Goal: Information Seeking & Learning: Learn about a topic

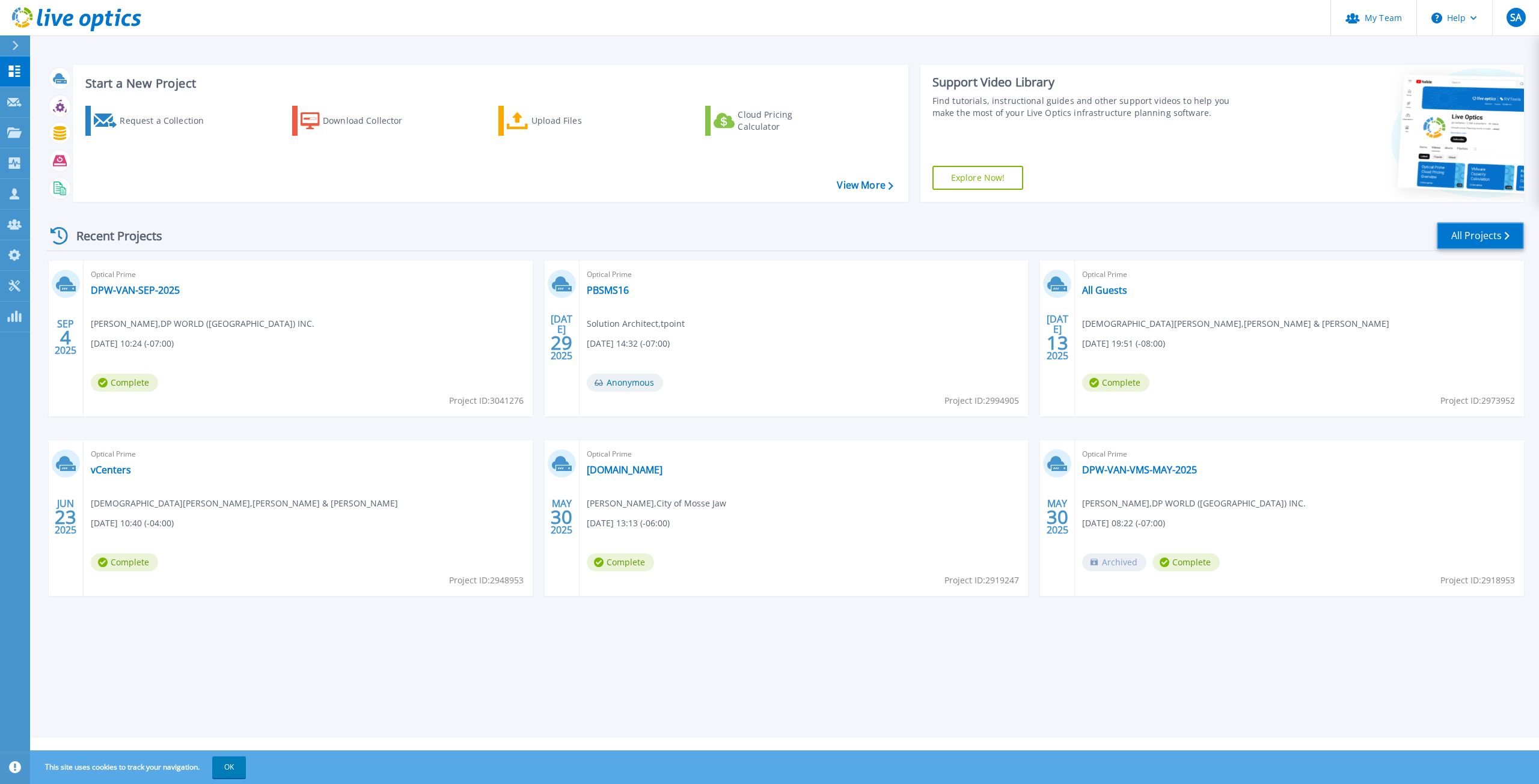
drag, startPoint x: 1466, startPoint y: 235, endPoint x: 1456, endPoint y: 238, distance: 10.4
click at [1466, 235] on link "All Projects" at bounding box center [1480, 236] width 87 height 27
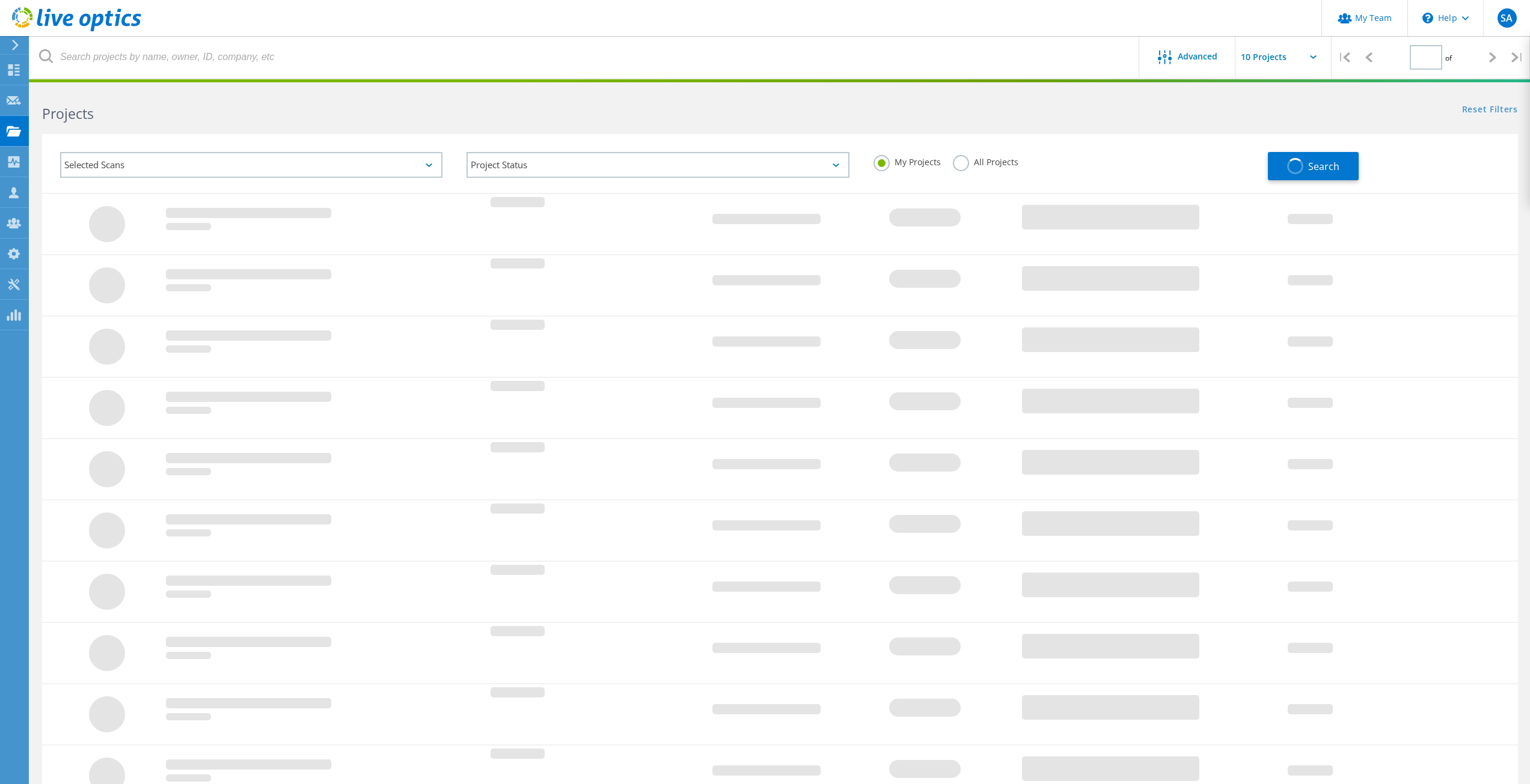
type input "1"
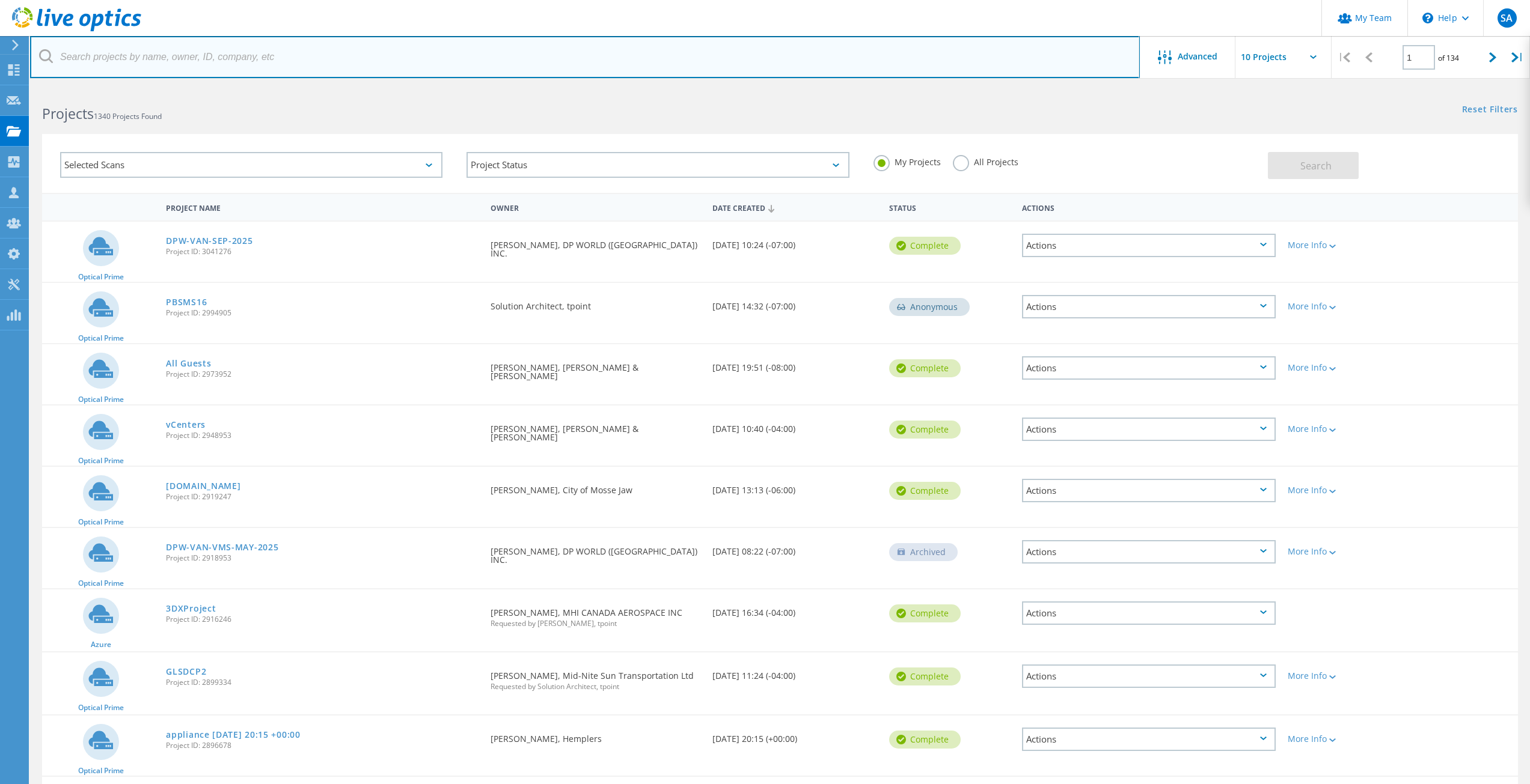
click at [190, 62] on input "text" at bounding box center [585, 57] width 1110 height 42
type input "tol"
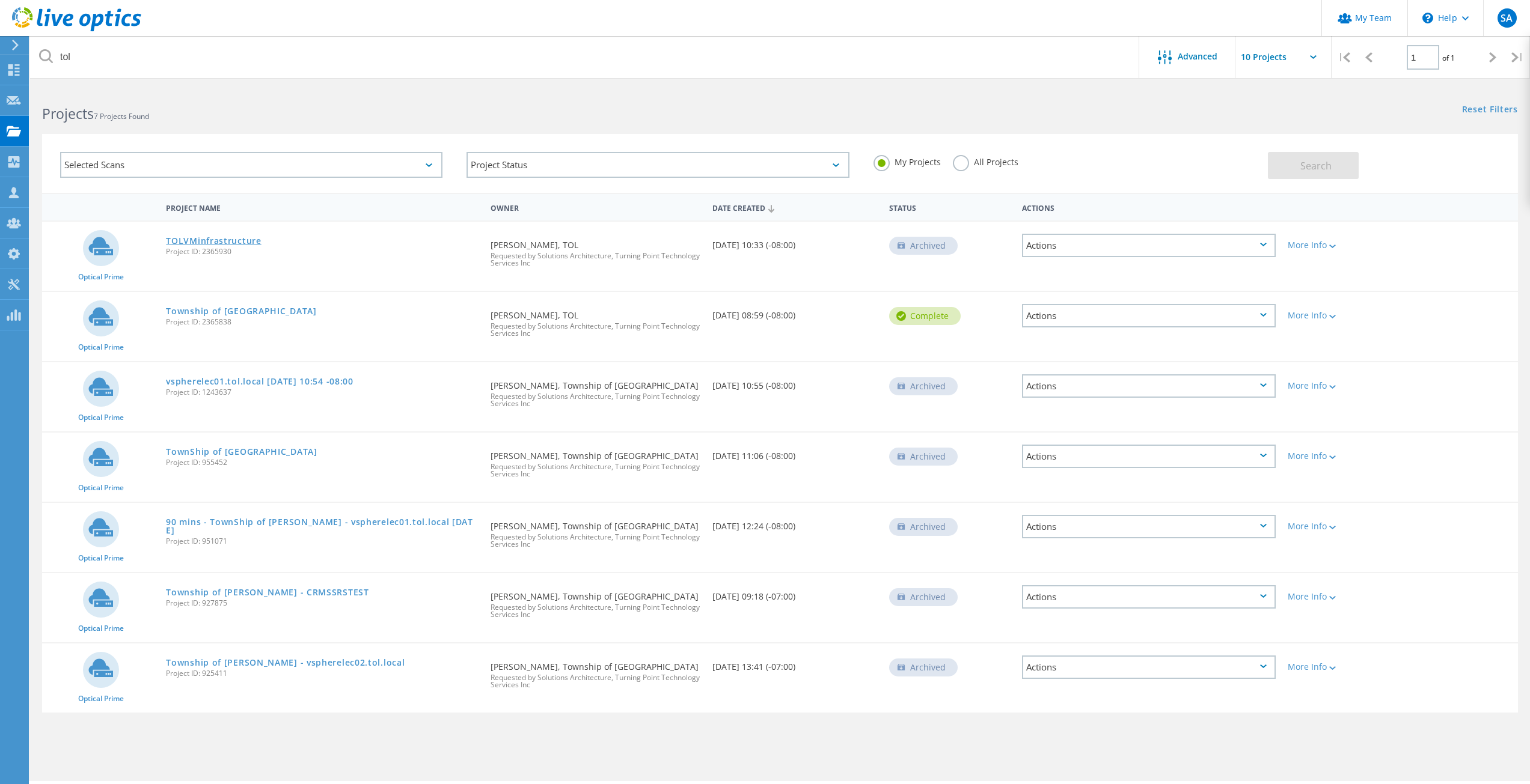
click at [240, 244] on link "TOLVMinfrastructure" at bounding box center [213, 241] width 95 height 8
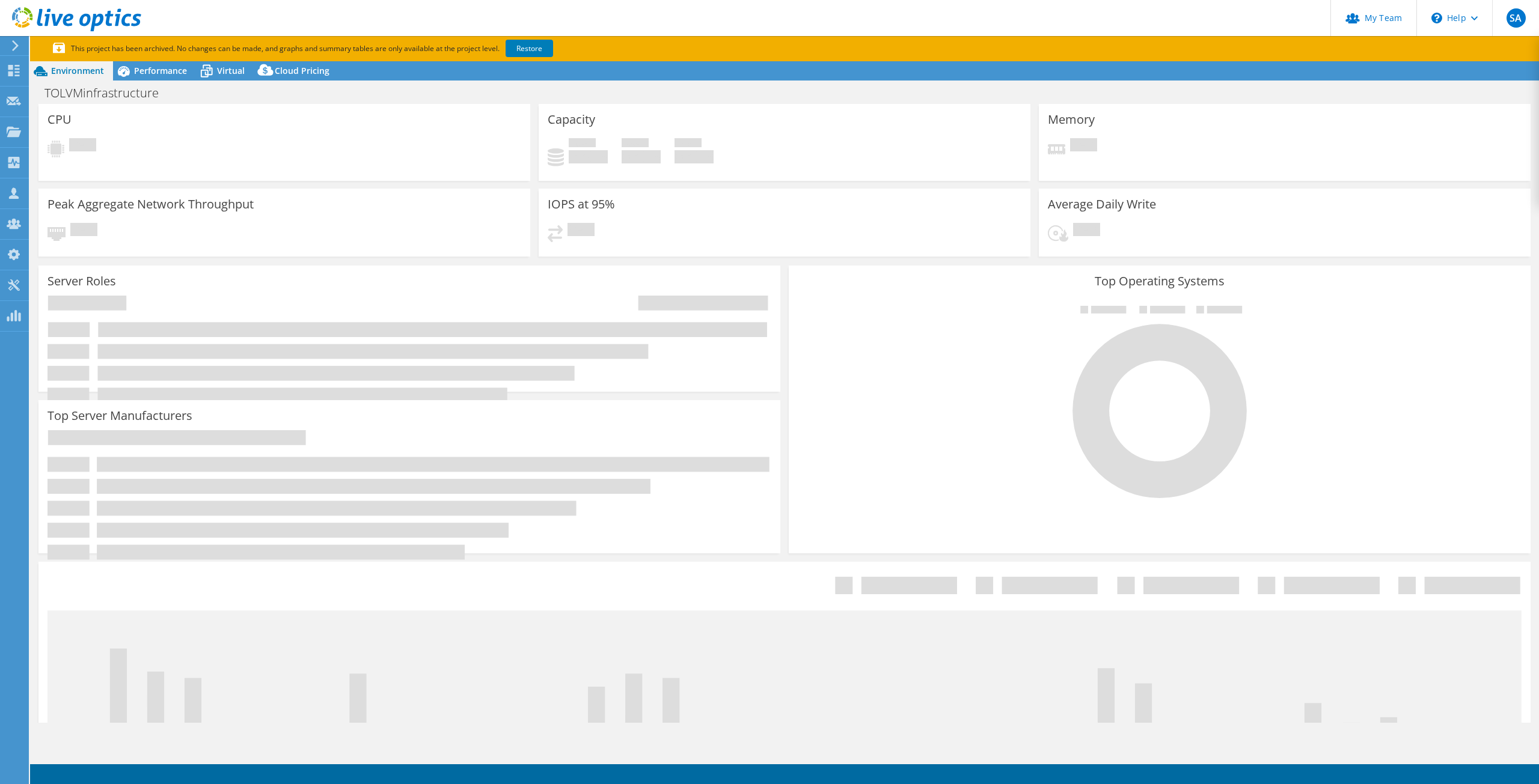
select select "USD"
select select "[GEOGRAPHIC_DATA]"
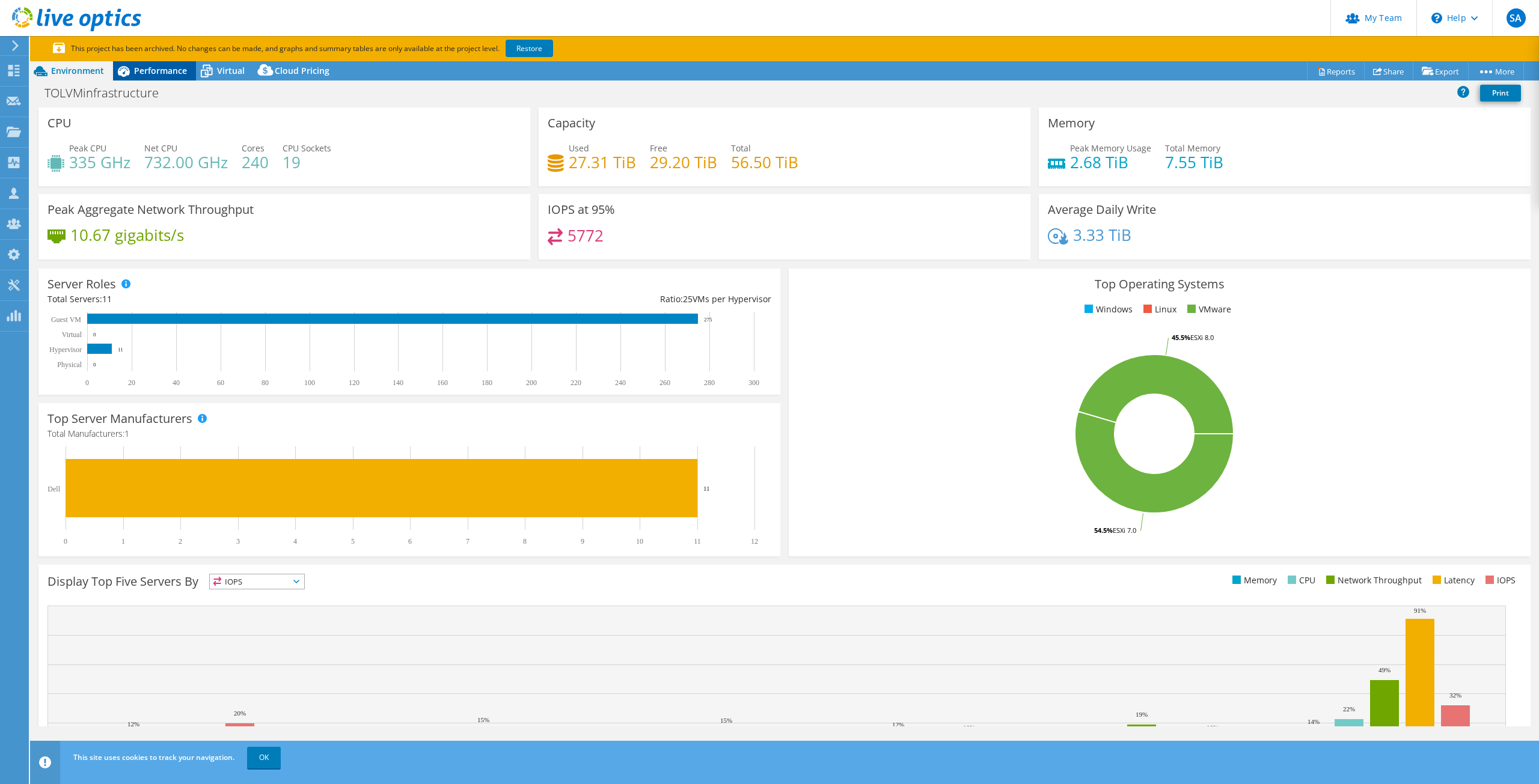
click at [145, 68] on span "Performance" at bounding box center [160, 70] width 53 height 11
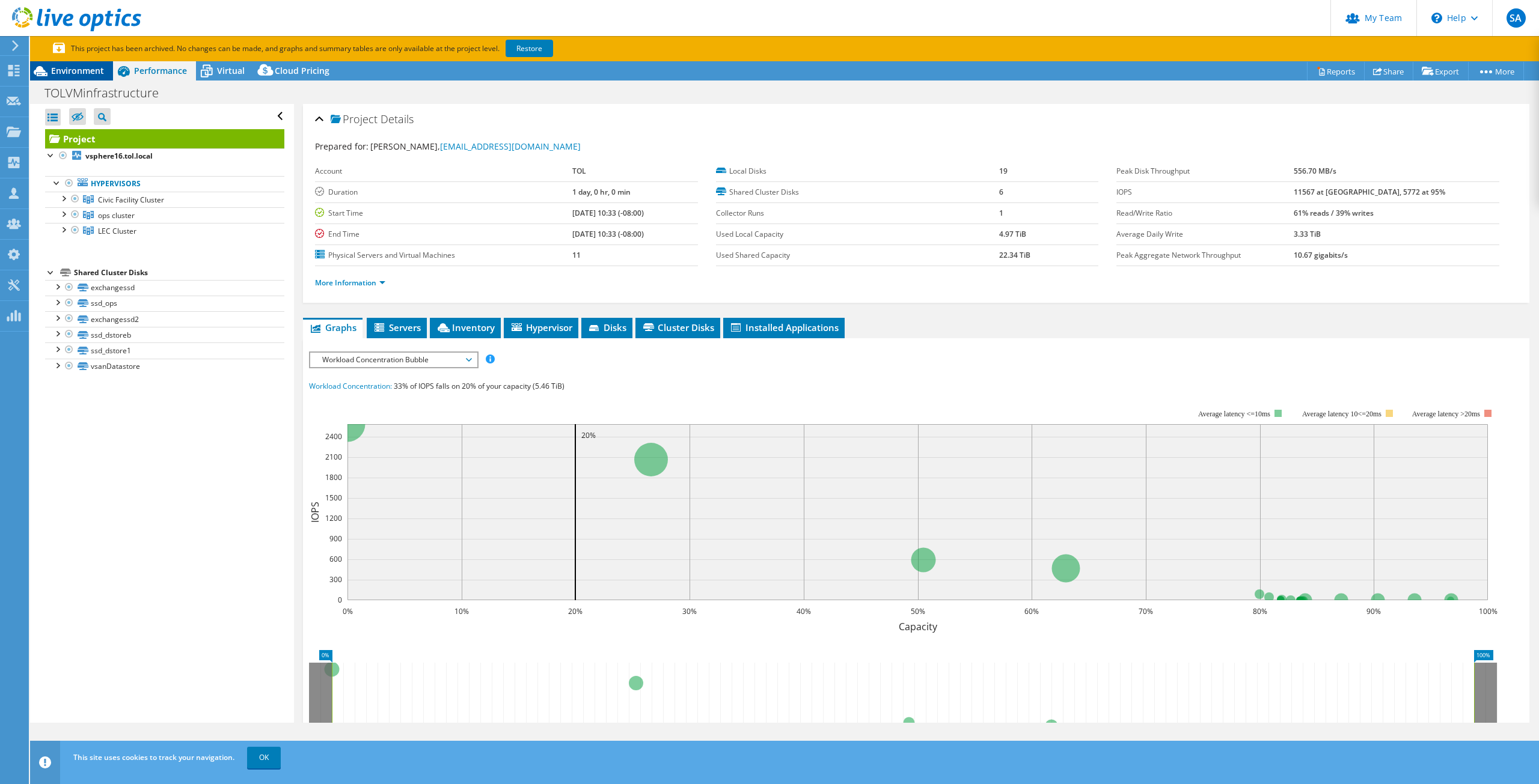
click at [80, 73] on span "Environment" at bounding box center [77, 70] width 53 height 11
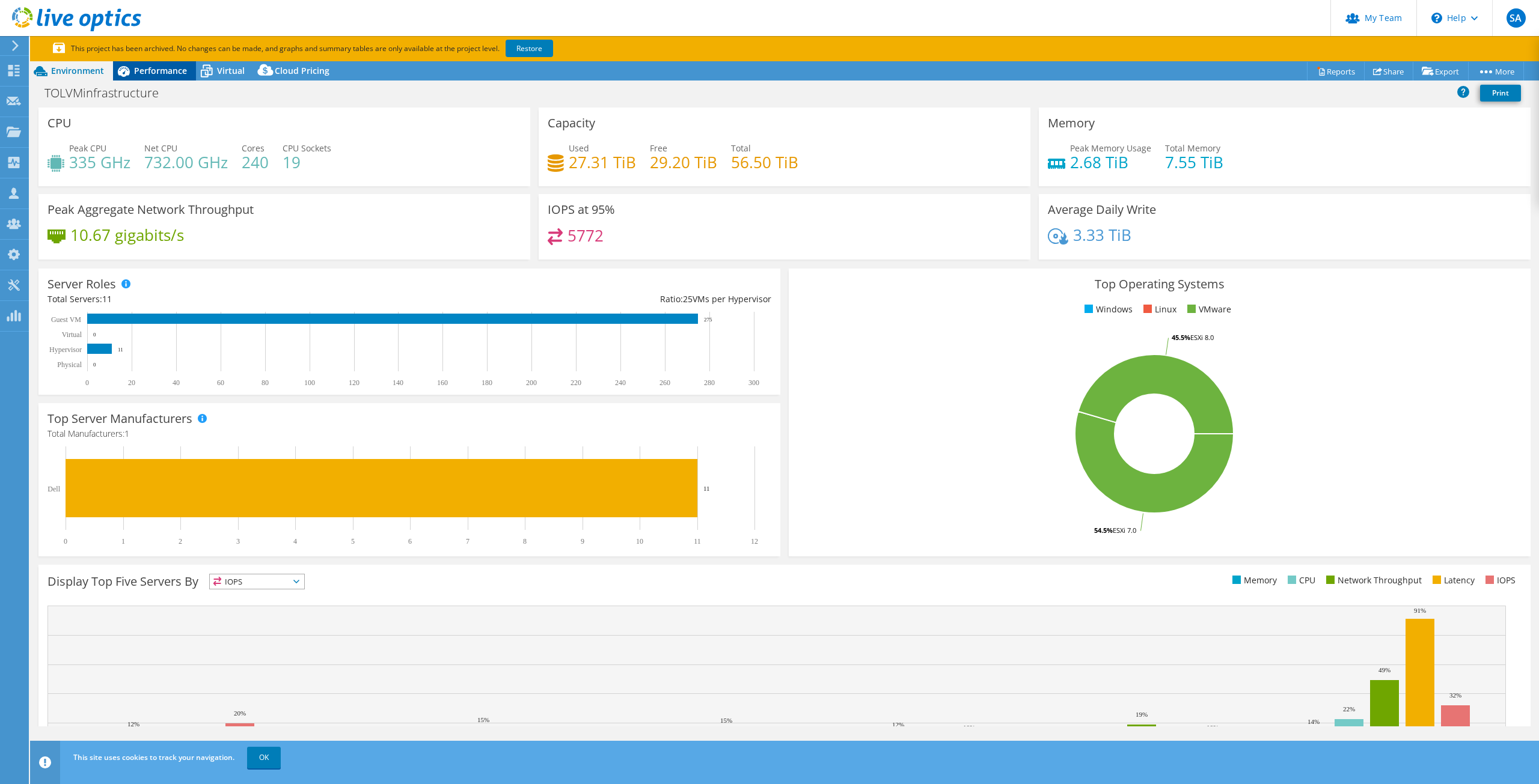
click at [159, 71] on span "Performance" at bounding box center [160, 70] width 53 height 11
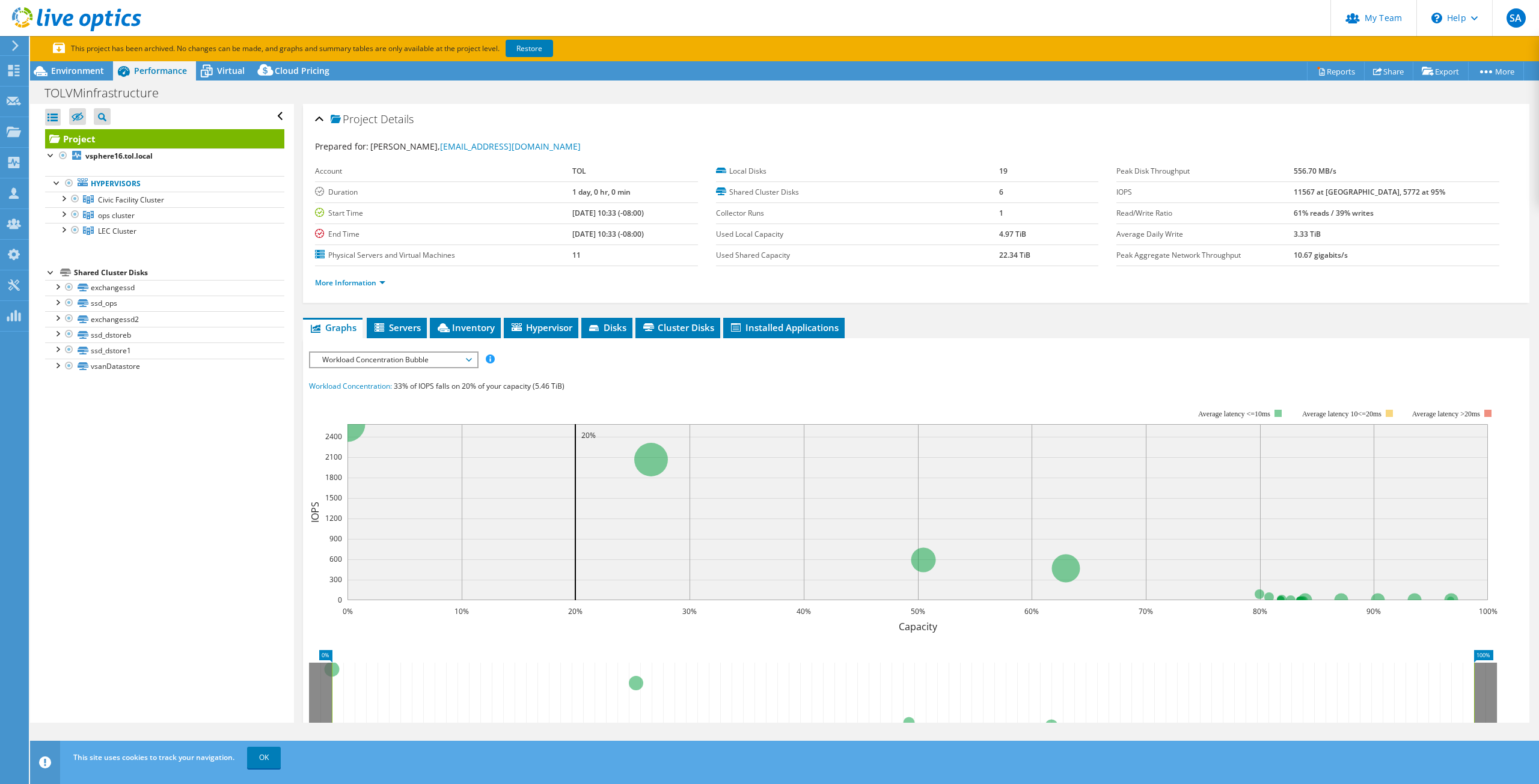
drag, startPoint x: 545, startPoint y: 215, endPoint x: 590, endPoint y: 216, distance: 45.0
click at [590, 216] on tr "Start Time 01/26/2024, 10:33 (-08:00)" at bounding box center [507, 213] width 383 height 21
click at [530, 49] on link "Restore" at bounding box center [530, 48] width 48 height 17
click at [79, 70] on span "Environment" at bounding box center [77, 70] width 53 height 11
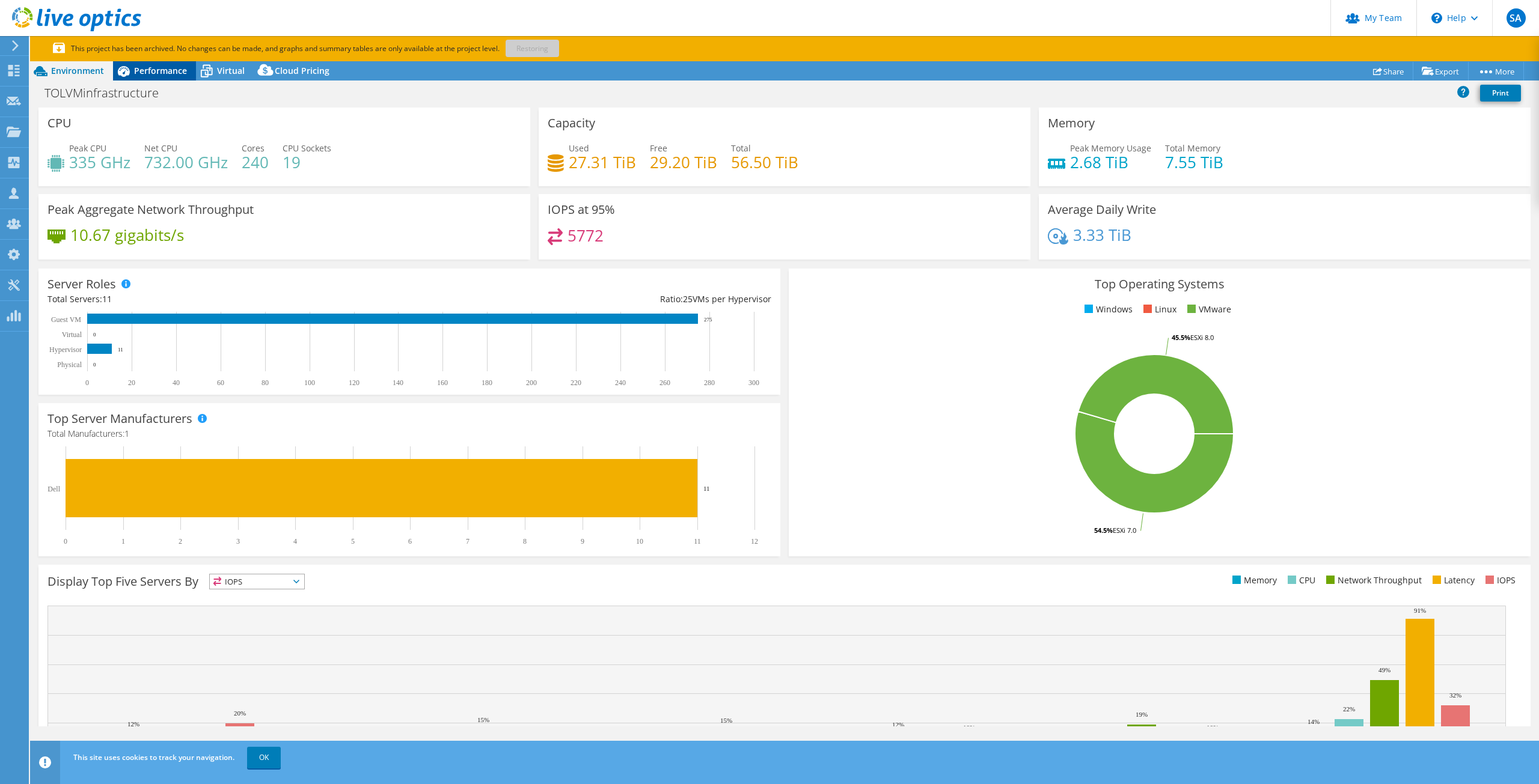
click at [145, 65] on span "Performance" at bounding box center [160, 70] width 53 height 11
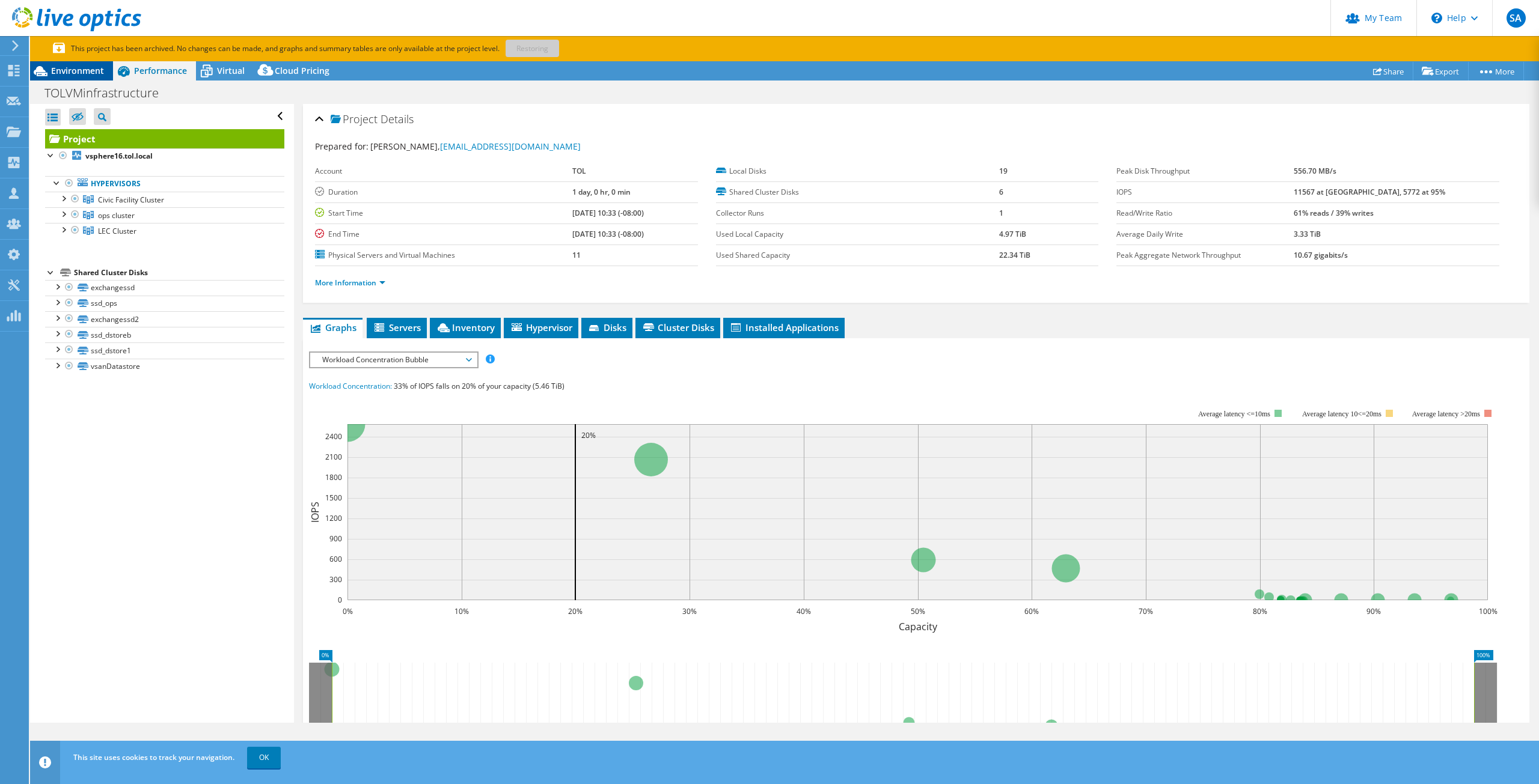
click at [82, 65] on span "Environment" at bounding box center [77, 70] width 53 height 11
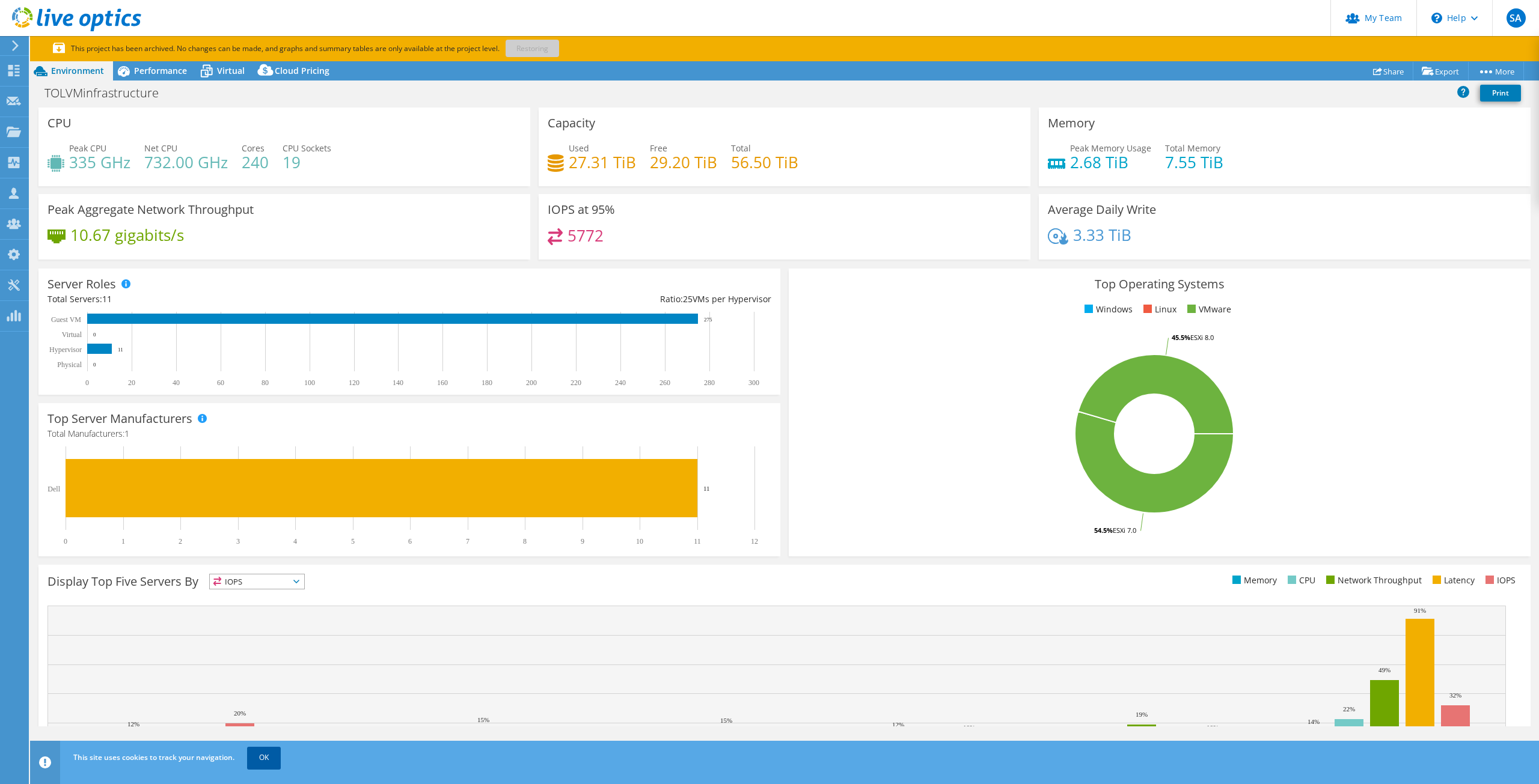
click at [259, 760] on link "OK" at bounding box center [264, 757] width 33 height 22
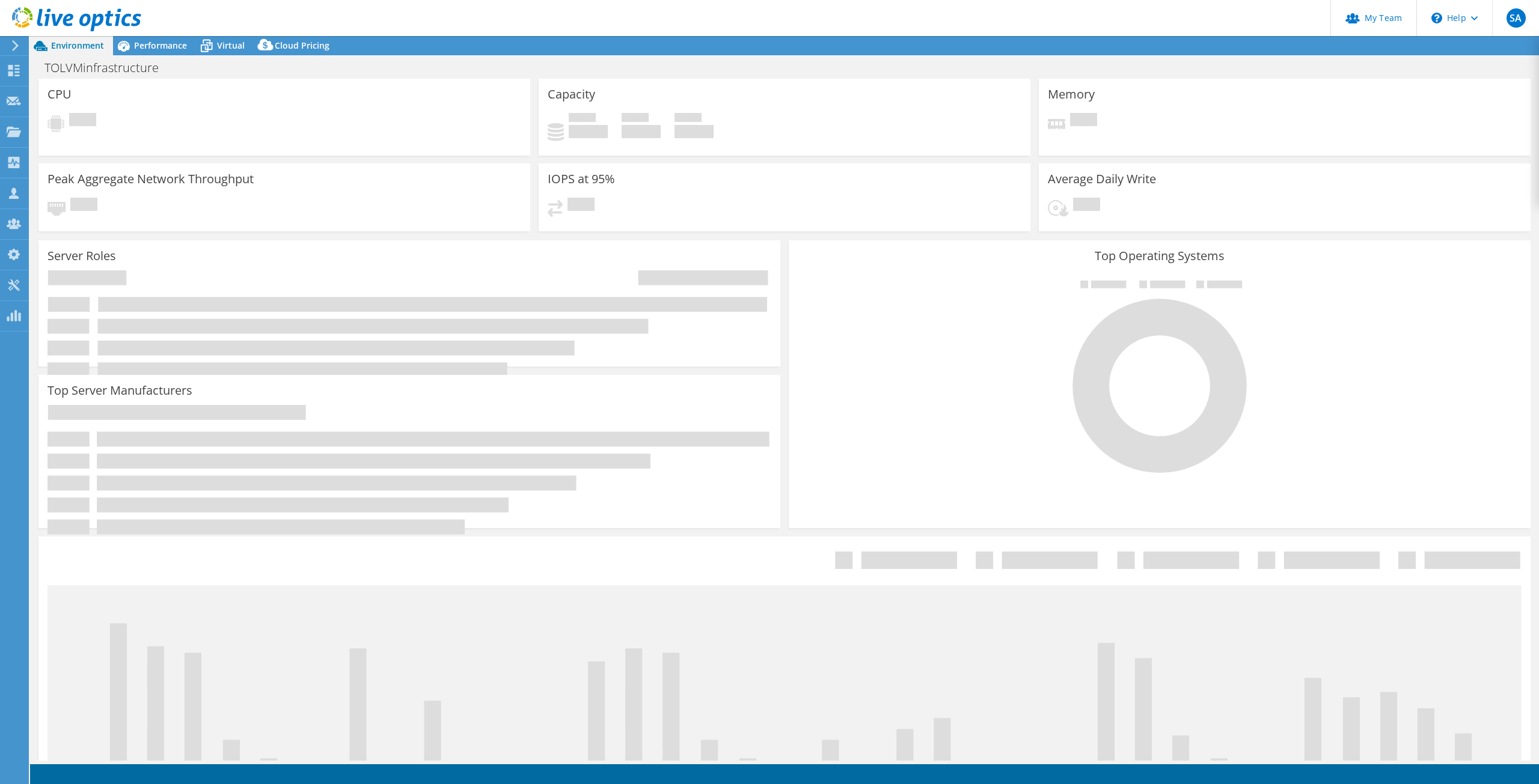
select select "Canada"
select select "USD"
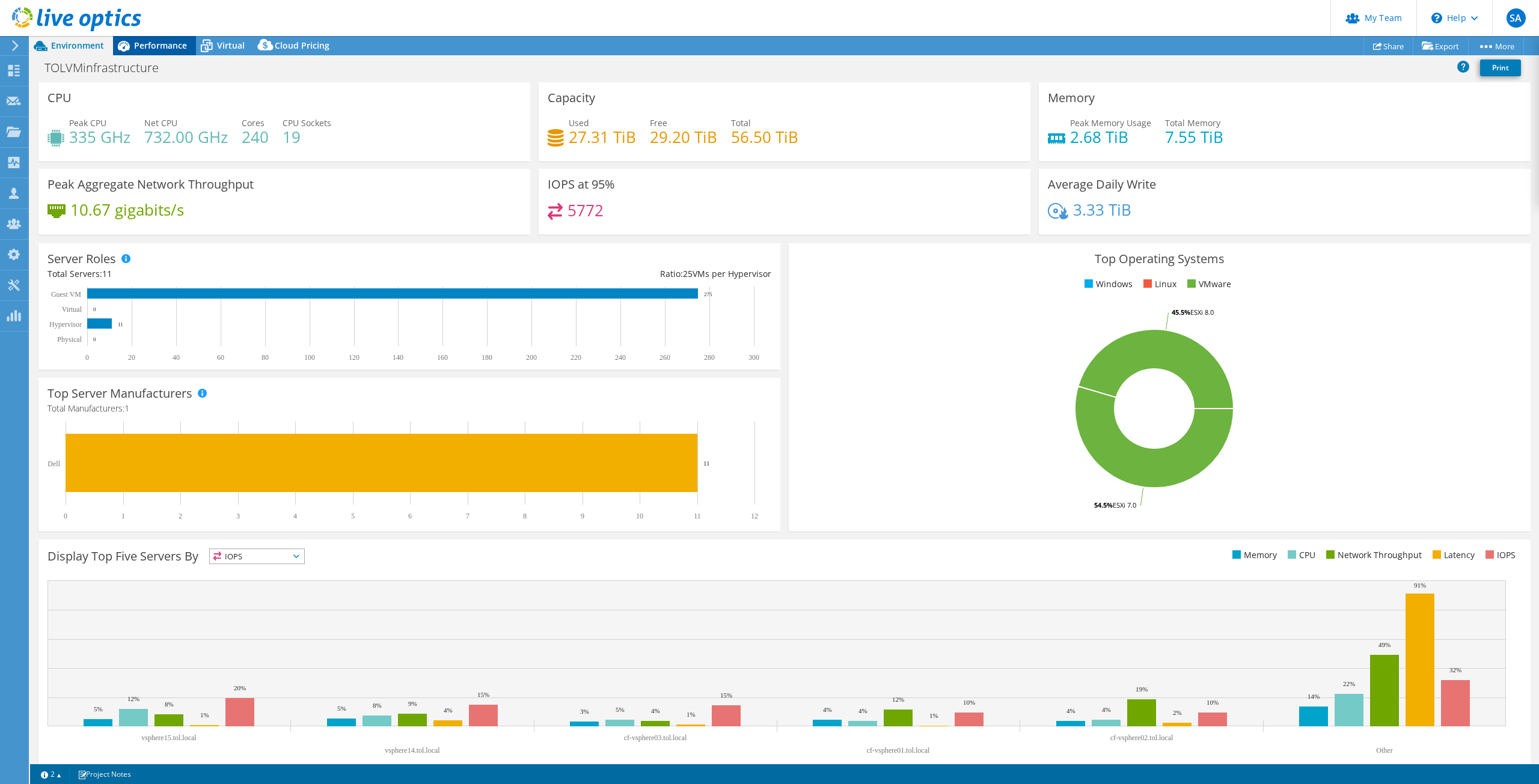
click at [161, 47] on span "Performance" at bounding box center [160, 45] width 53 height 11
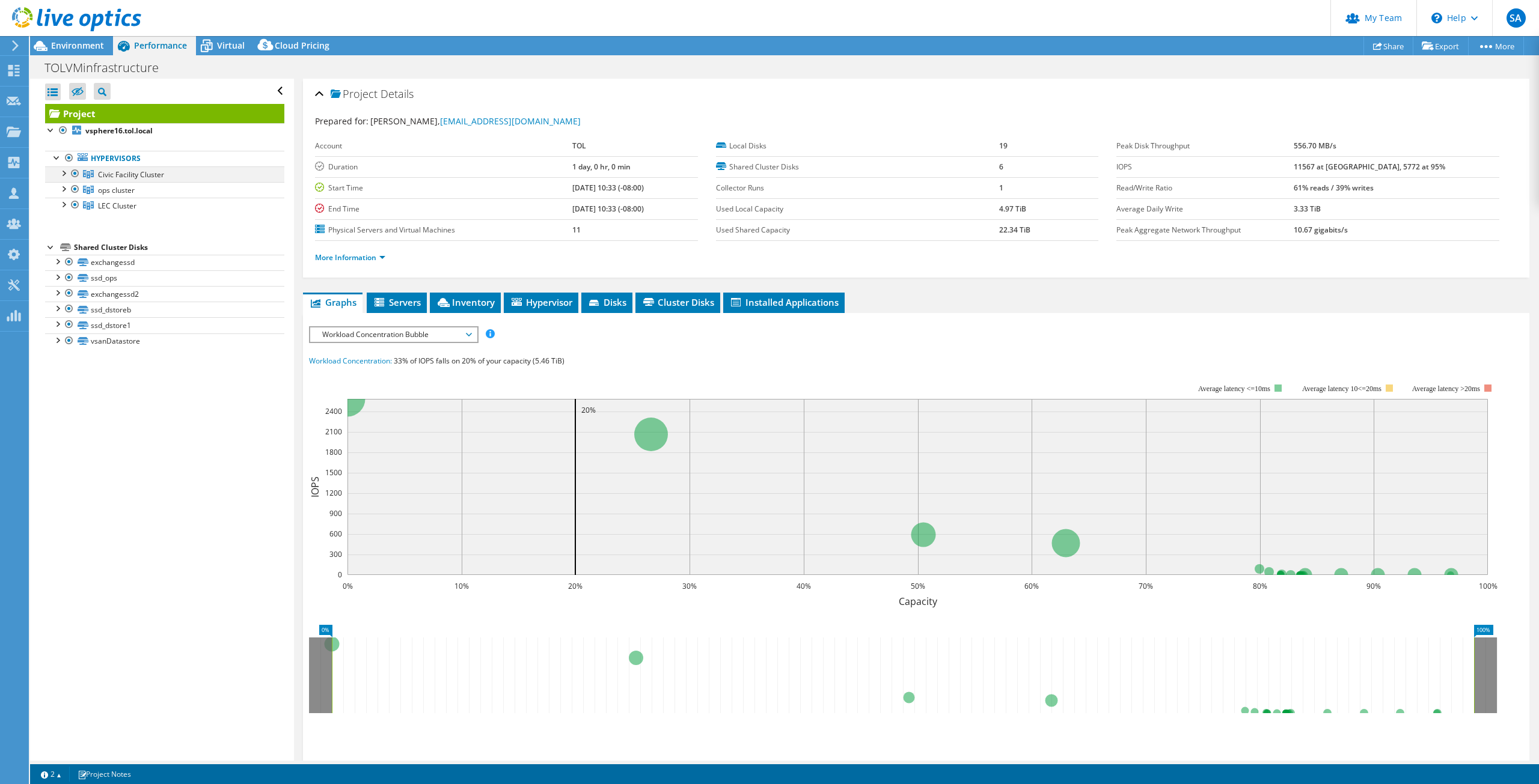
click at [74, 174] on div at bounding box center [75, 173] width 12 height 14
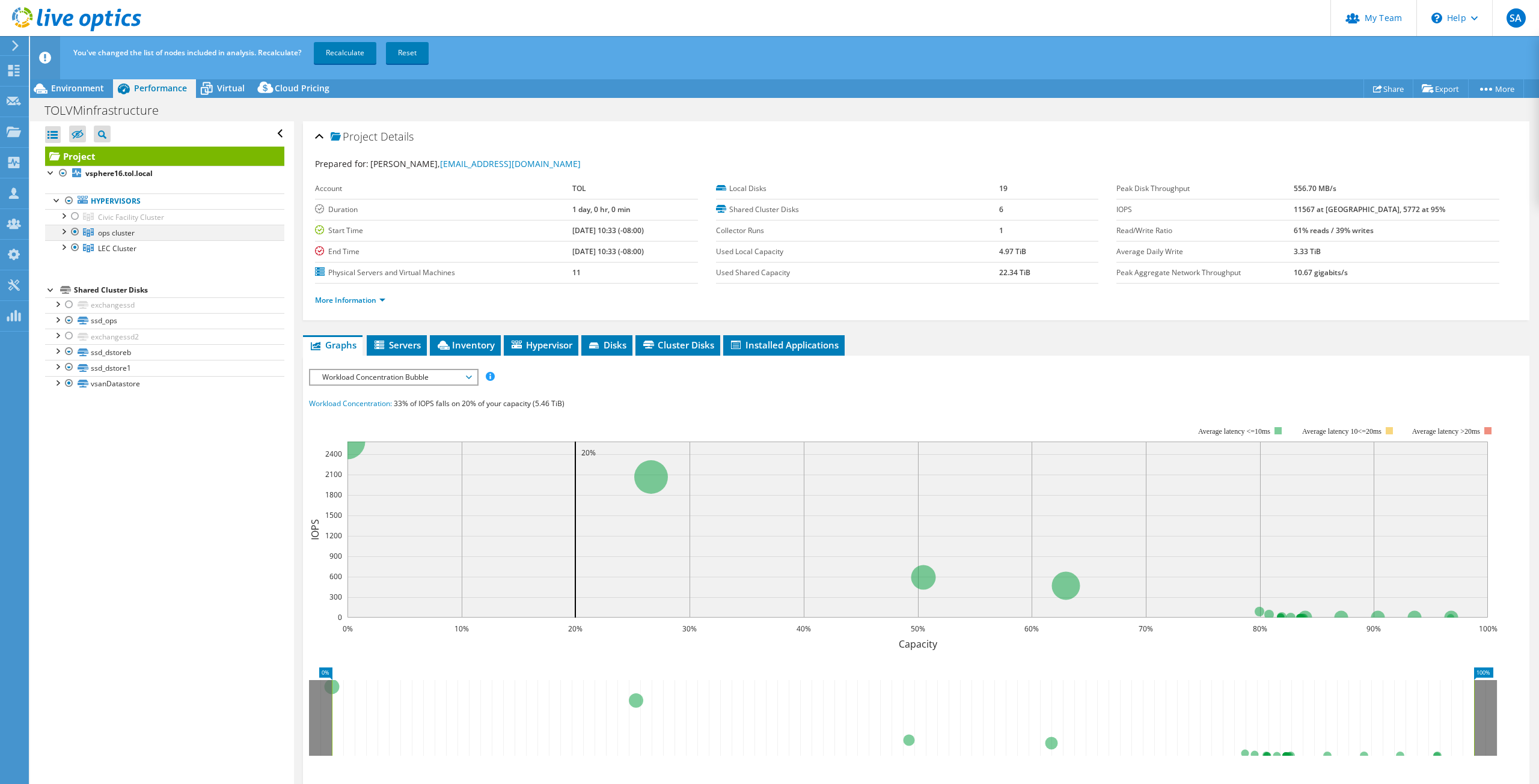
click at [74, 231] on div at bounding box center [75, 232] width 12 height 14
click at [336, 55] on link "Recalculate" at bounding box center [345, 53] width 62 height 22
click at [77, 94] on div "Environment" at bounding box center [71, 88] width 83 height 19
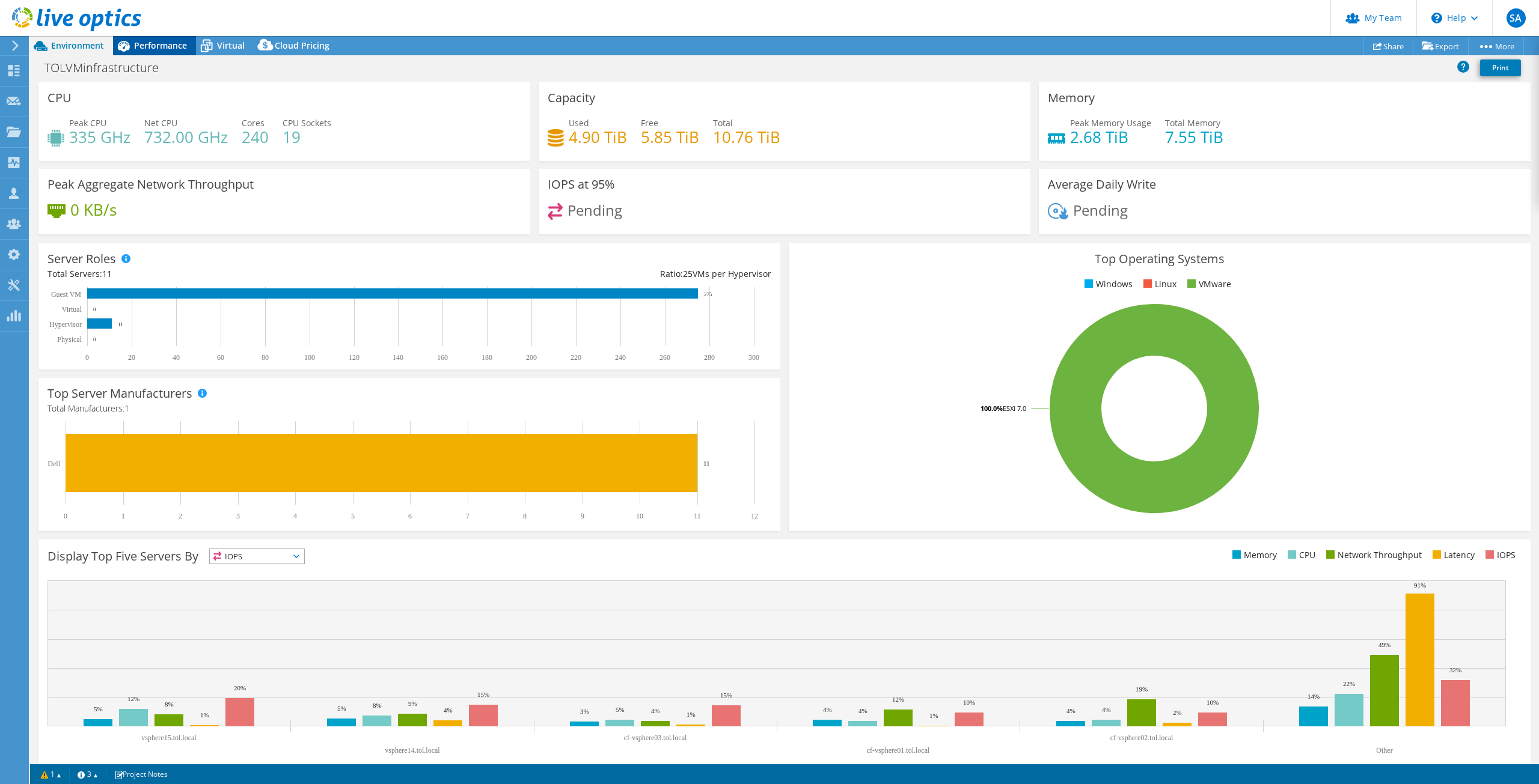
click at [161, 48] on span "Performance" at bounding box center [160, 45] width 53 height 11
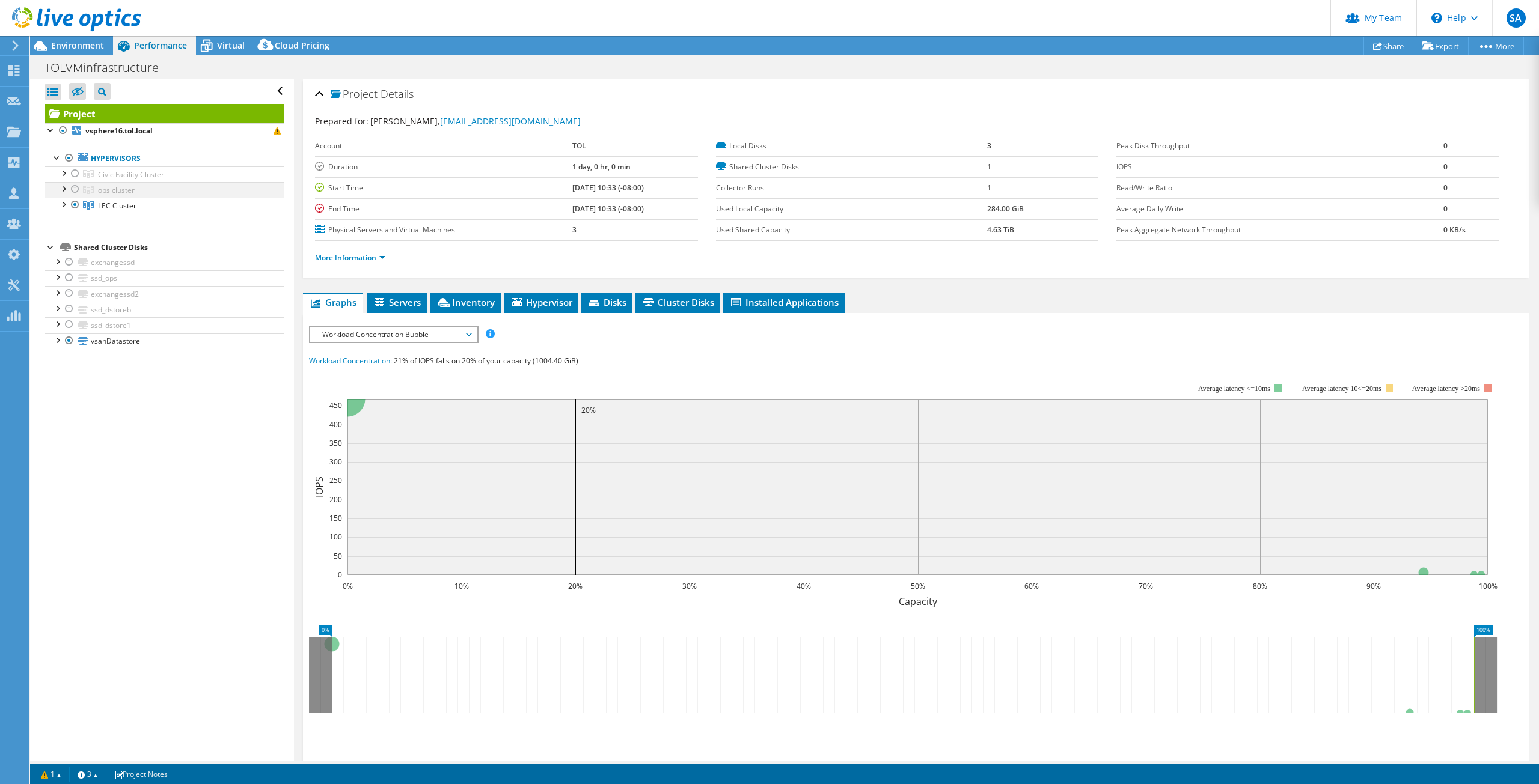
click at [74, 188] on div at bounding box center [75, 189] width 12 height 14
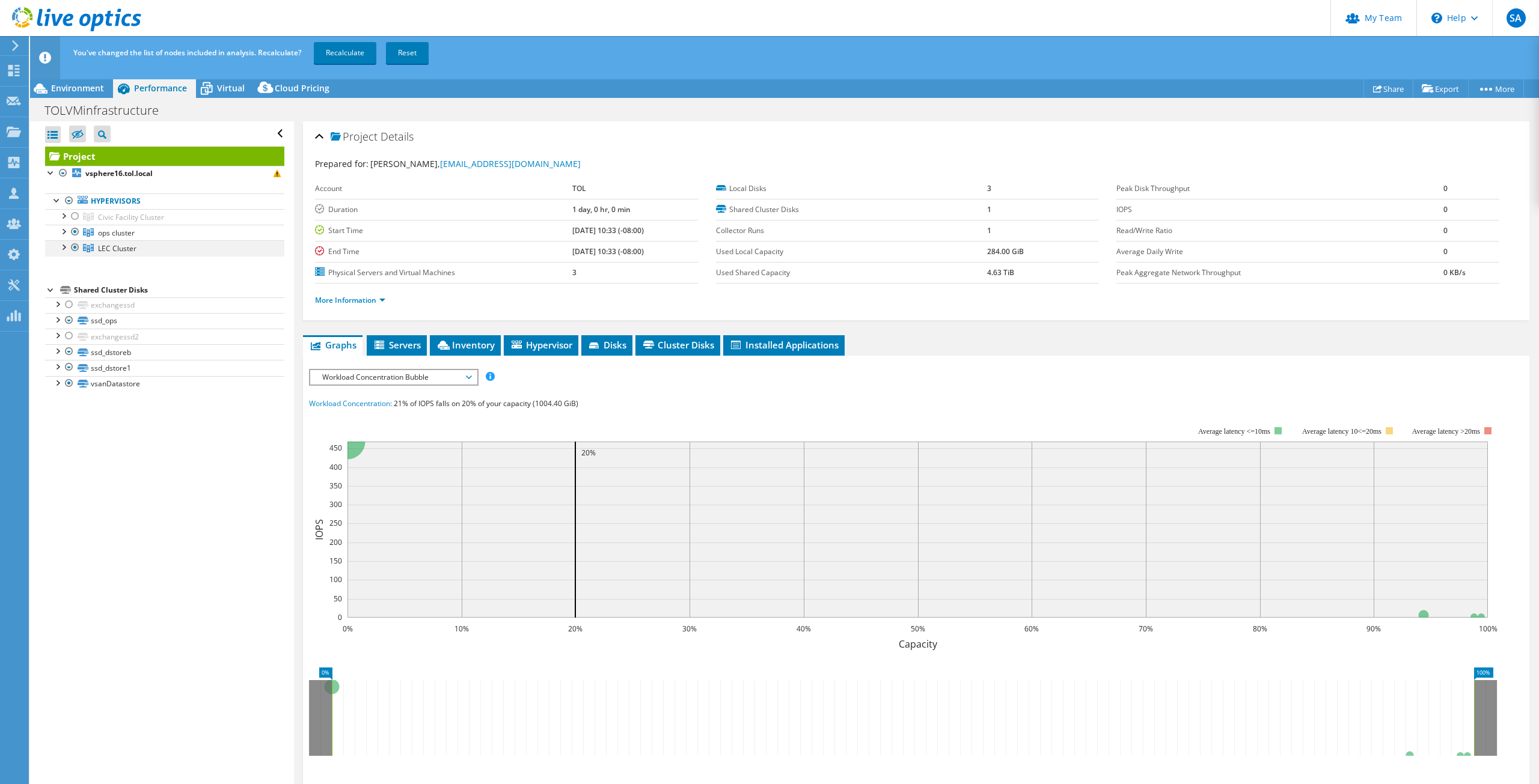
click at [71, 249] on div at bounding box center [75, 247] width 12 height 14
click at [333, 52] on link "Recalculate" at bounding box center [345, 53] width 62 height 22
click at [84, 87] on span "Environment" at bounding box center [77, 88] width 53 height 11
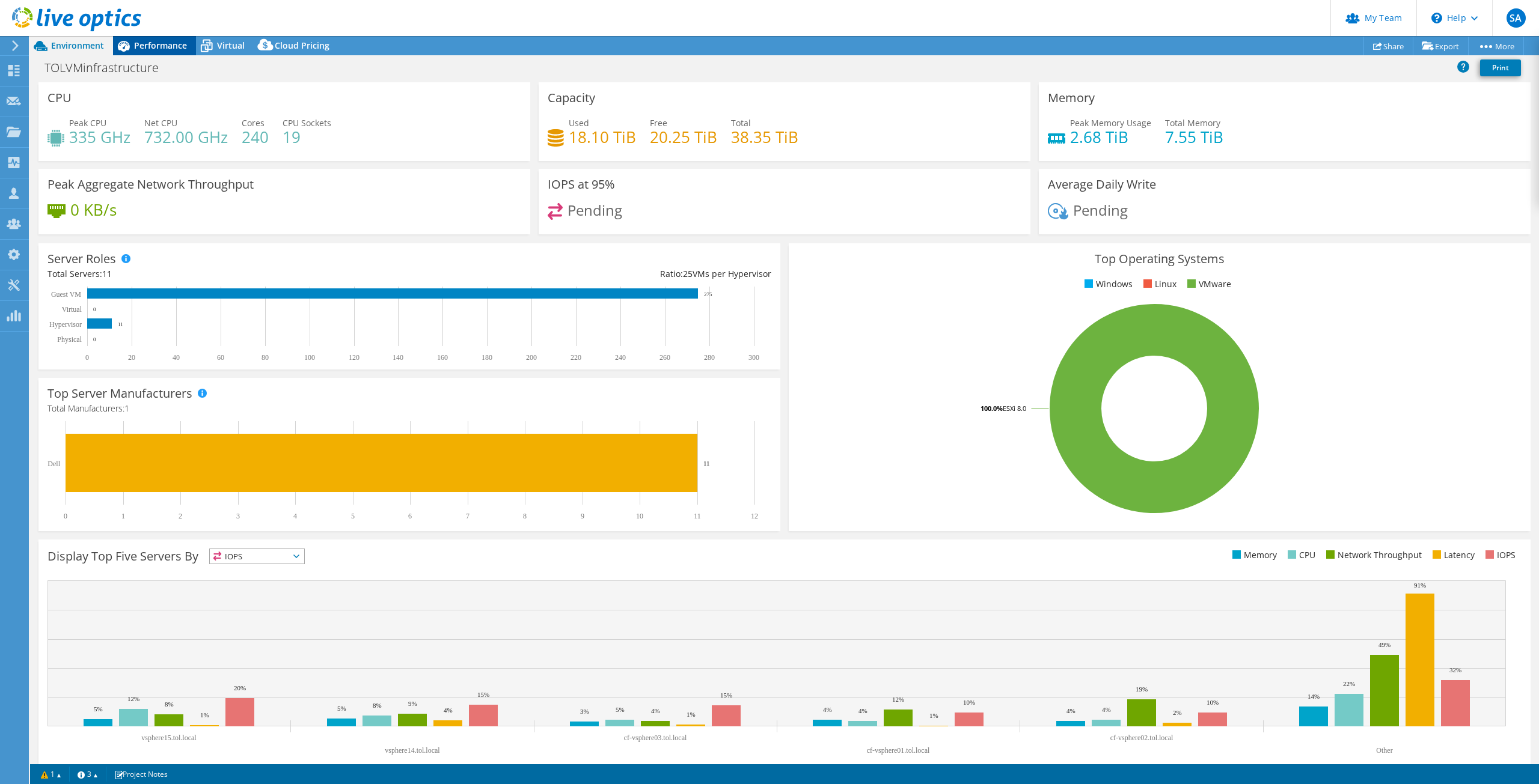
click at [150, 42] on span "Performance" at bounding box center [160, 45] width 53 height 11
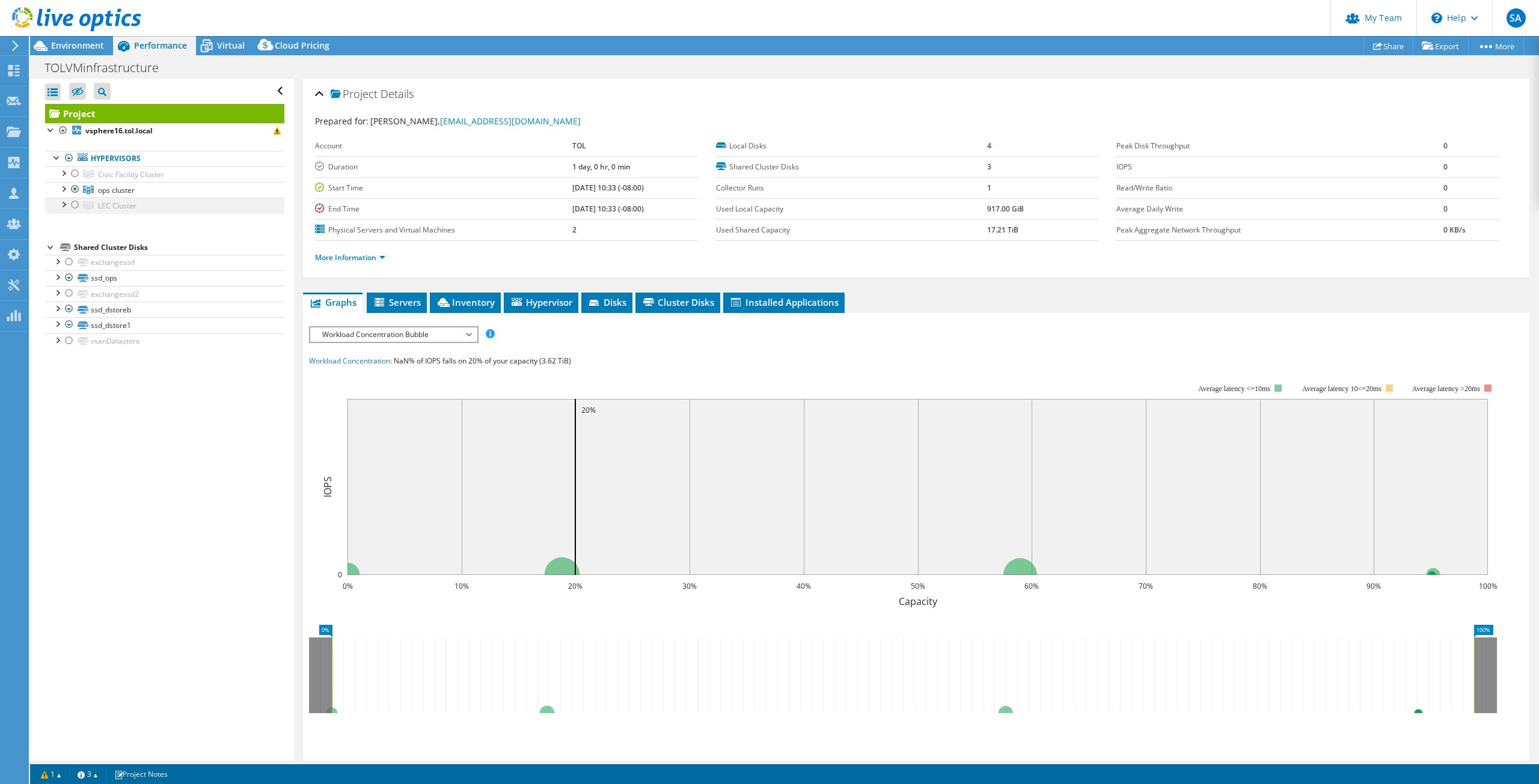
click at [74, 206] on div at bounding box center [75, 204] width 12 height 14
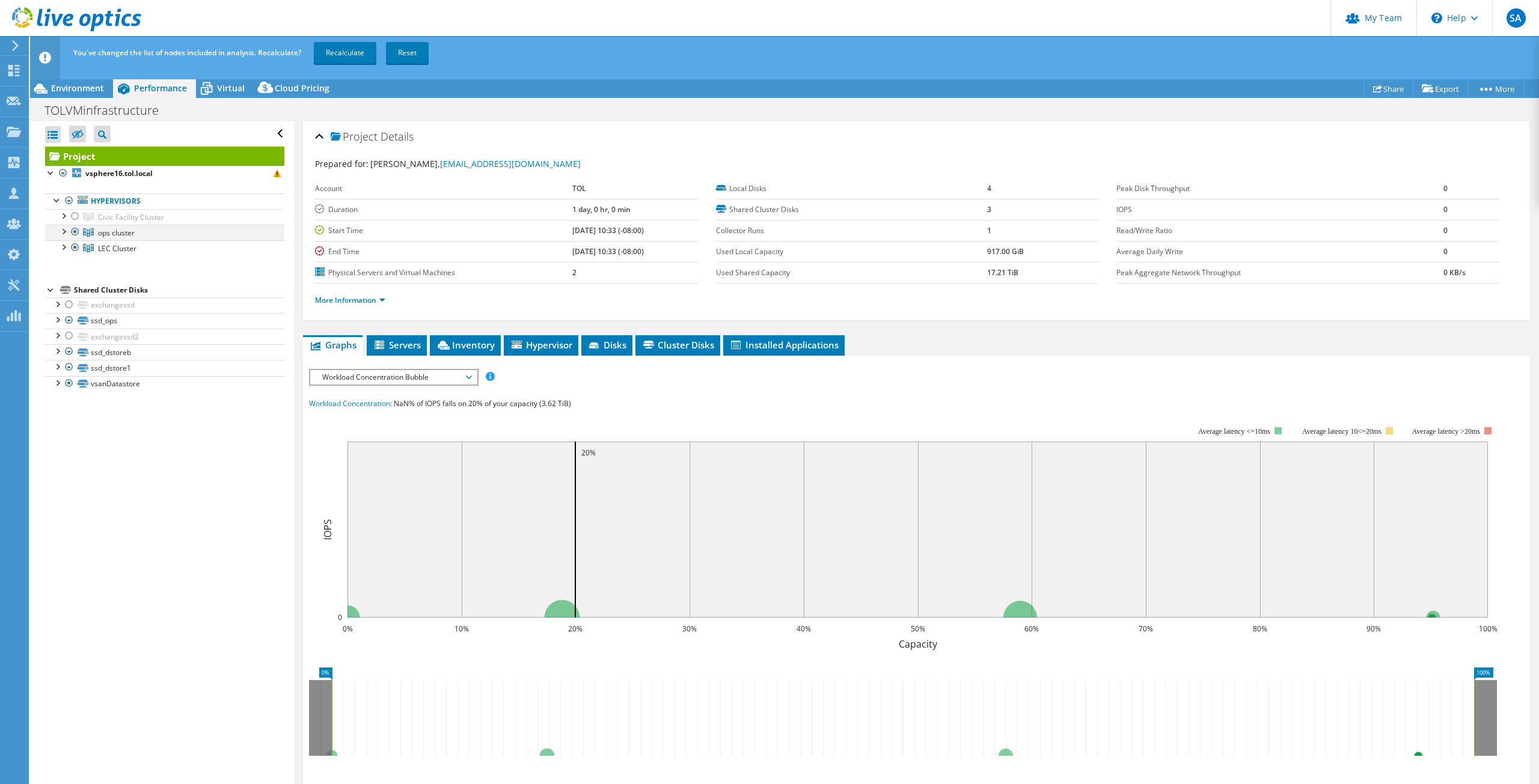
click at [75, 230] on div at bounding box center [75, 232] width 12 height 14
click at [333, 51] on link "Recalculate" at bounding box center [345, 53] width 62 height 22
click at [82, 85] on span "Environment" at bounding box center [77, 88] width 53 height 11
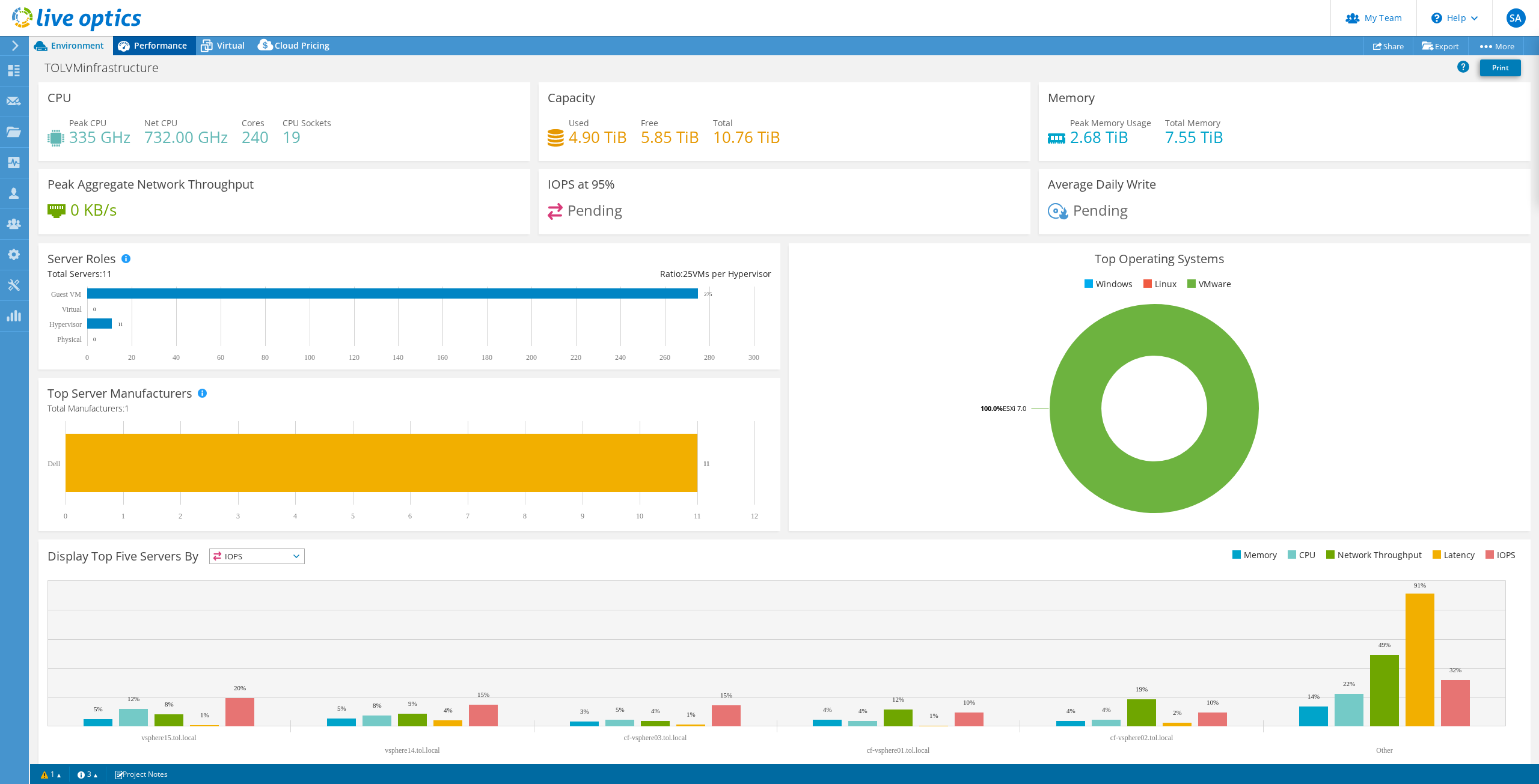
click at [154, 42] on span "Performance" at bounding box center [160, 45] width 53 height 11
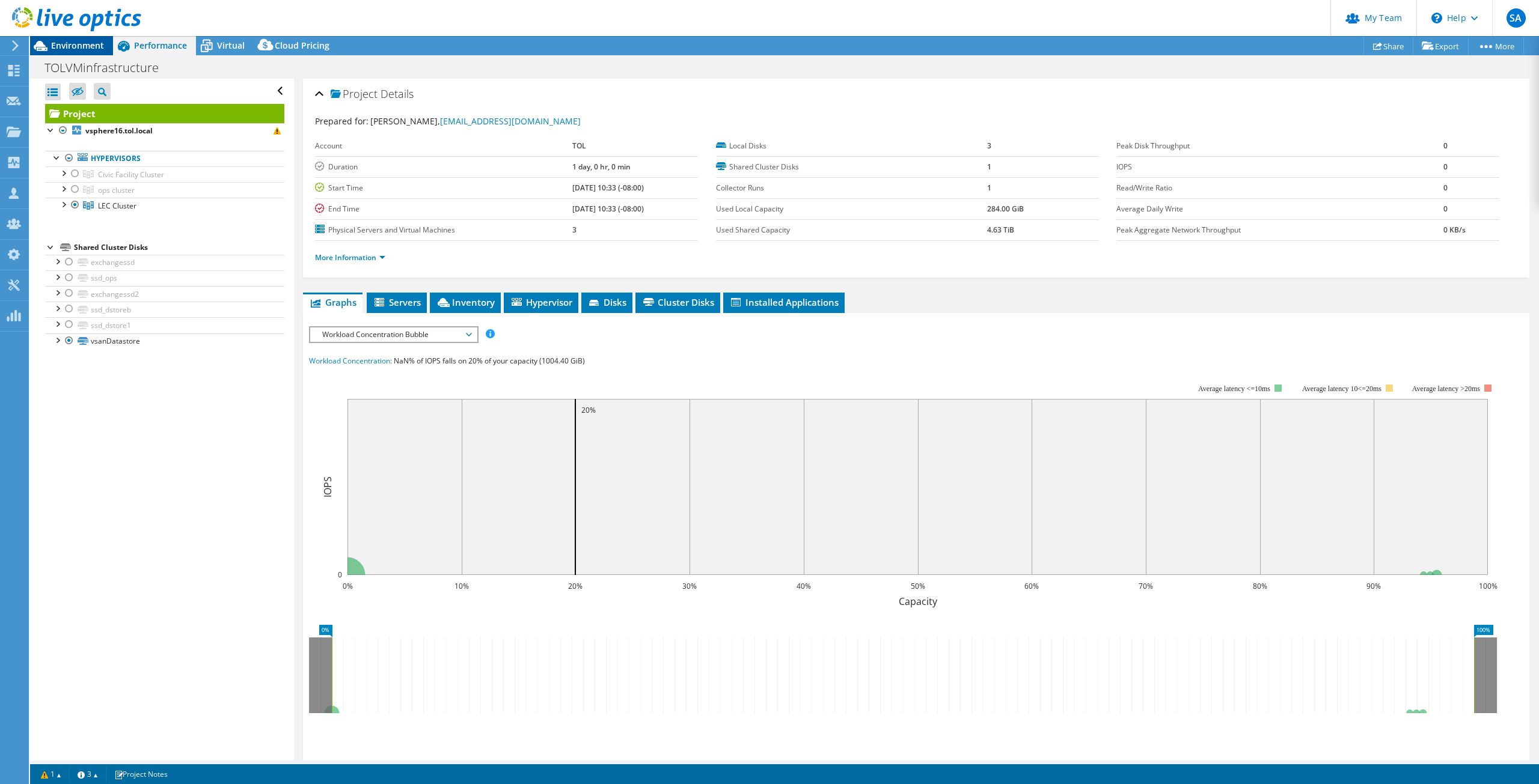
click at [79, 49] on span "Environment" at bounding box center [77, 45] width 53 height 11
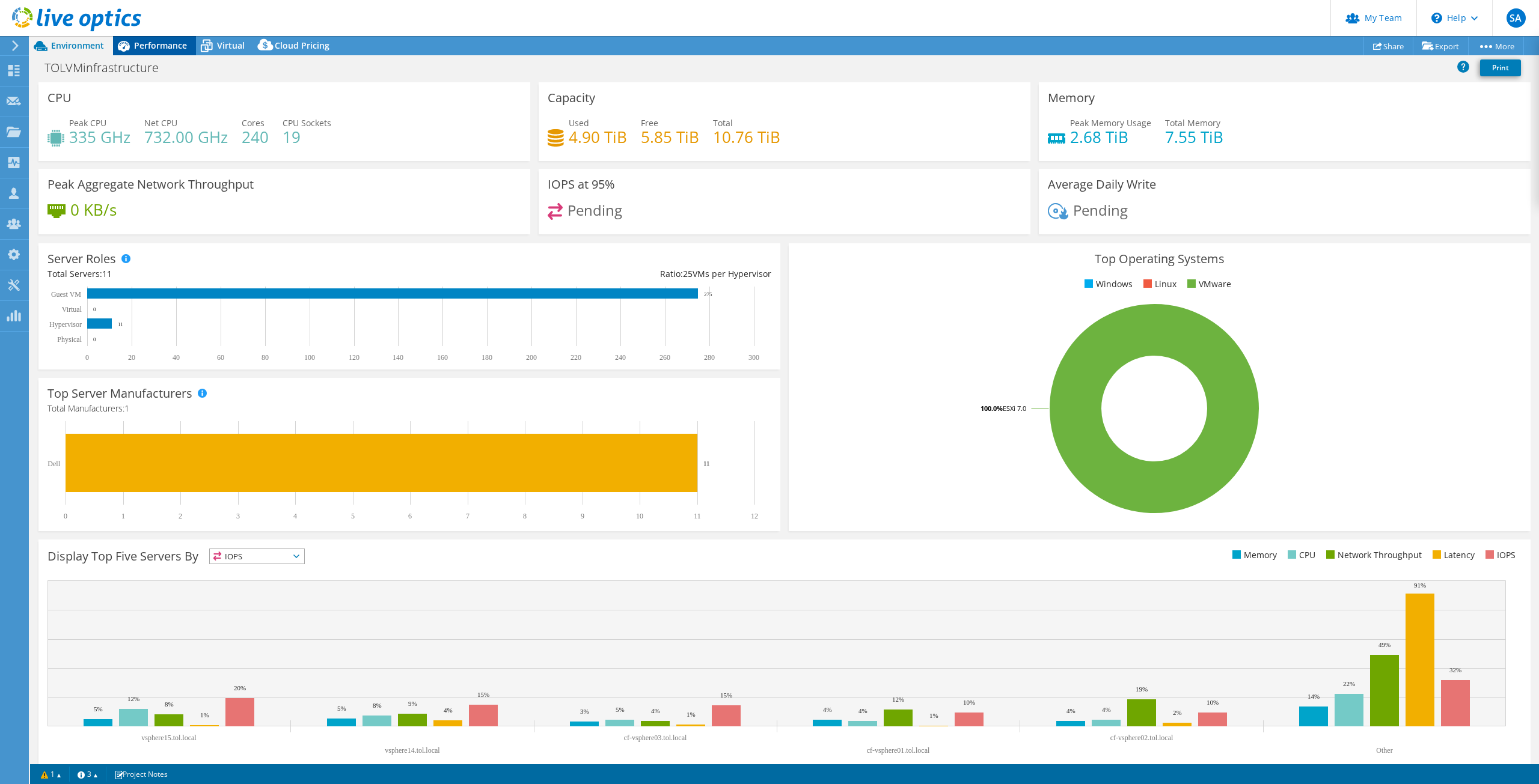
click at [166, 49] on span "Performance" at bounding box center [160, 45] width 53 height 11
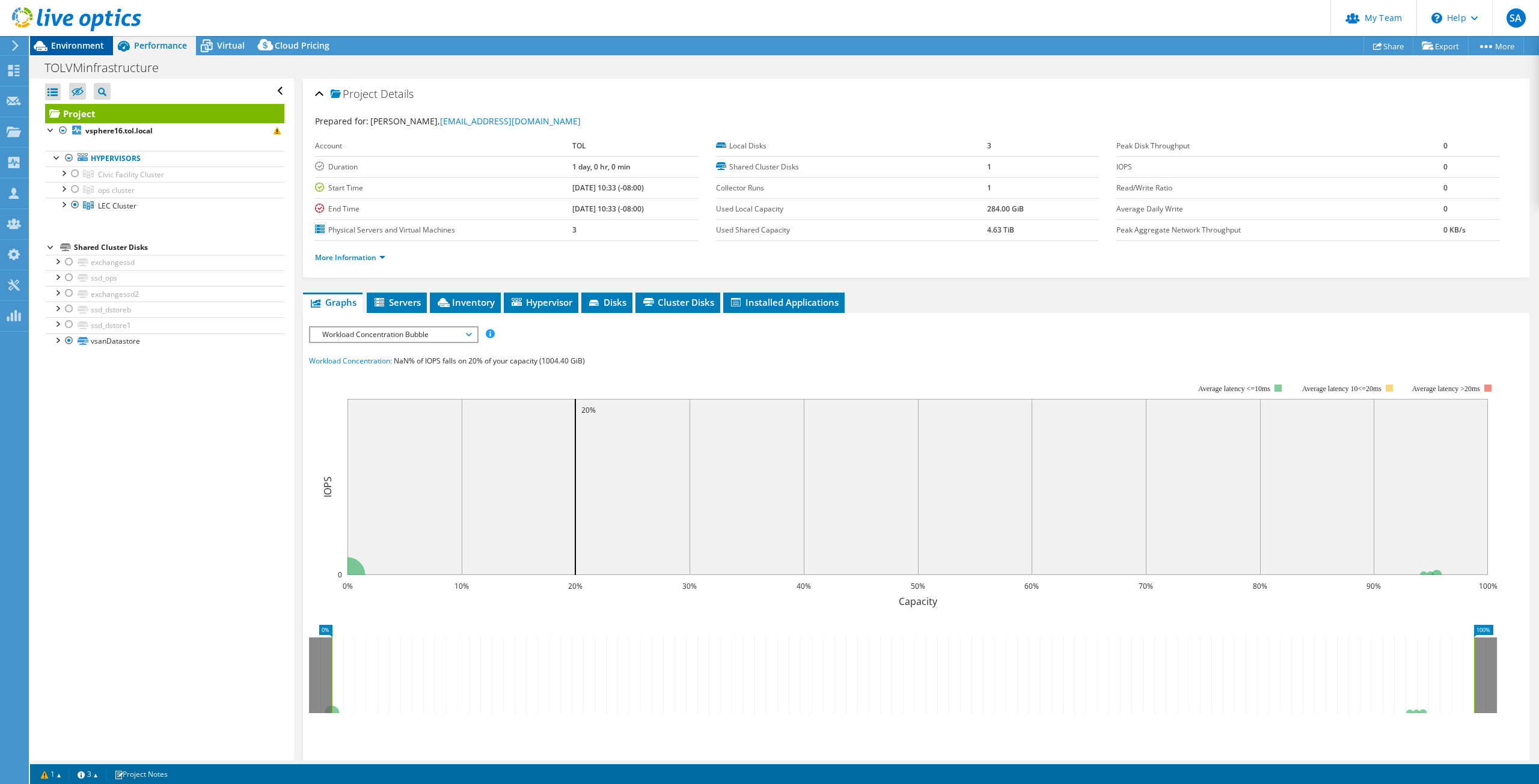
click at [87, 45] on span "Environment" at bounding box center [77, 45] width 53 height 11
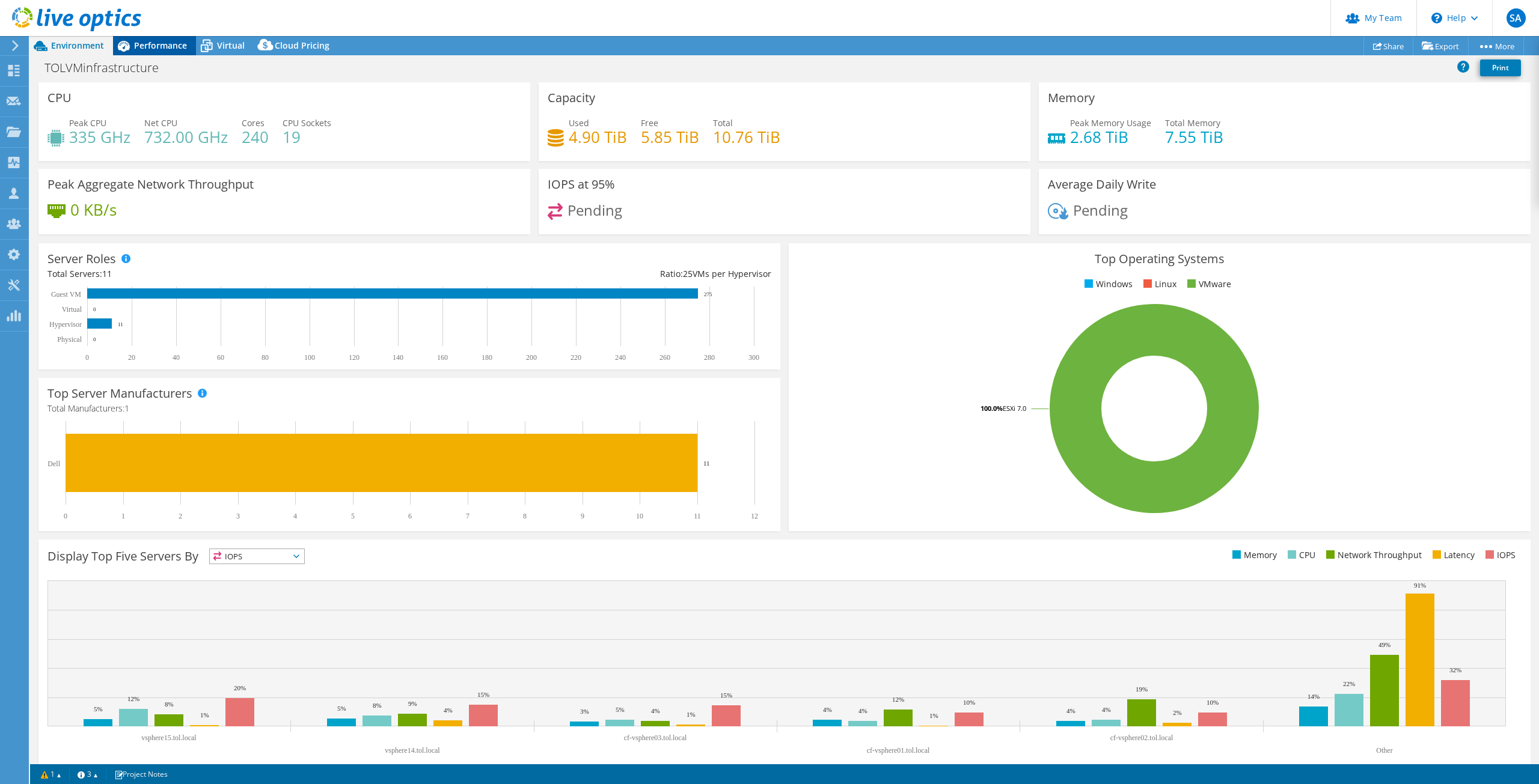
click at [156, 52] on div "Performance" at bounding box center [154, 46] width 83 height 19
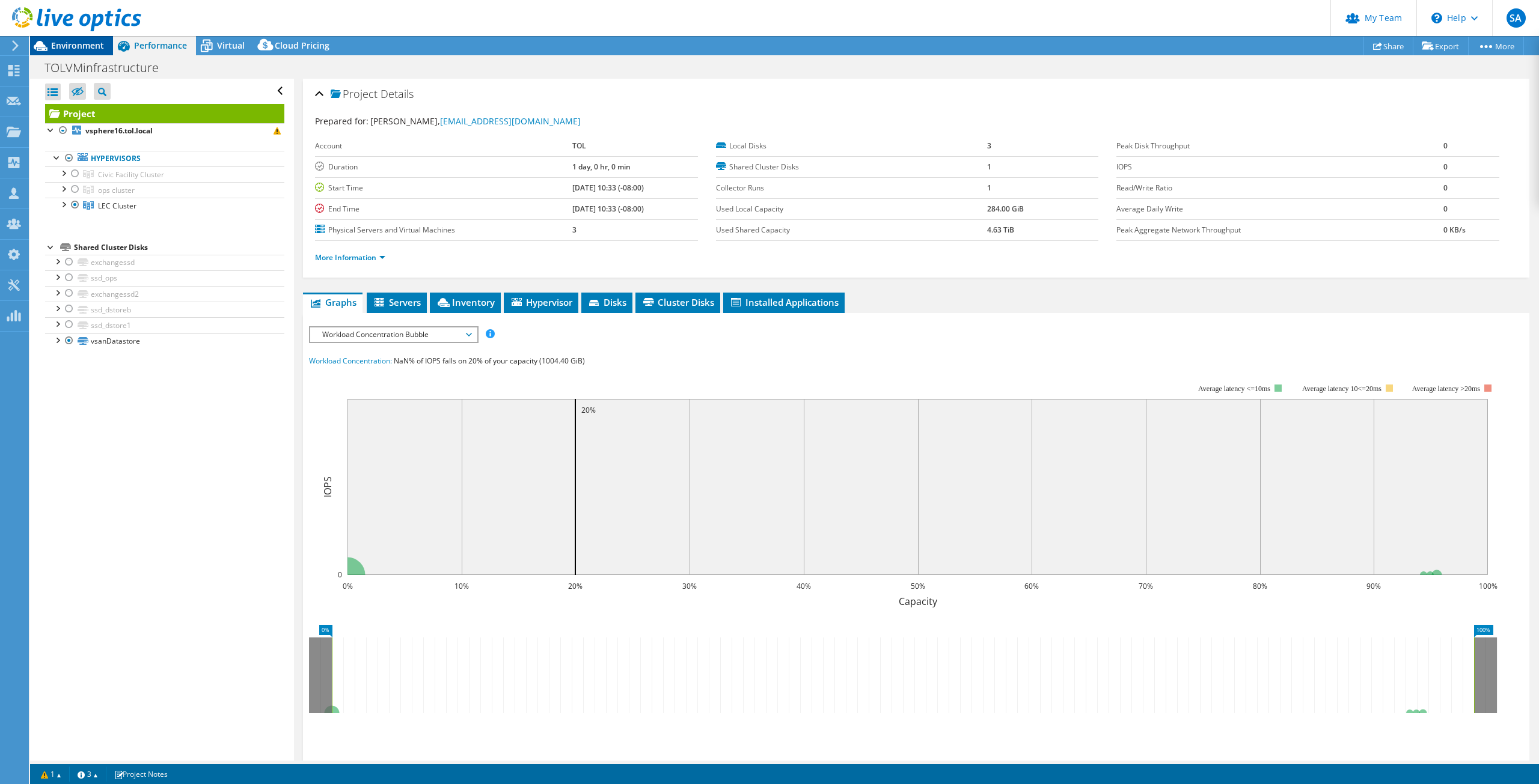
click at [84, 47] on span "Environment" at bounding box center [77, 45] width 53 height 11
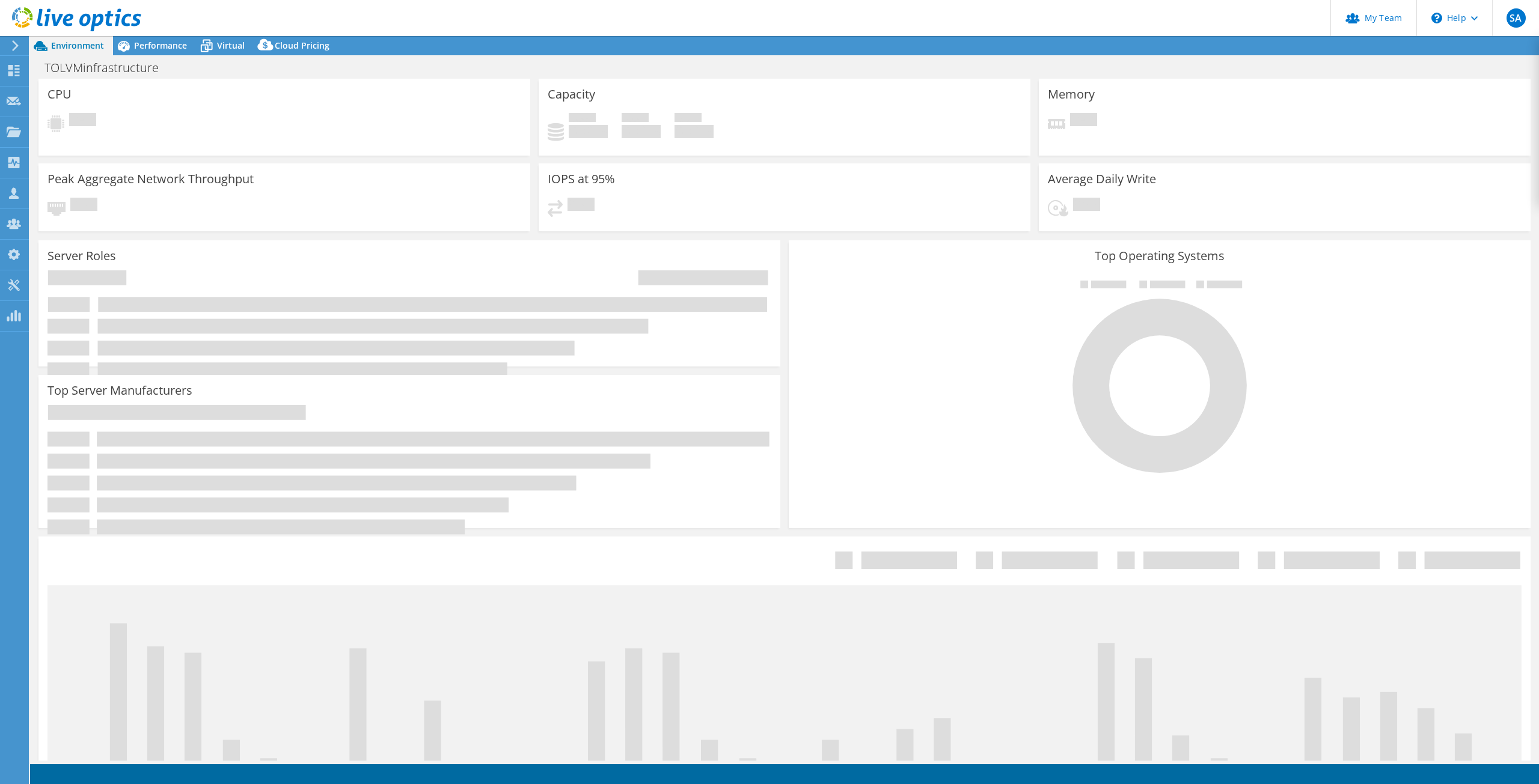
select select "[GEOGRAPHIC_DATA]"
select select "USD"
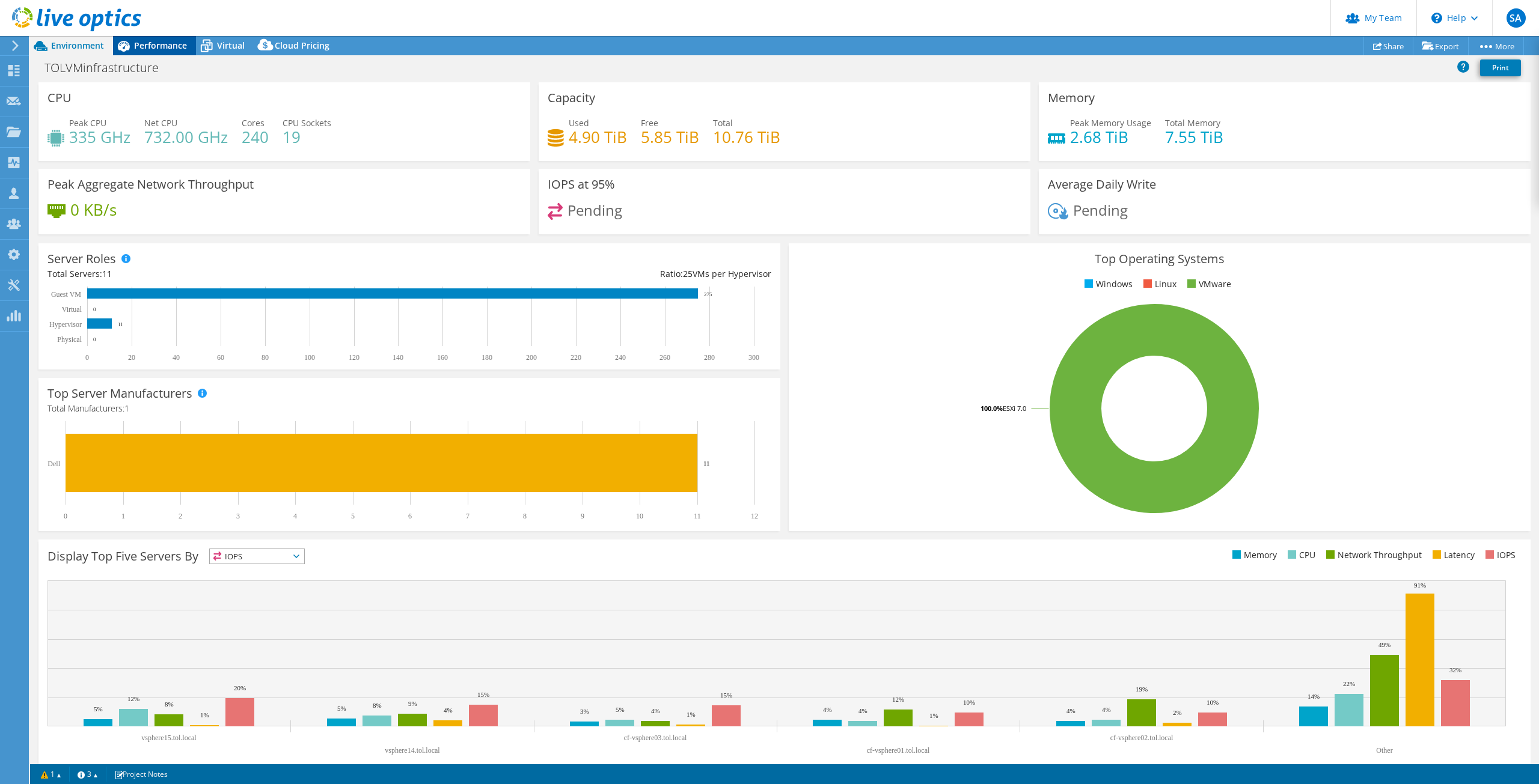
click at [160, 42] on span "Performance" at bounding box center [160, 45] width 53 height 11
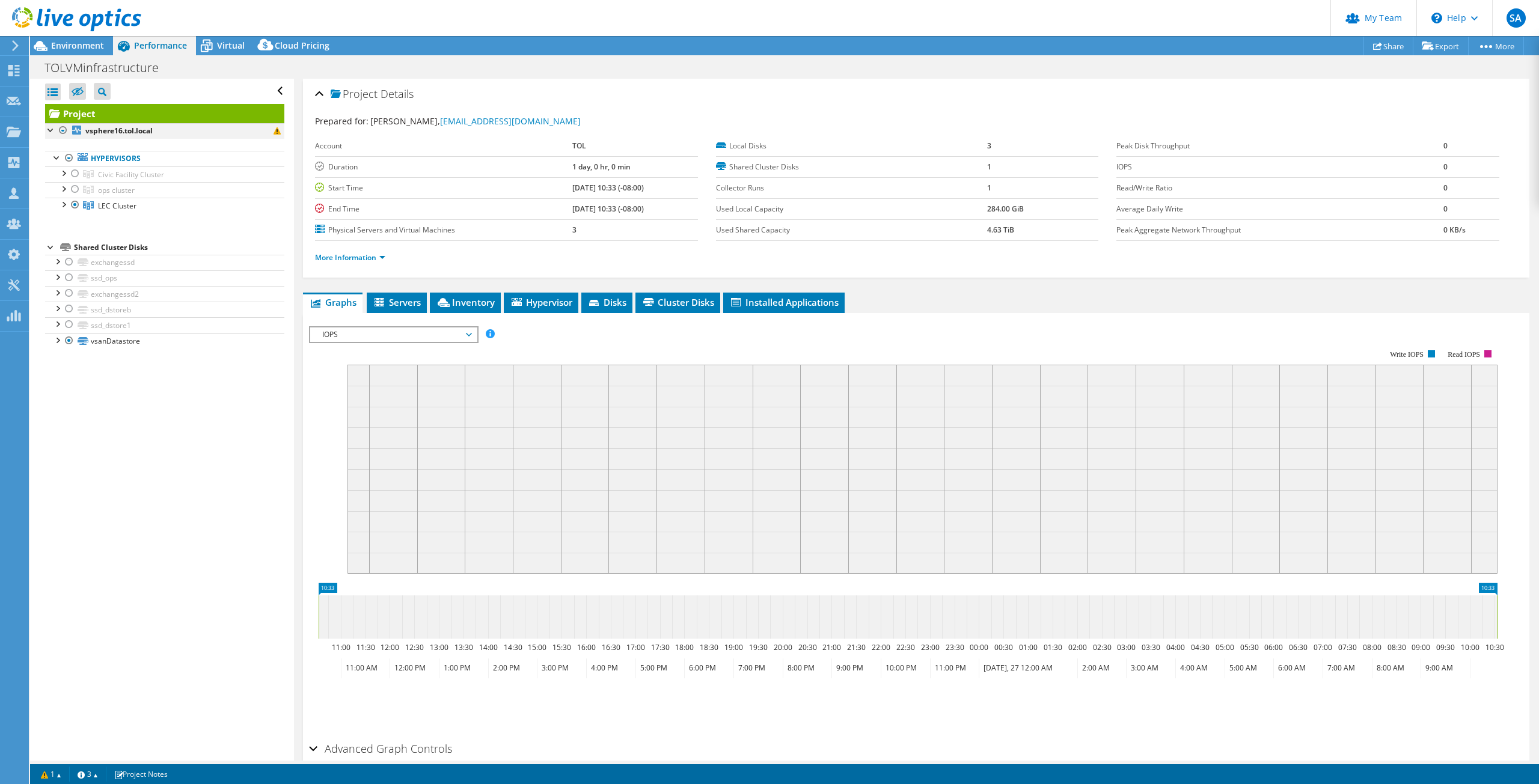
click at [65, 128] on div at bounding box center [63, 130] width 12 height 14
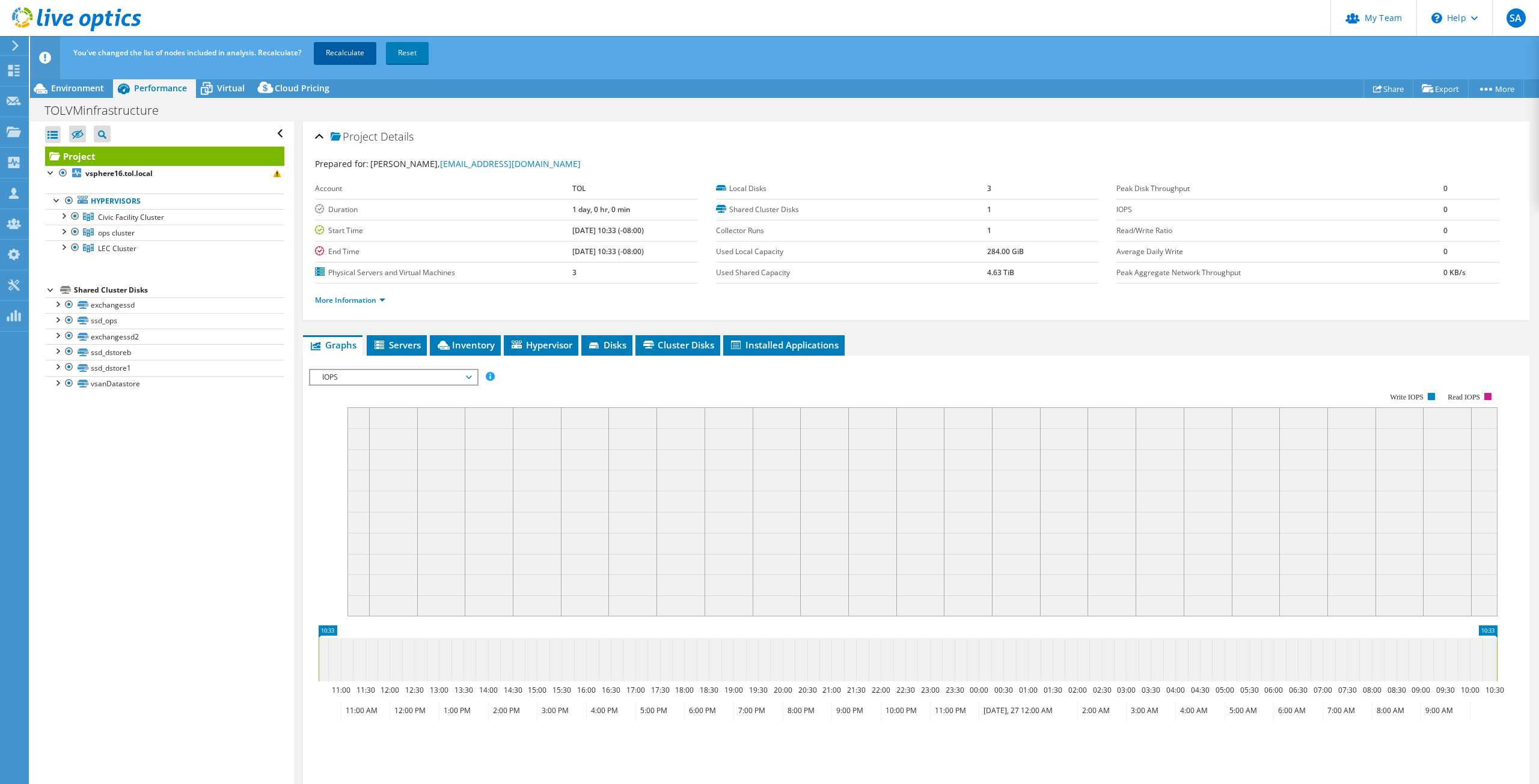
click at [342, 53] on link "Recalculate" at bounding box center [345, 53] width 62 height 22
click at [93, 91] on span "Environment" at bounding box center [77, 88] width 53 height 11
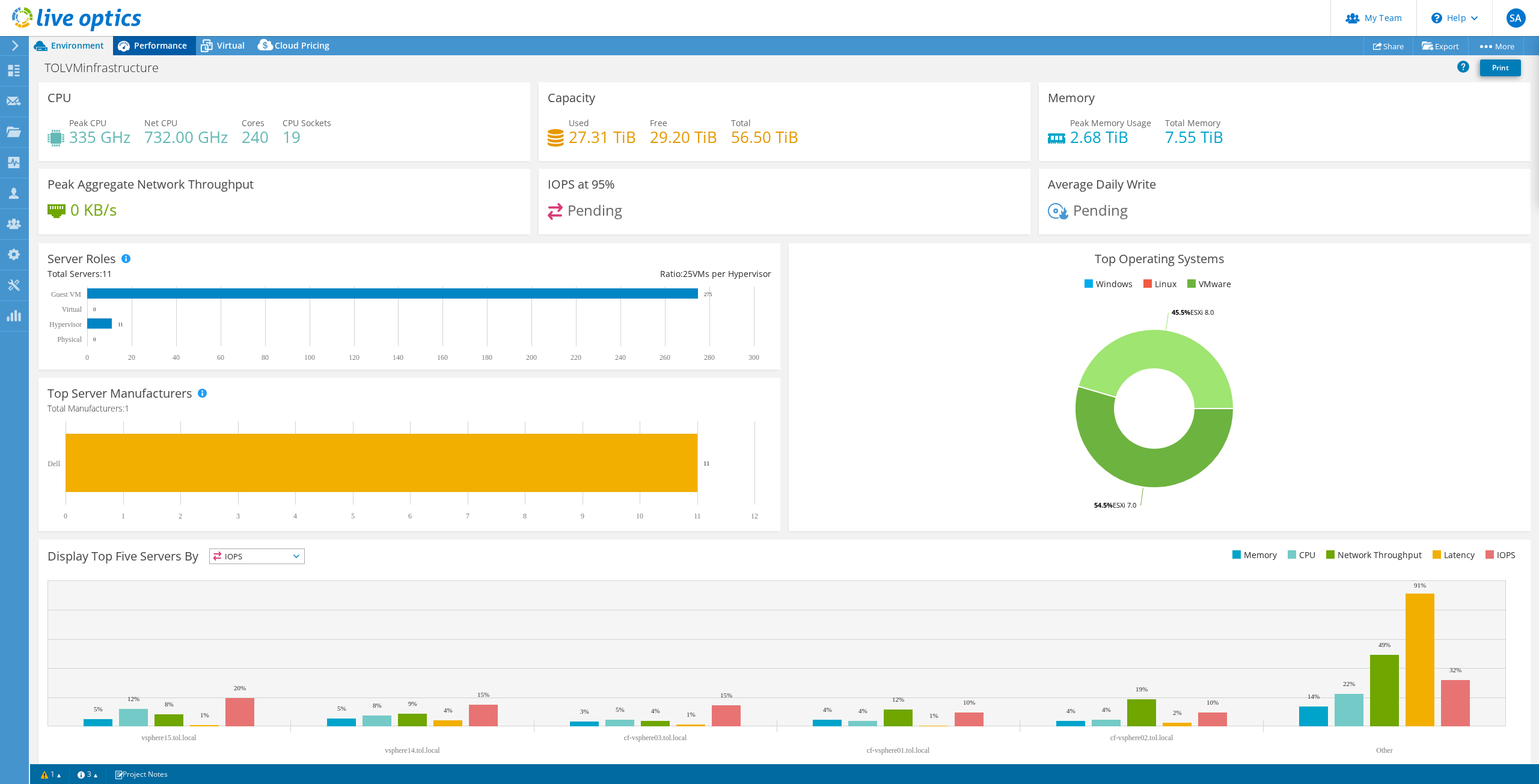
click at [163, 49] on span "Performance" at bounding box center [160, 45] width 53 height 11
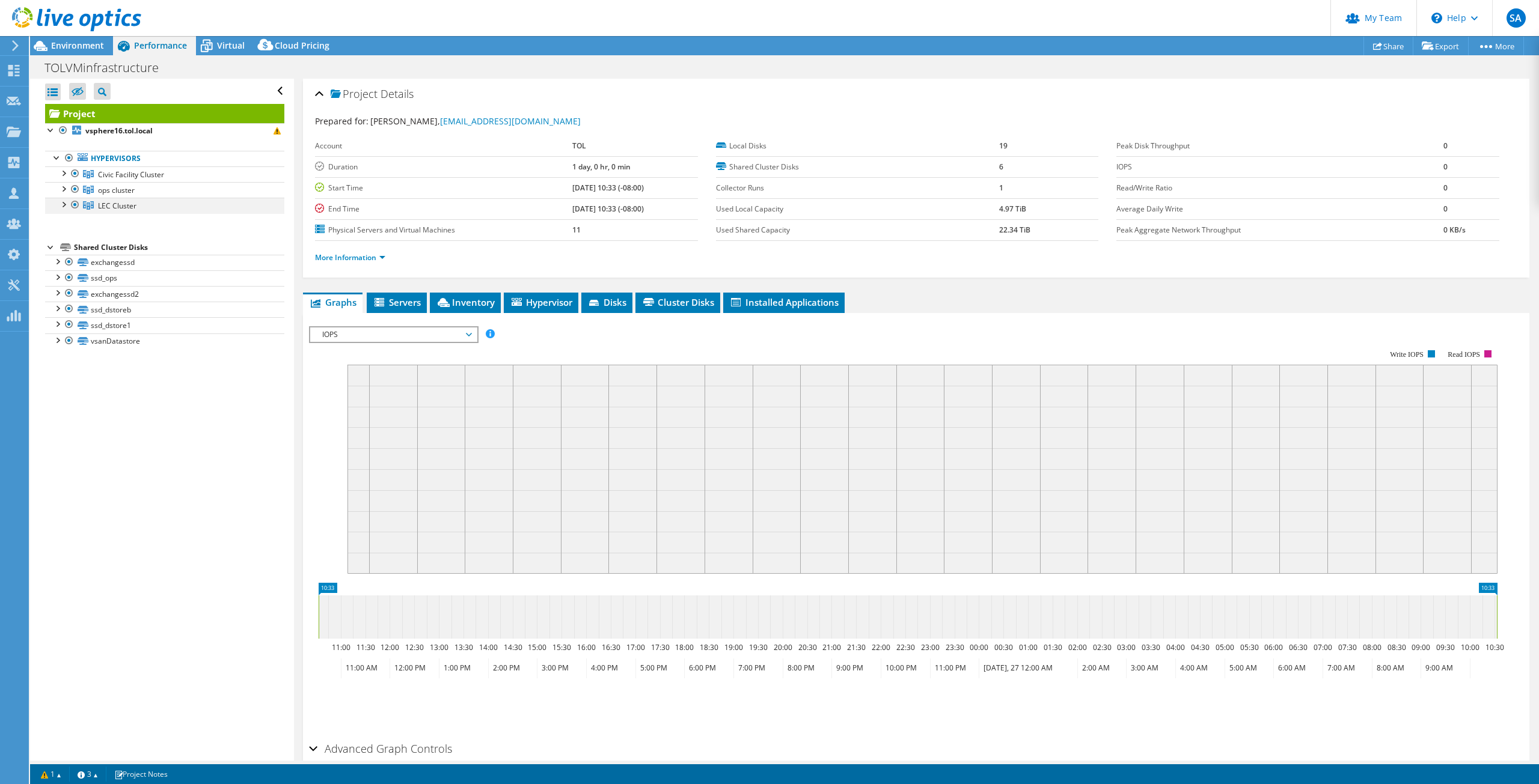
click at [74, 203] on div at bounding box center [75, 204] width 12 height 14
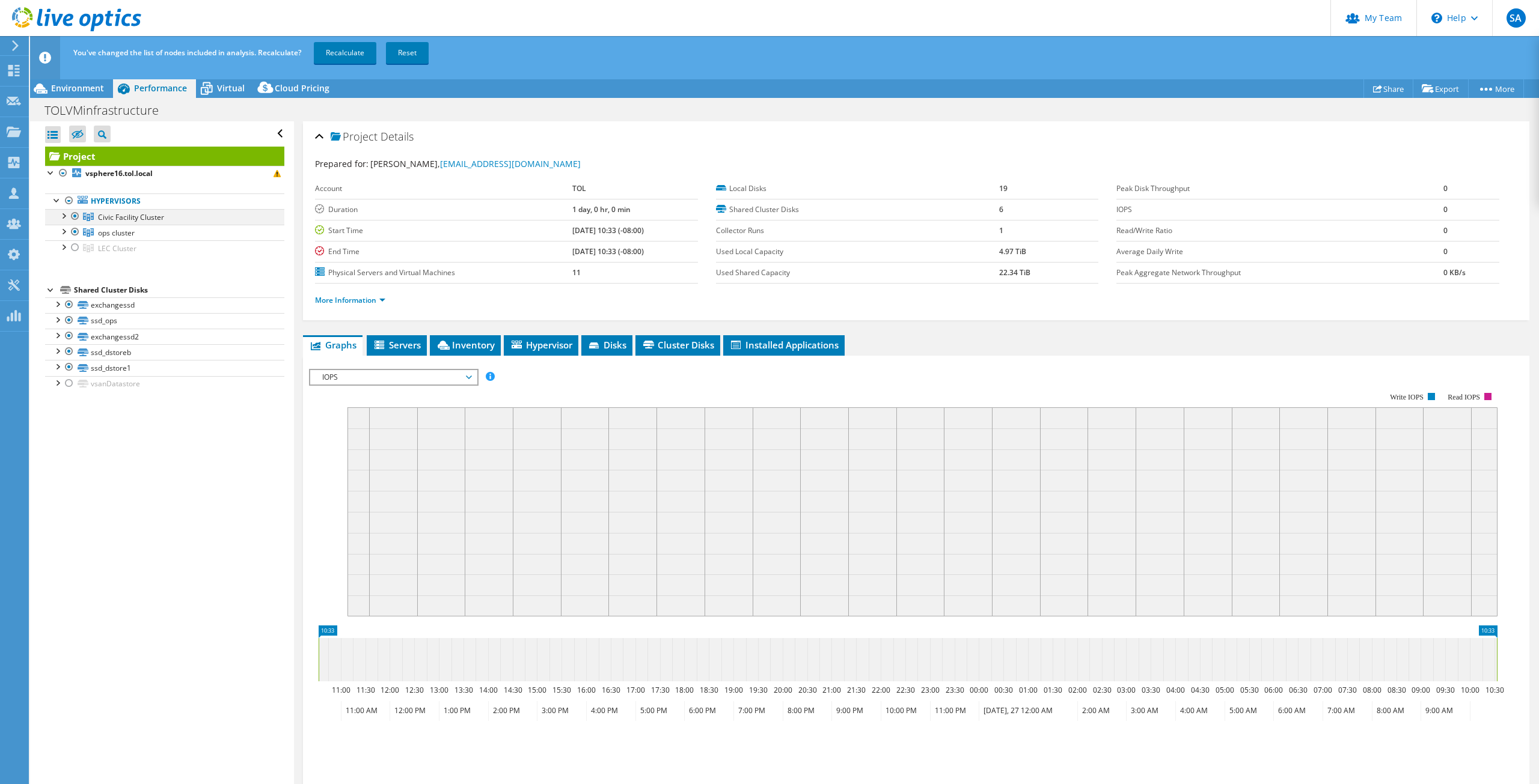
click at [74, 215] on div at bounding box center [75, 216] width 12 height 14
click at [339, 49] on link "Recalculate" at bounding box center [345, 53] width 62 height 22
click at [74, 90] on span "Environment" at bounding box center [77, 88] width 53 height 11
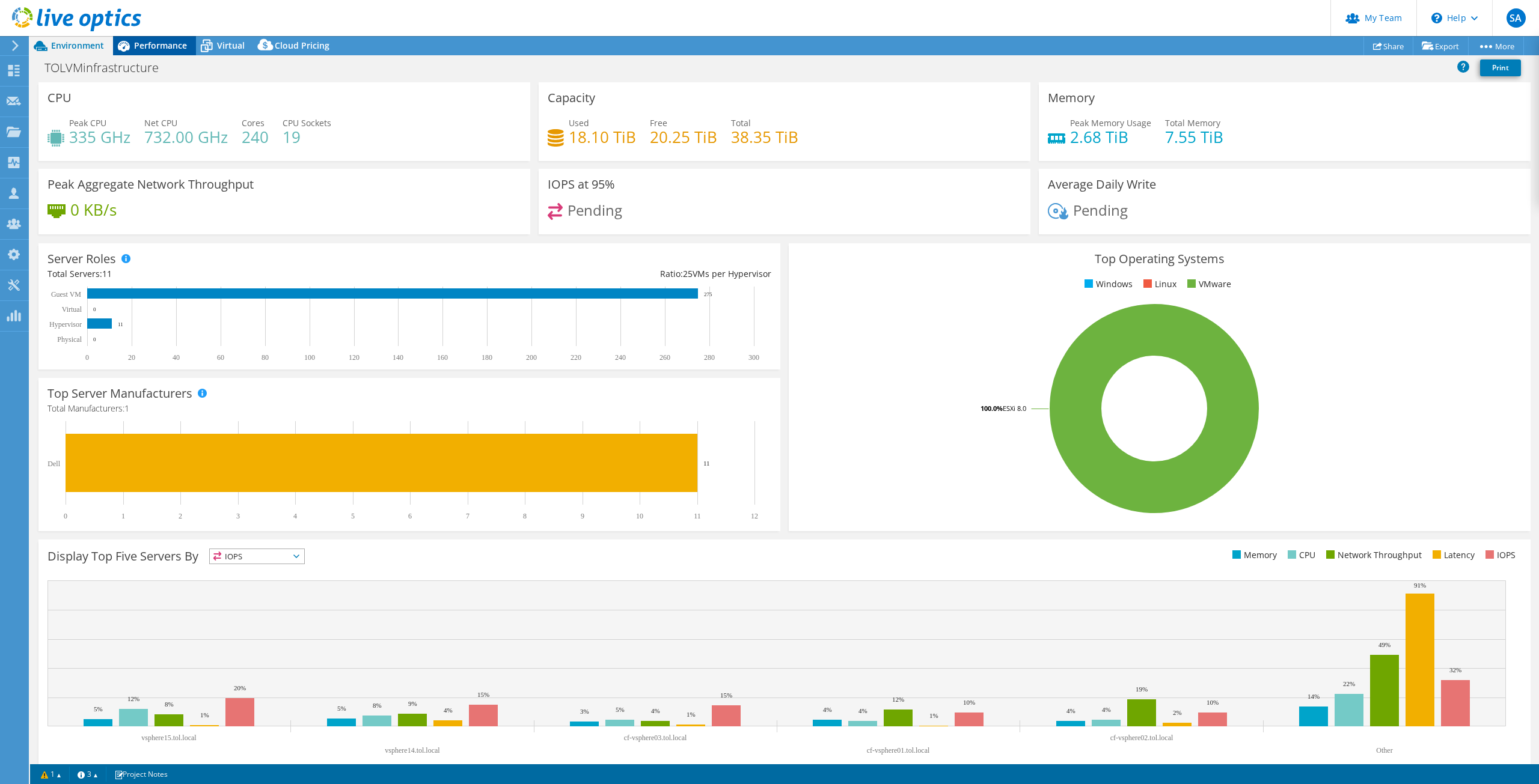
click at [169, 43] on span "Performance" at bounding box center [160, 45] width 53 height 11
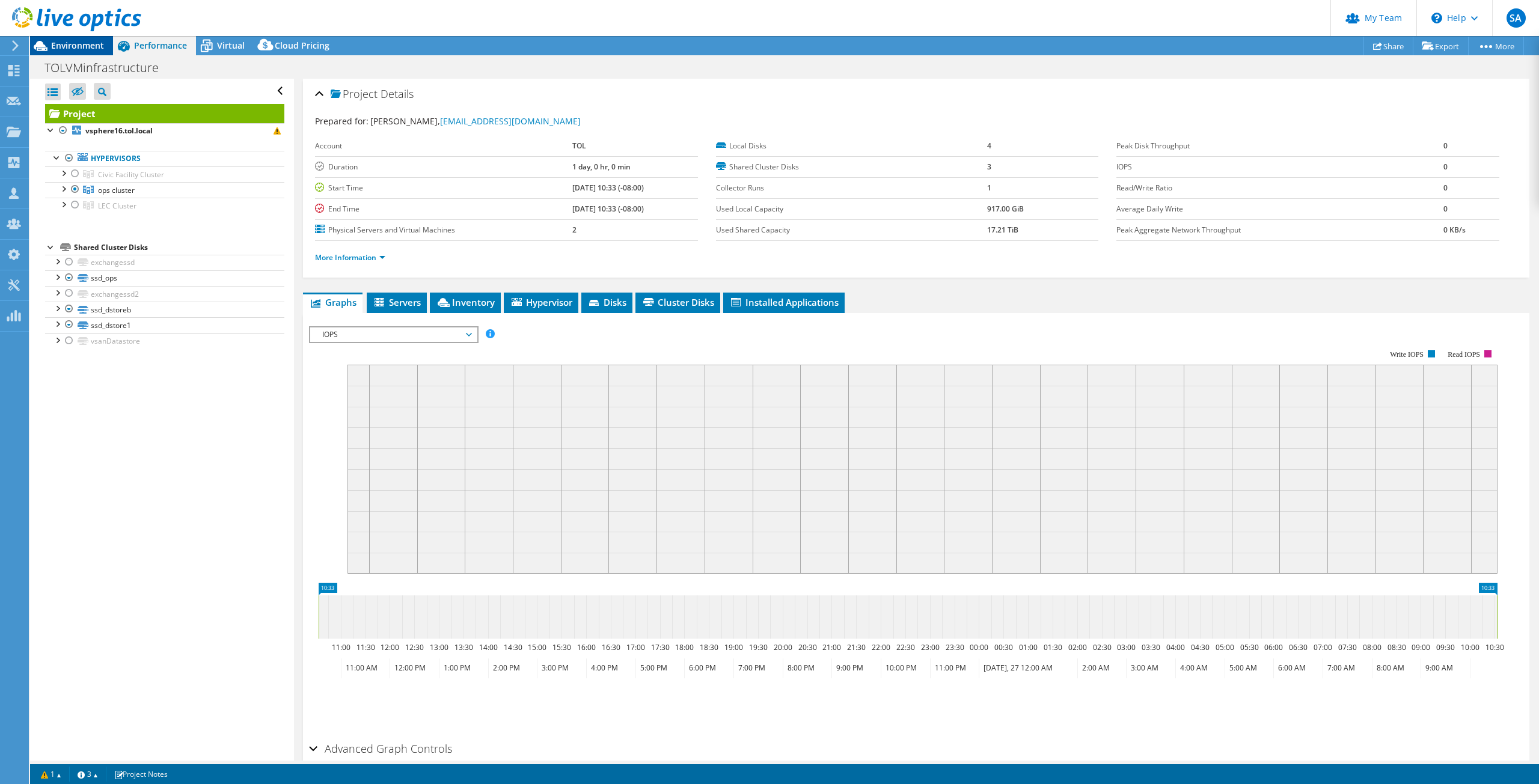
click at [89, 48] on span "Environment" at bounding box center [77, 45] width 53 height 11
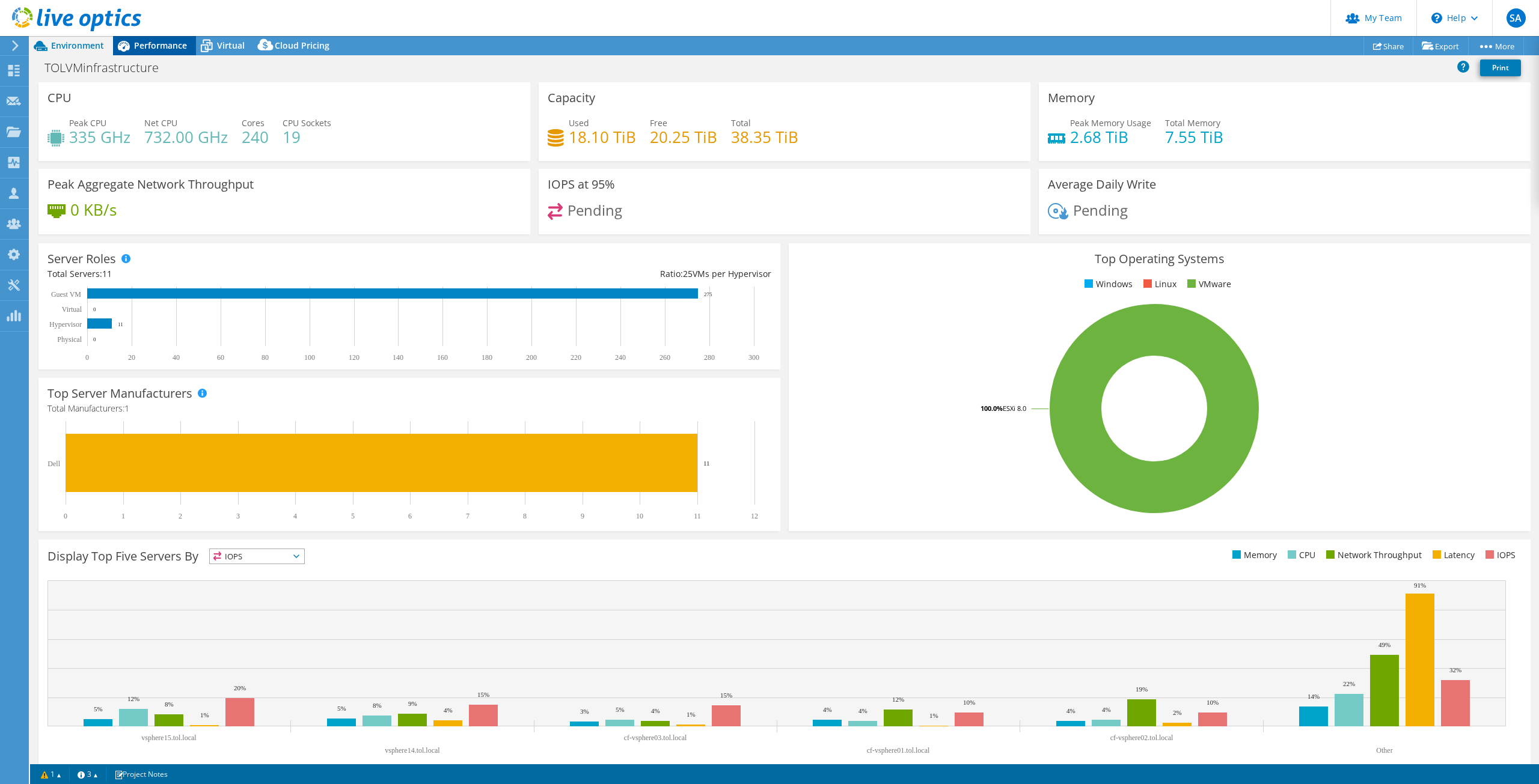
click at [156, 49] on span "Performance" at bounding box center [160, 45] width 53 height 11
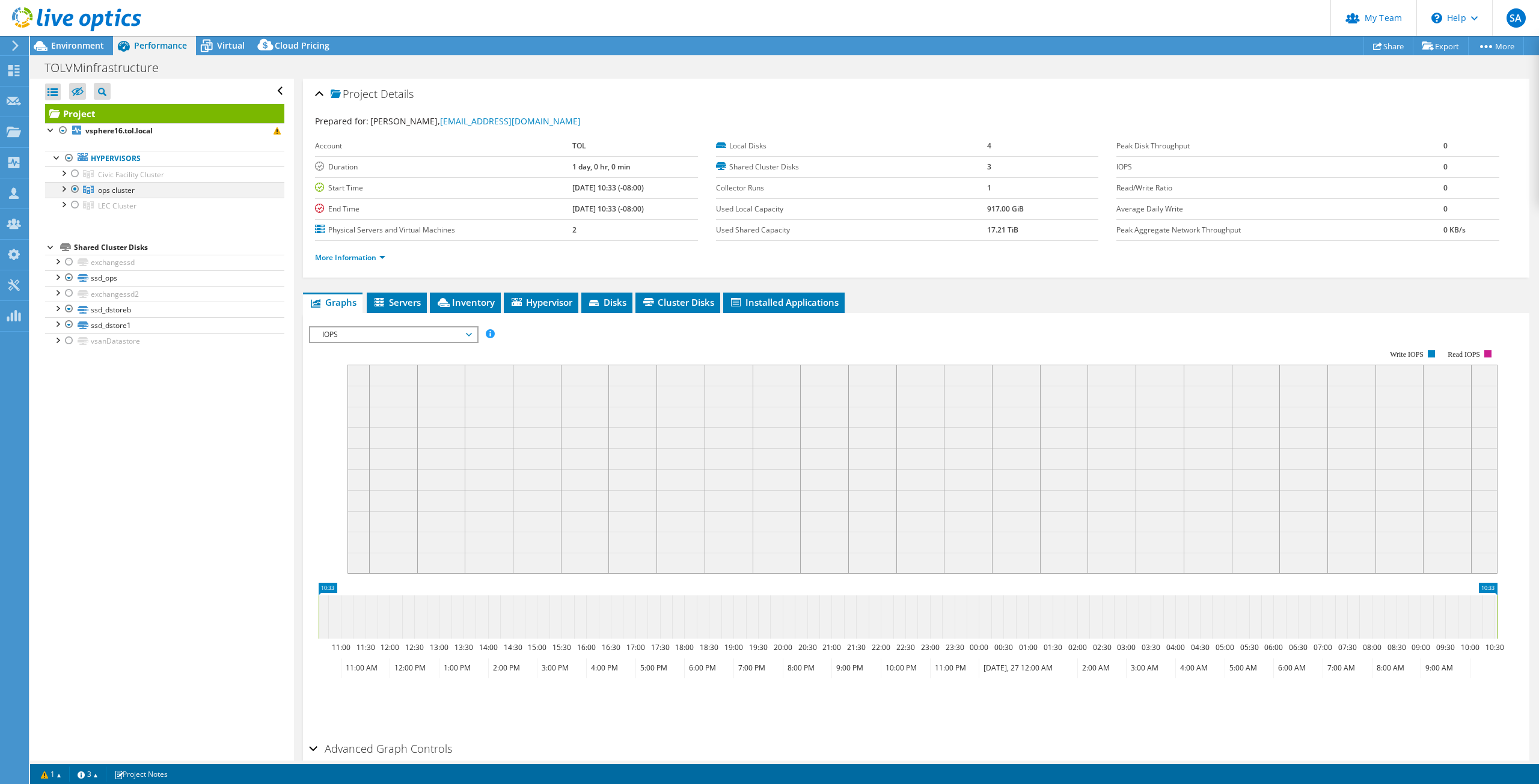
click at [62, 187] on div at bounding box center [63, 188] width 12 height 12
click at [64, 239] on div at bounding box center [63, 235] width 12 height 12
click at [63, 238] on div at bounding box center [63, 235] width 12 height 12
click at [62, 191] on div at bounding box center [63, 188] width 12 height 12
click at [86, 43] on span "Environment" at bounding box center [77, 45] width 53 height 11
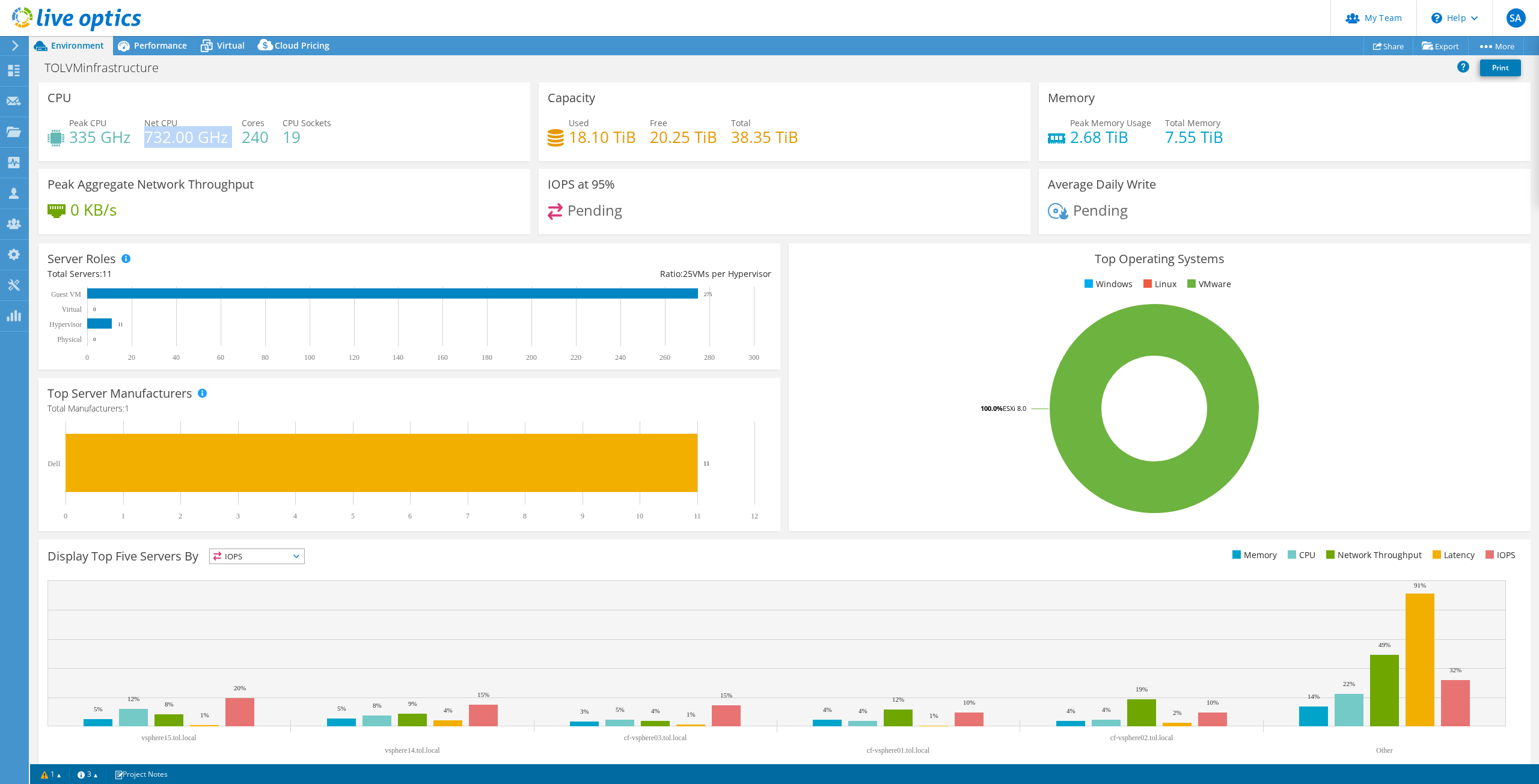
drag, startPoint x: 144, startPoint y: 137, endPoint x: 236, endPoint y: 138, distance: 92.0
click at [236, 138] on div "Peak CPU 335 GHz Net CPU 732.00 GHz Cores 240 CPU Sockets 19" at bounding box center [284, 136] width 474 height 39
click at [299, 212] on div "0 KB/s" at bounding box center [284, 216] width 474 height 25
click at [159, 50] on span "Performance" at bounding box center [160, 45] width 53 height 11
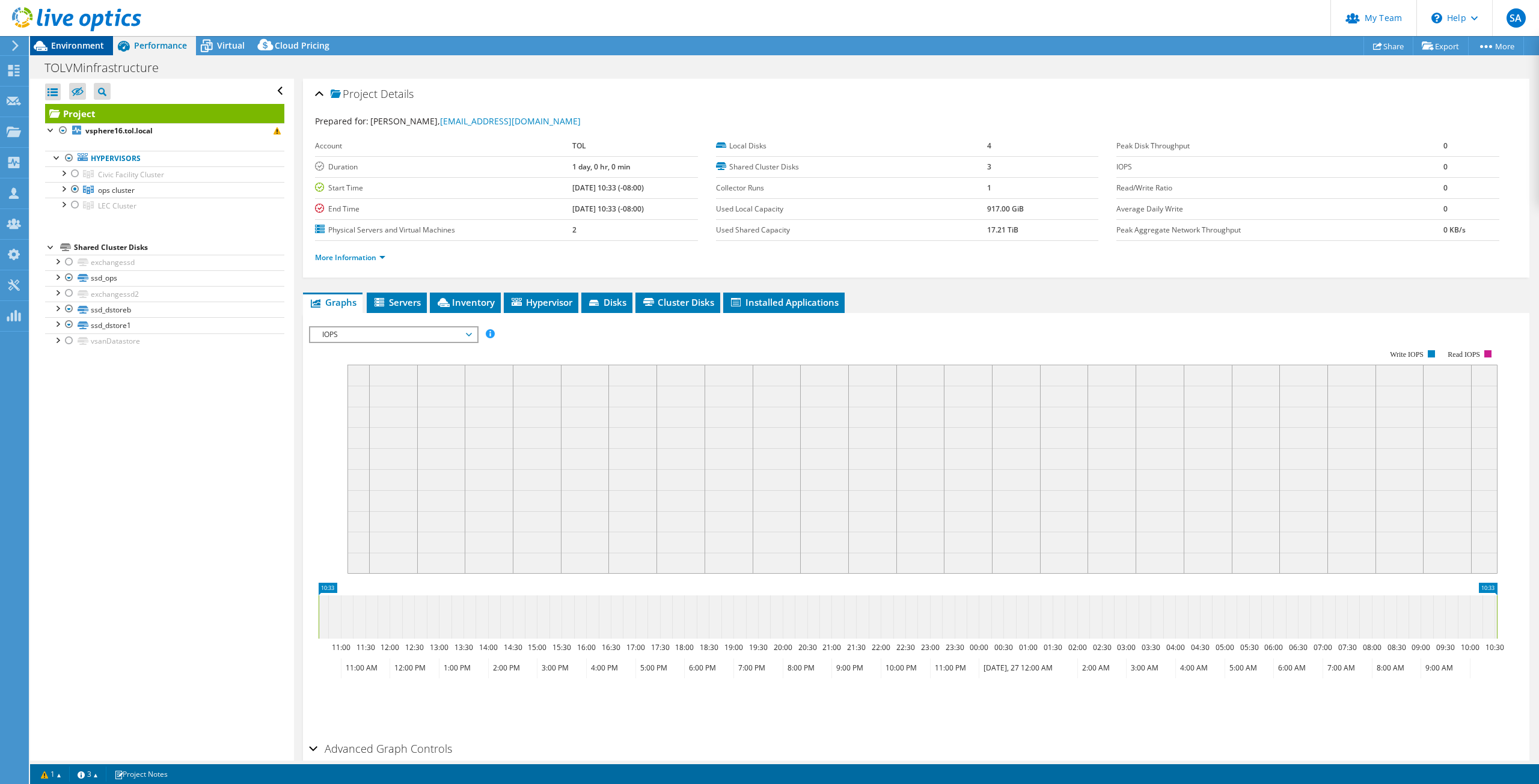
click at [84, 45] on span "Environment" at bounding box center [77, 45] width 53 height 11
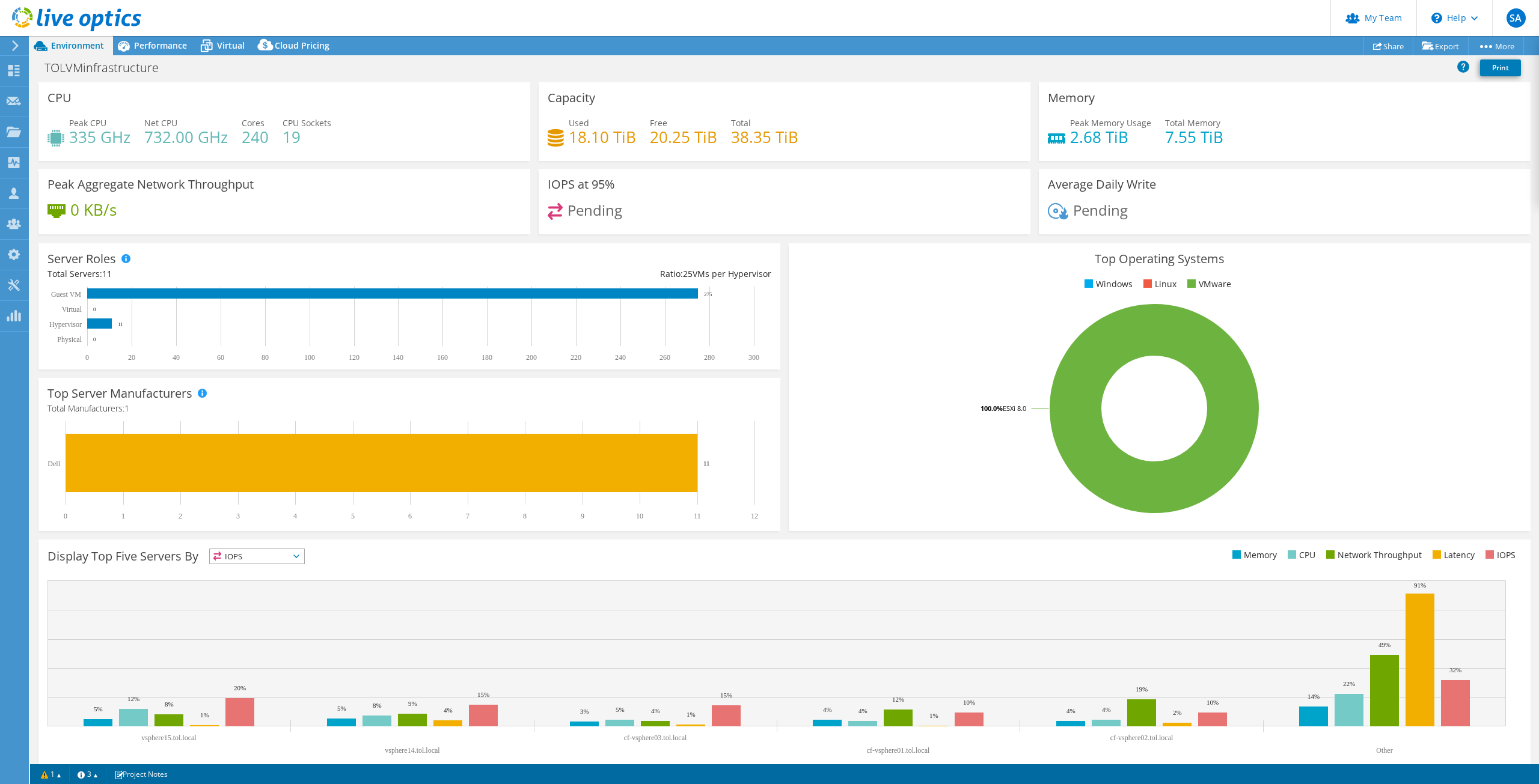
click at [107, 275] on span "11" at bounding box center [107, 273] width 10 height 11
click at [229, 267] on div "Total Servers: 11" at bounding box center [228, 274] width 362 height 13
click at [152, 39] on div "Performance" at bounding box center [154, 46] width 83 height 19
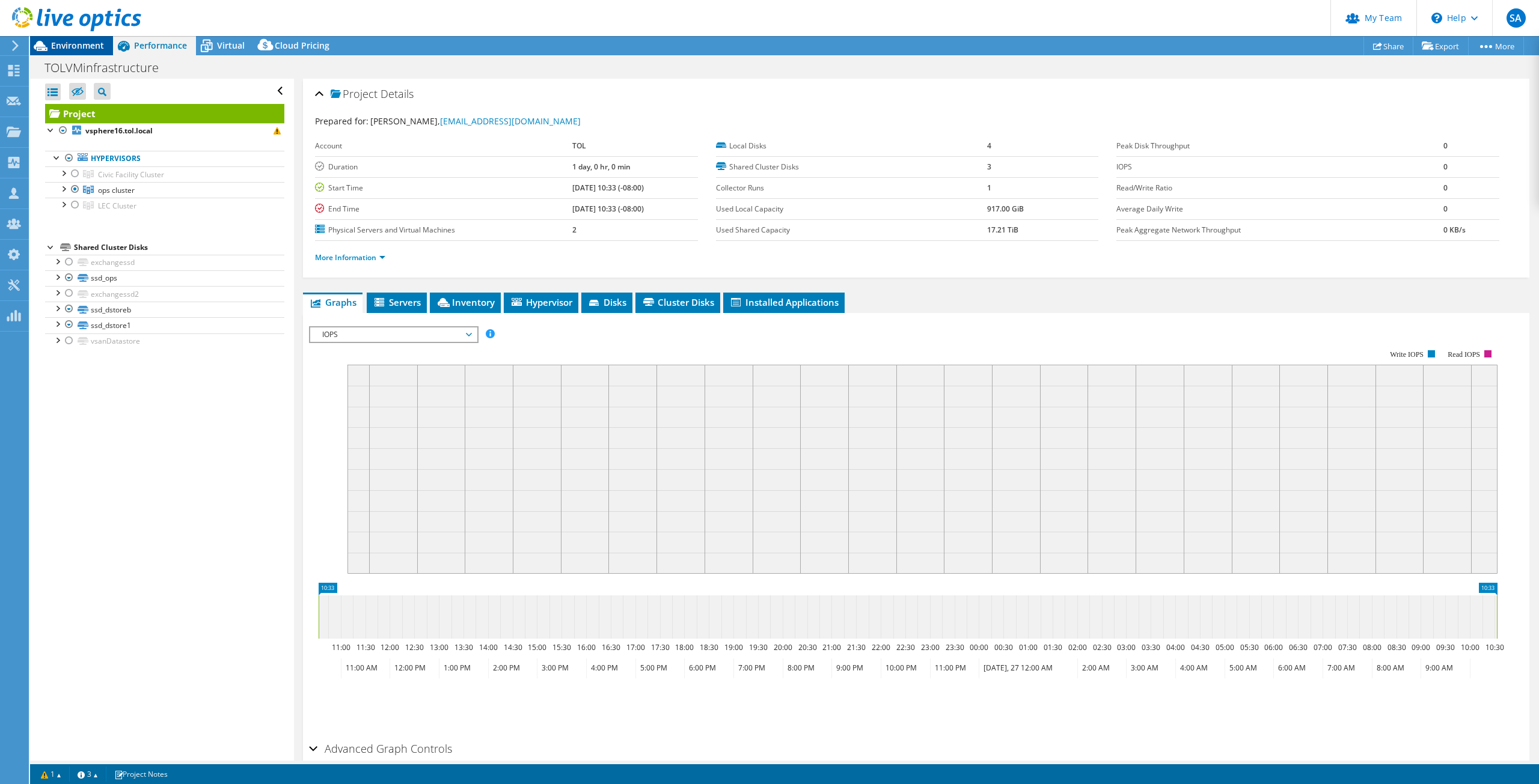
click at [77, 42] on span "Environment" at bounding box center [77, 45] width 53 height 11
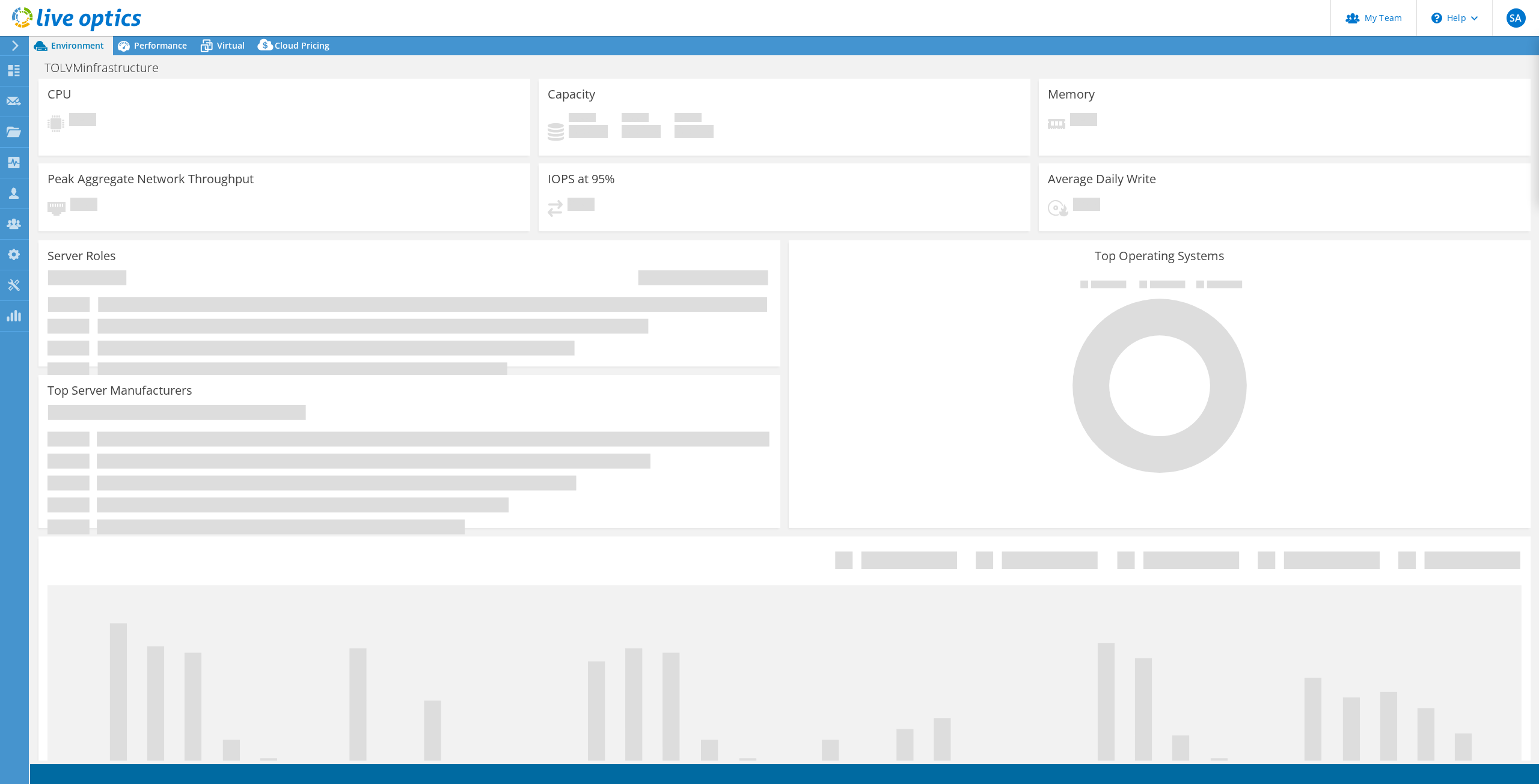
select select "[GEOGRAPHIC_DATA]"
select select "USD"
select select "[GEOGRAPHIC_DATA]"
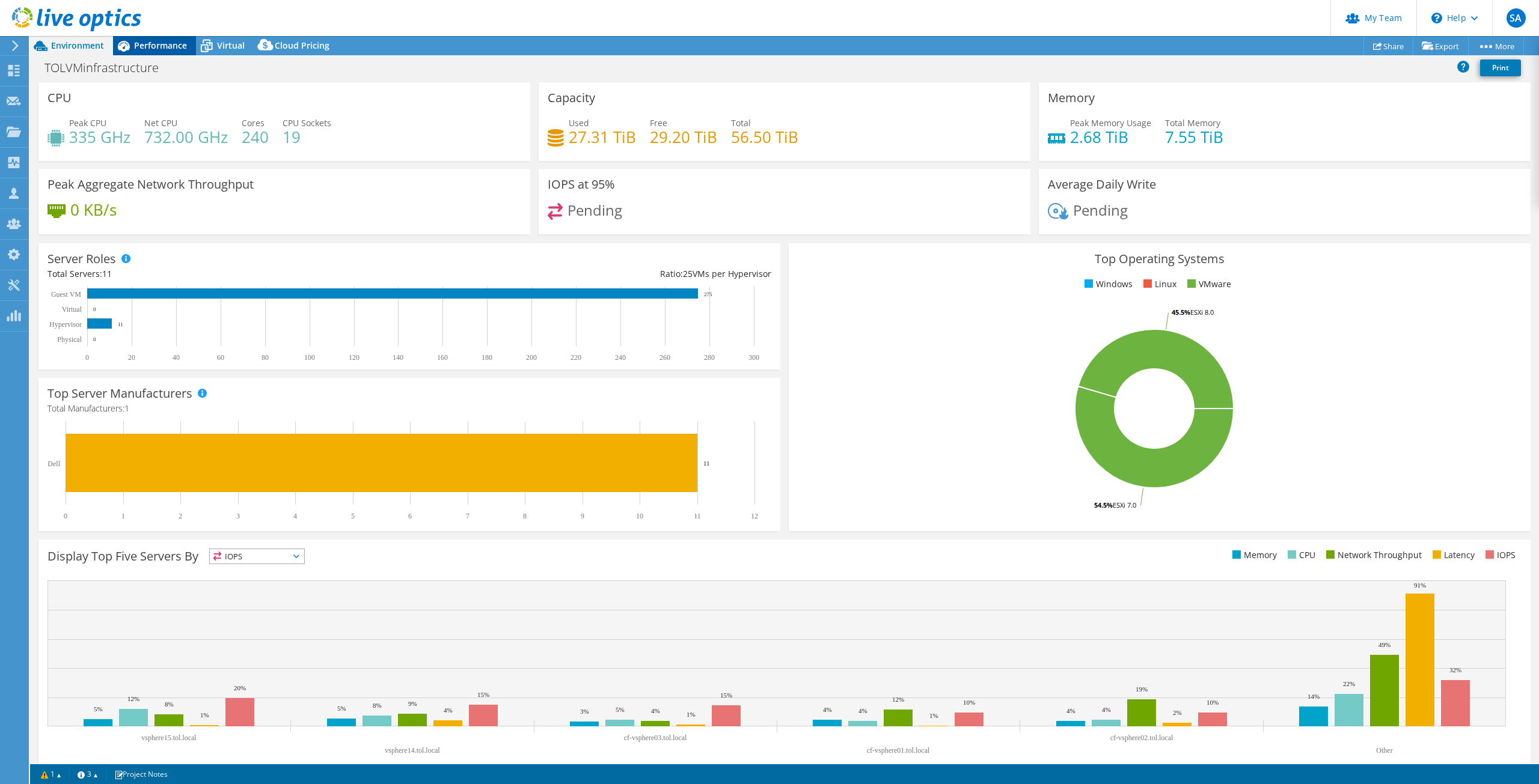
click at [167, 48] on span "Performance" at bounding box center [160, 45] width 53 height 11
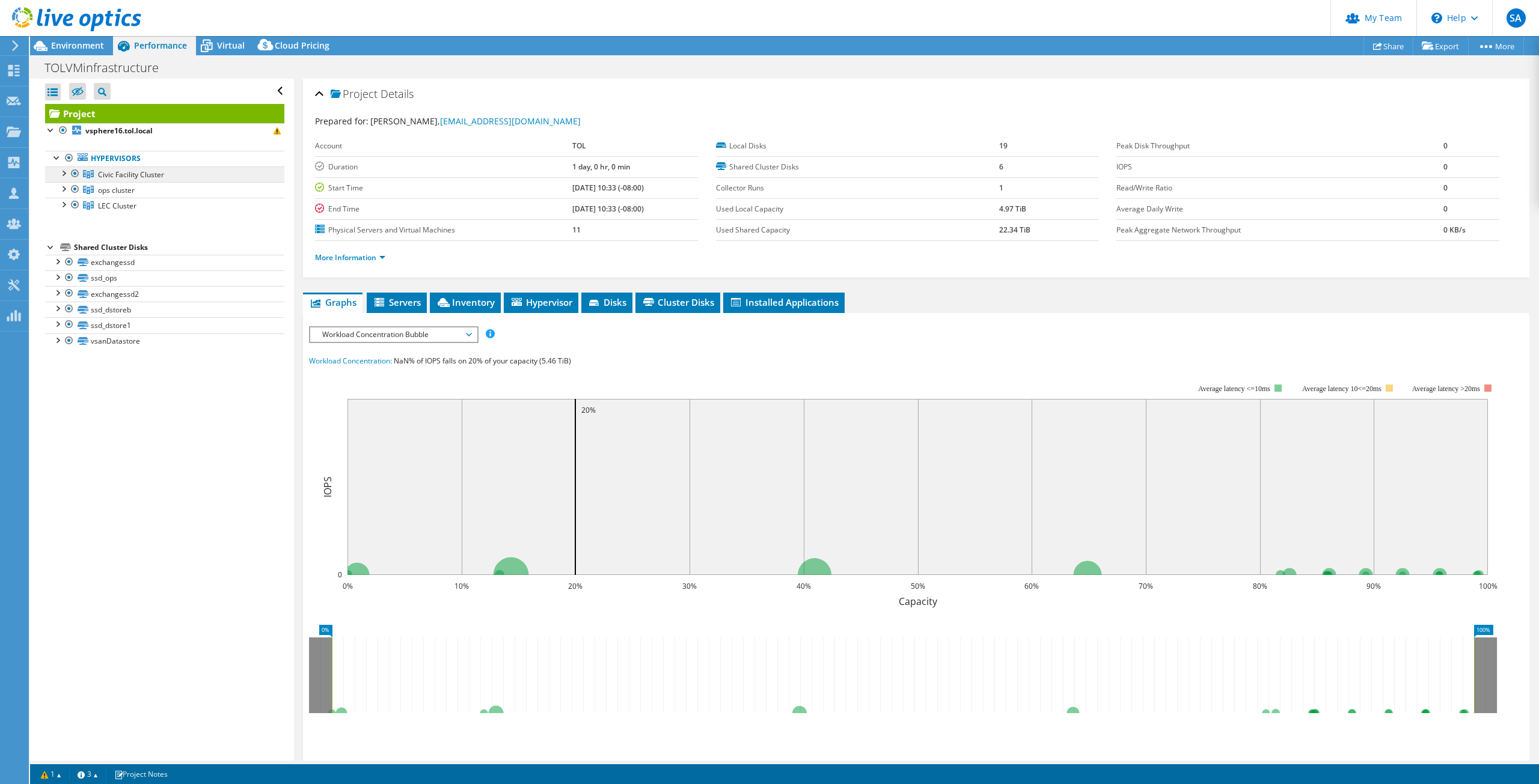
click at [118, 174] on span "Civic Facility Cluster" at bounding box center [131, 174] width 66 height 10
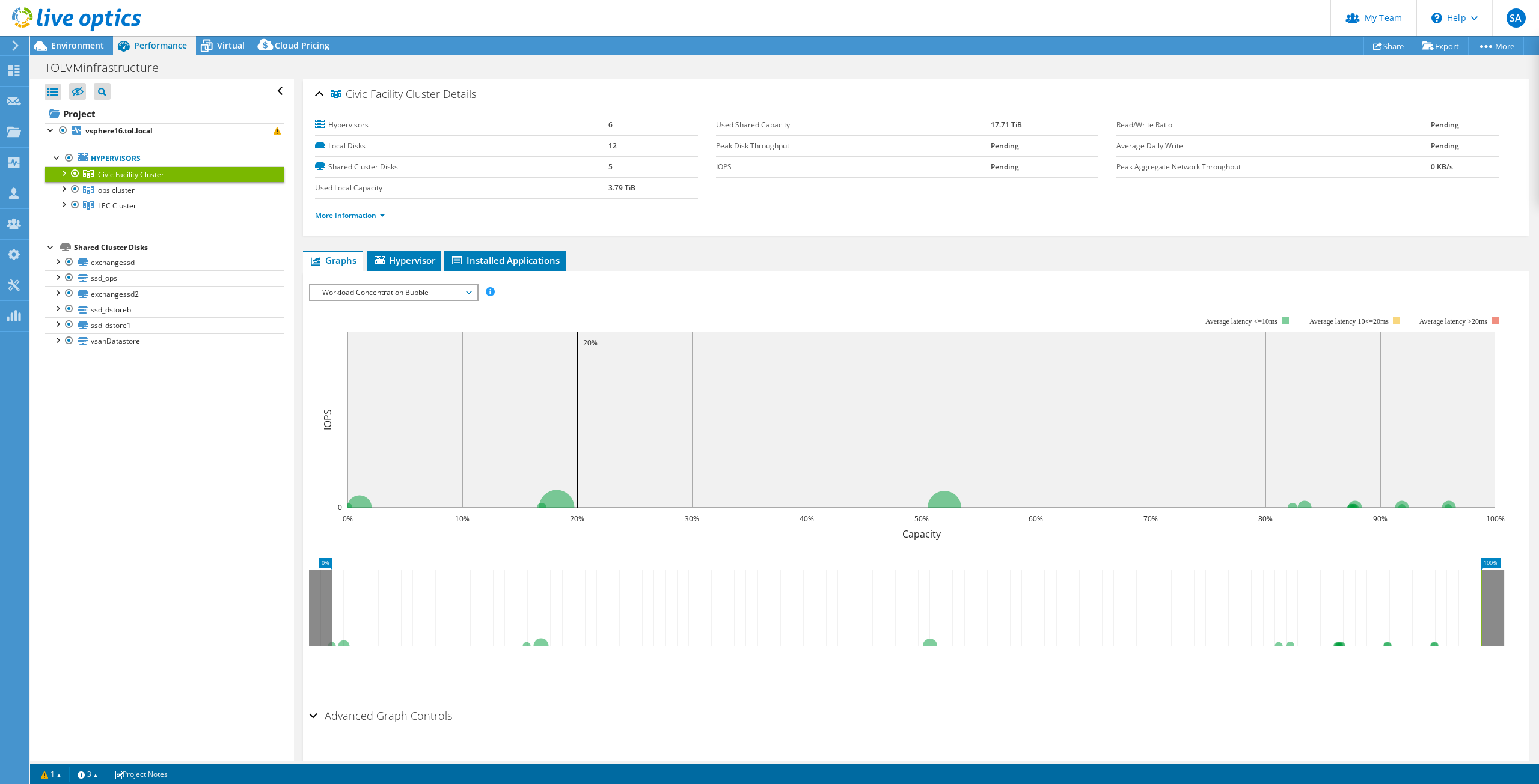
click at [65, 173] on div at bounding box center [63, 172] width 12 height 12
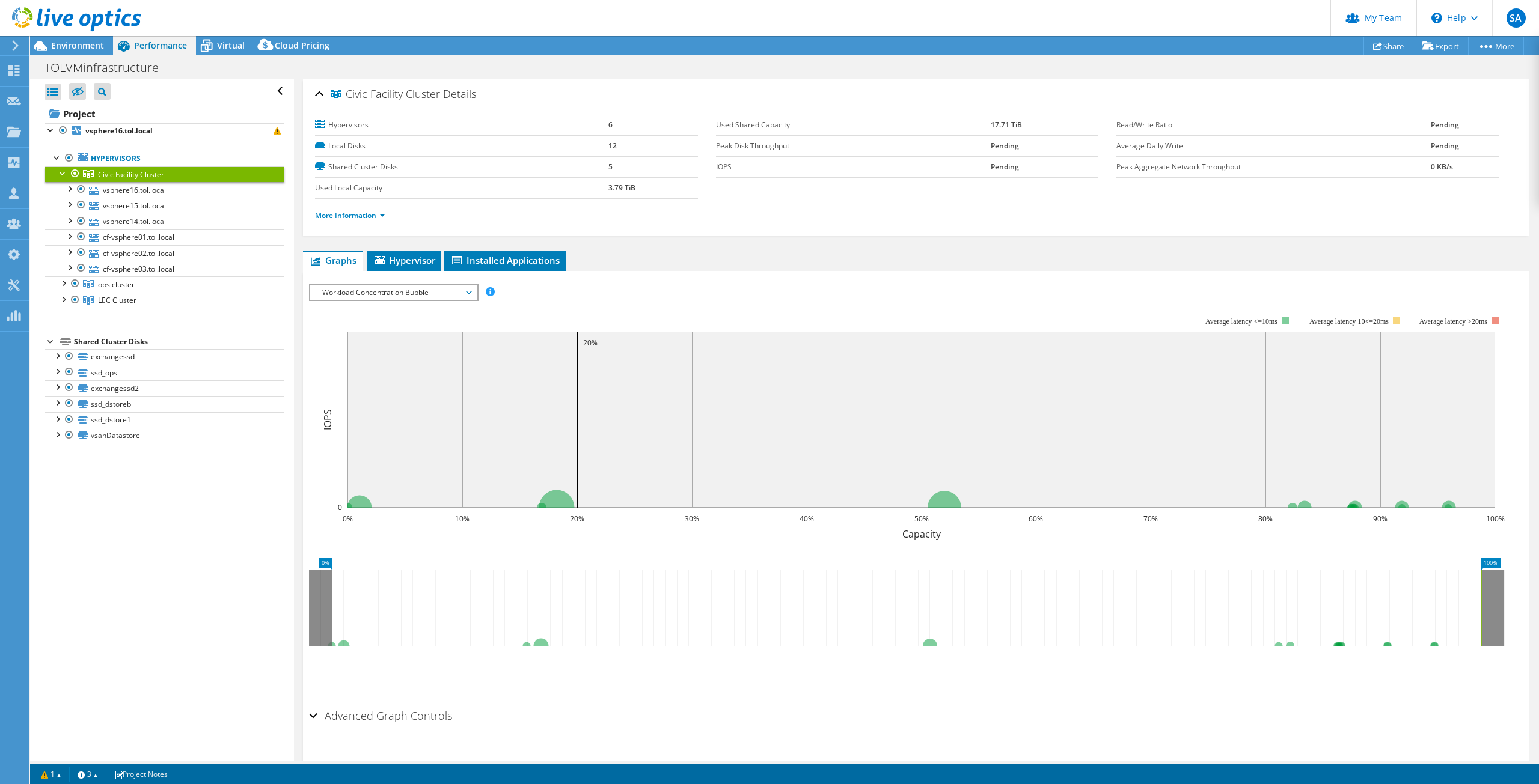
click at [68, 39] on div at bounding box center [71, 20] width 141 height 40
click at [80, 48] on span "Environment" at bounding box center [77, 45] width 53 height 11
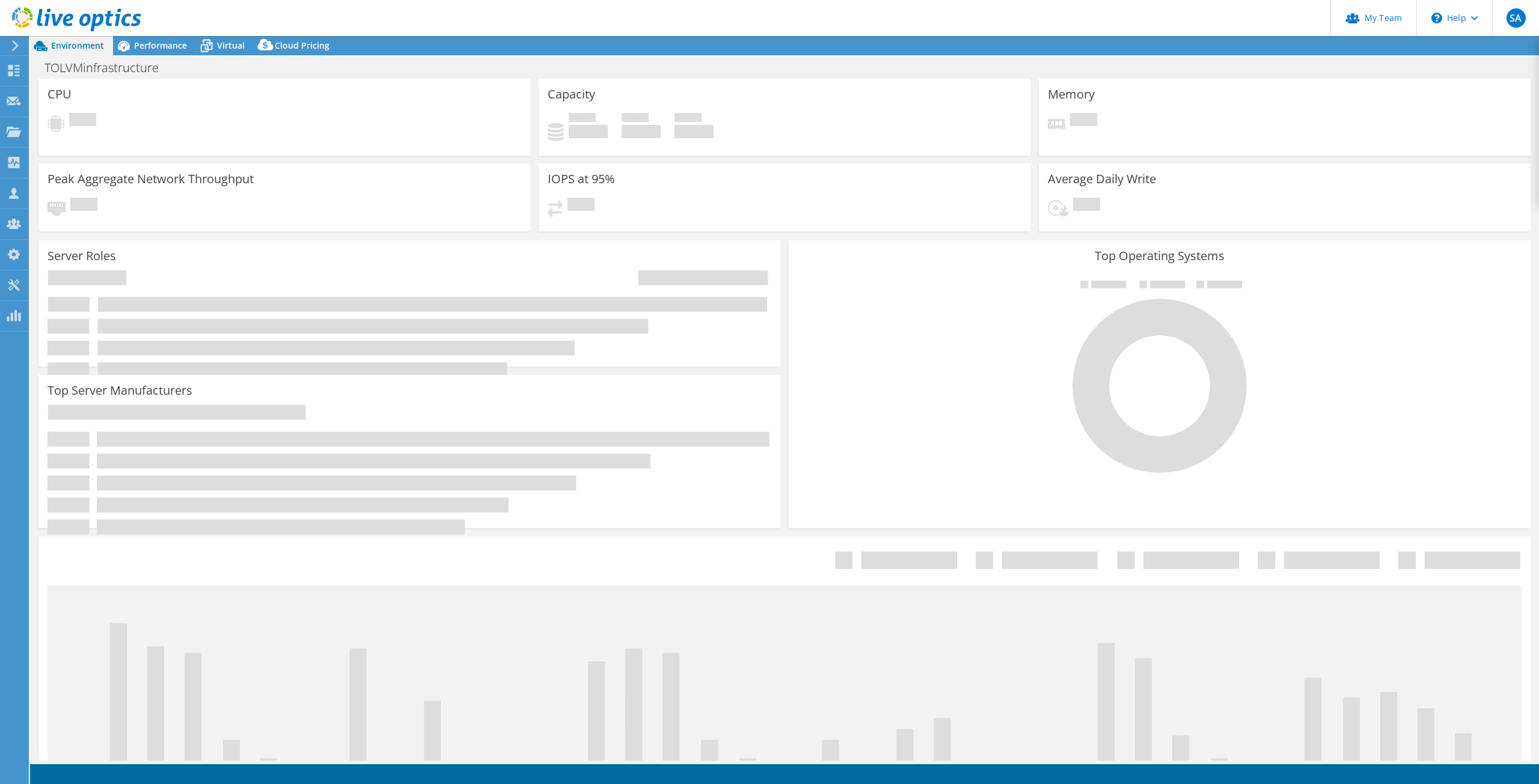
select select "[GEOGRAPHIC_DATA]"
select select "USD"
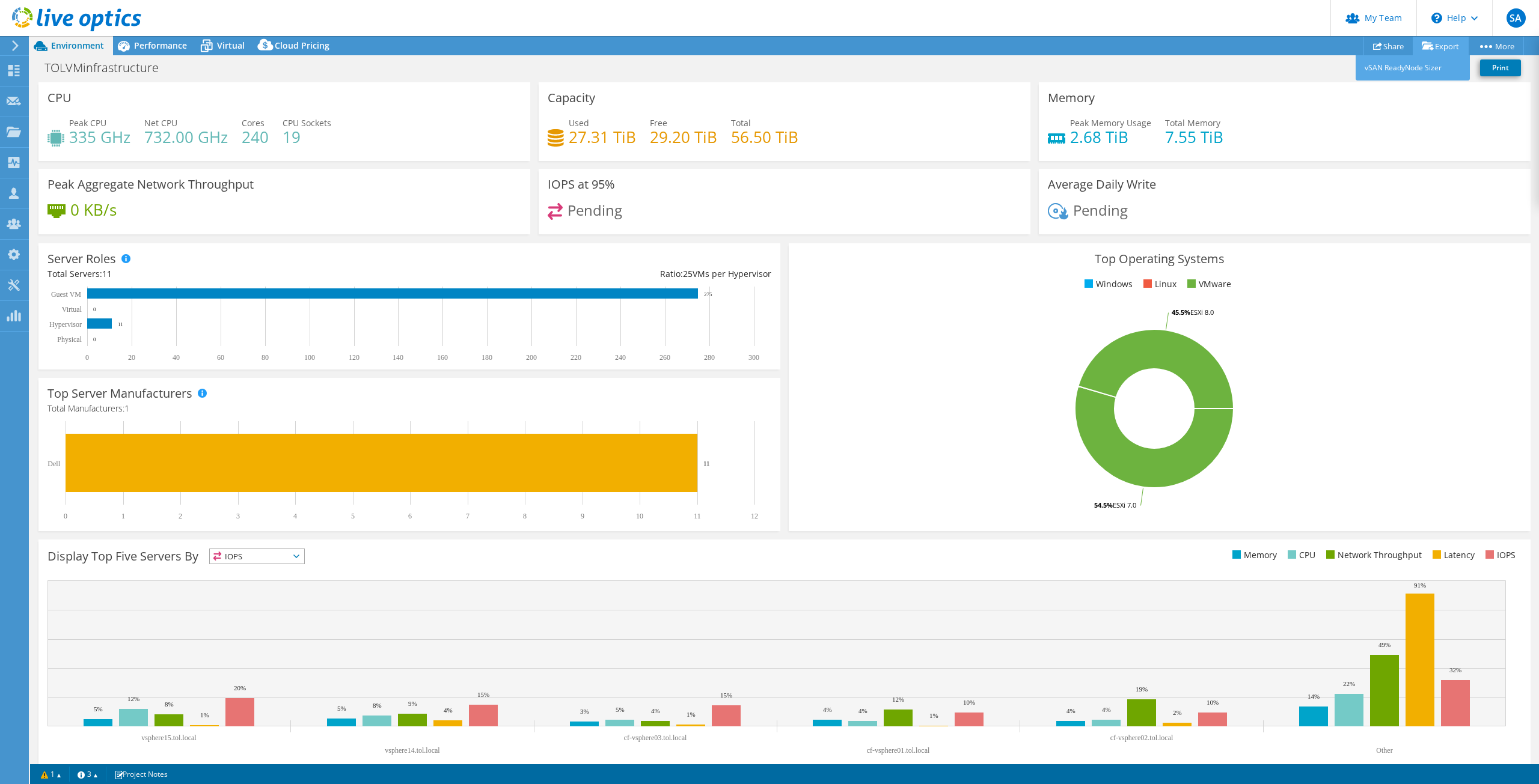
click at [1434, 46] on link "Export" at bounding box center [1440, 45] width 56 height 19
click at [1433, 46] on link "Export" at bounding box center [1440, 45] width 56 height 19
click at [784, 239] on div "Top Operating Systems Windows Linux VMware 54.5% ESXi 7.0 45.5% ESXi 8.0" at bounding box center [1159, 387] width 750 height 296
click at [813, 241] on div "Top Operating Systems Windows Linux VMware 54.5% ESXi 7.0 45.5% ESXi 8.0" at bounding box center [1159, 387] width 750 height 296
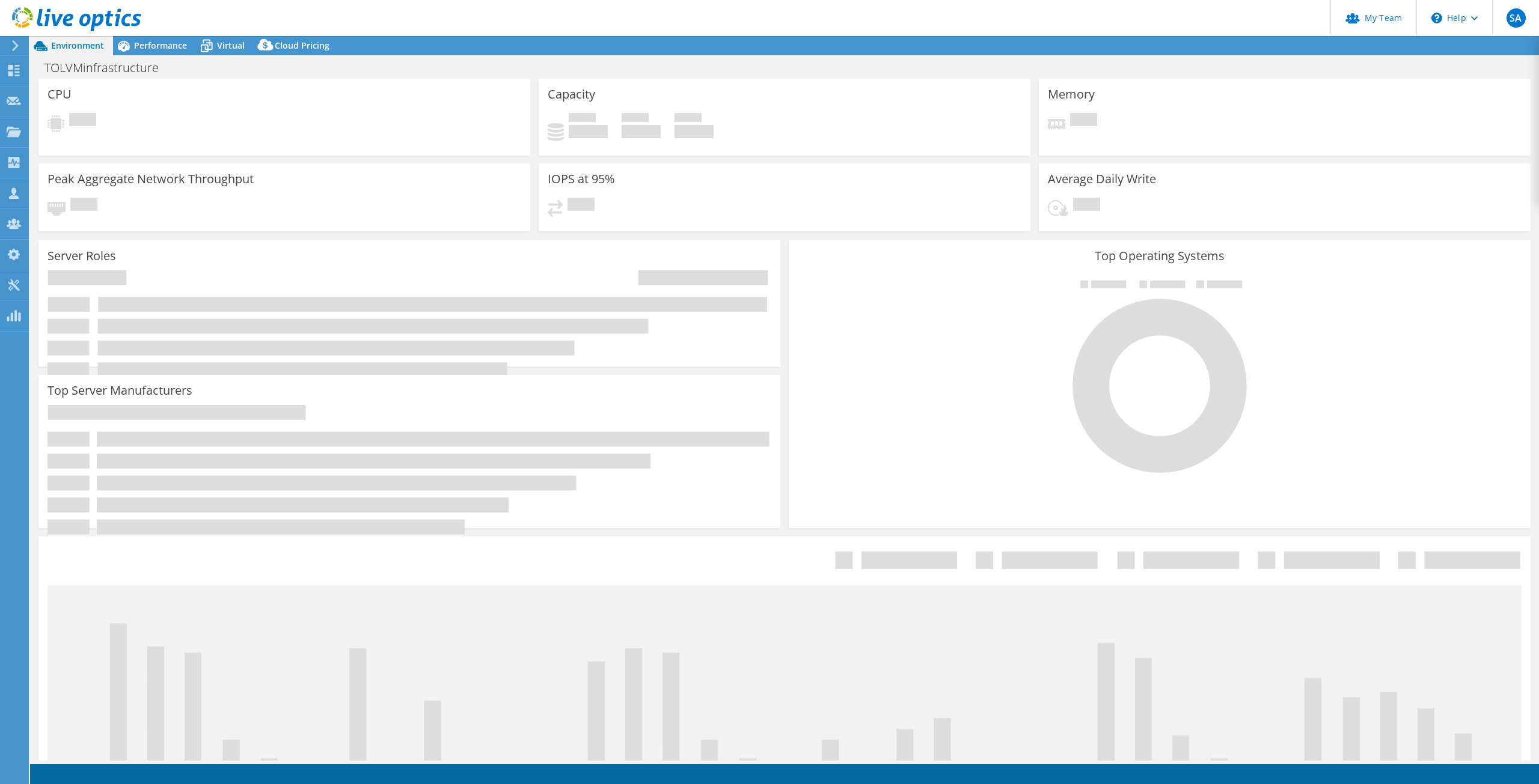
select select "[GEOGRAPHIC_DATA]"
select select "USD"
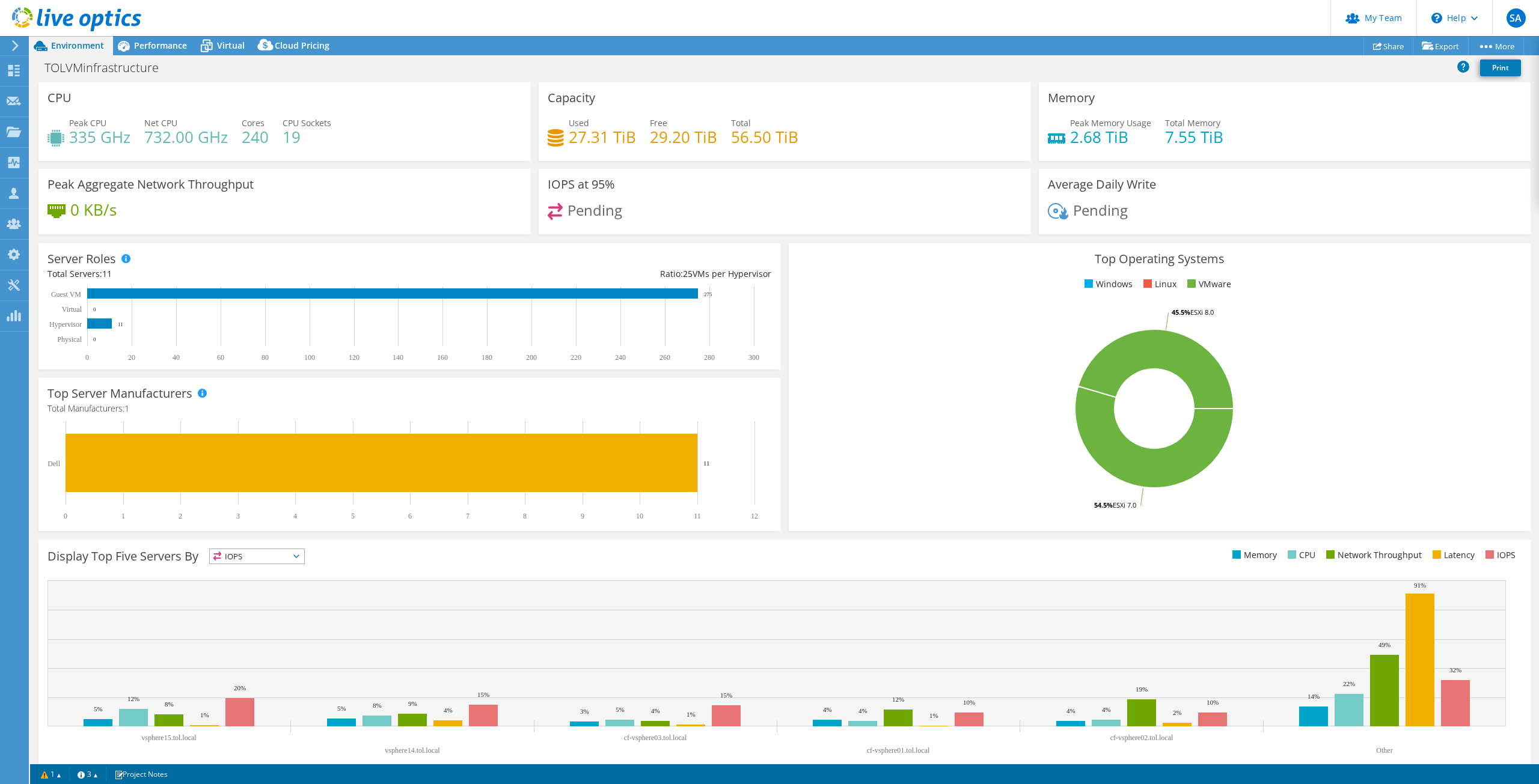
click at [1097, 217] on span "Pending" at bounding box center [1101, 210] width 55 height 20
click at [149, 39] on div "Performance" at bounding box center [154, 46] width 83 height 19
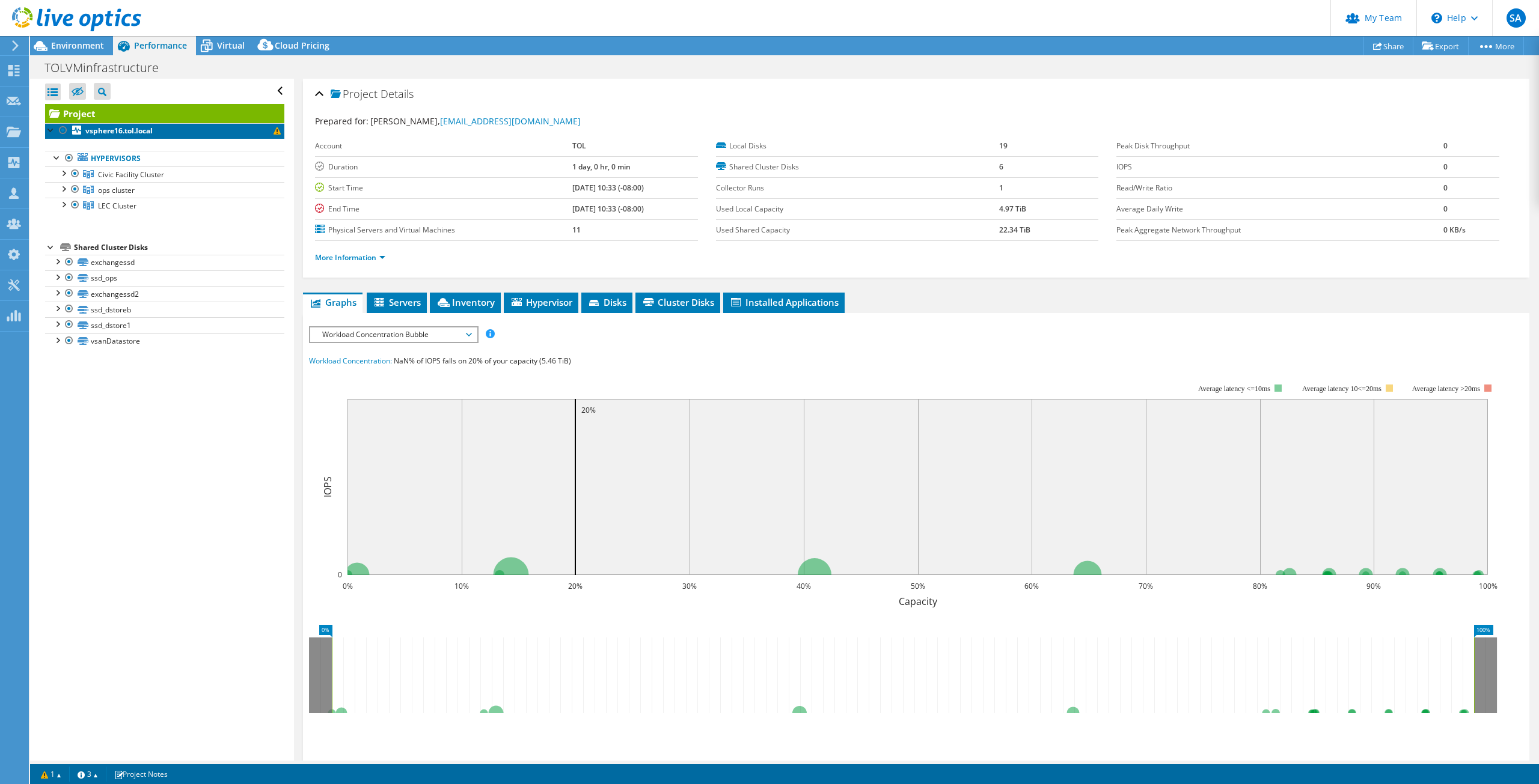
click at [273, 132] on span at bounding box center [277, 131] width 7 height 7
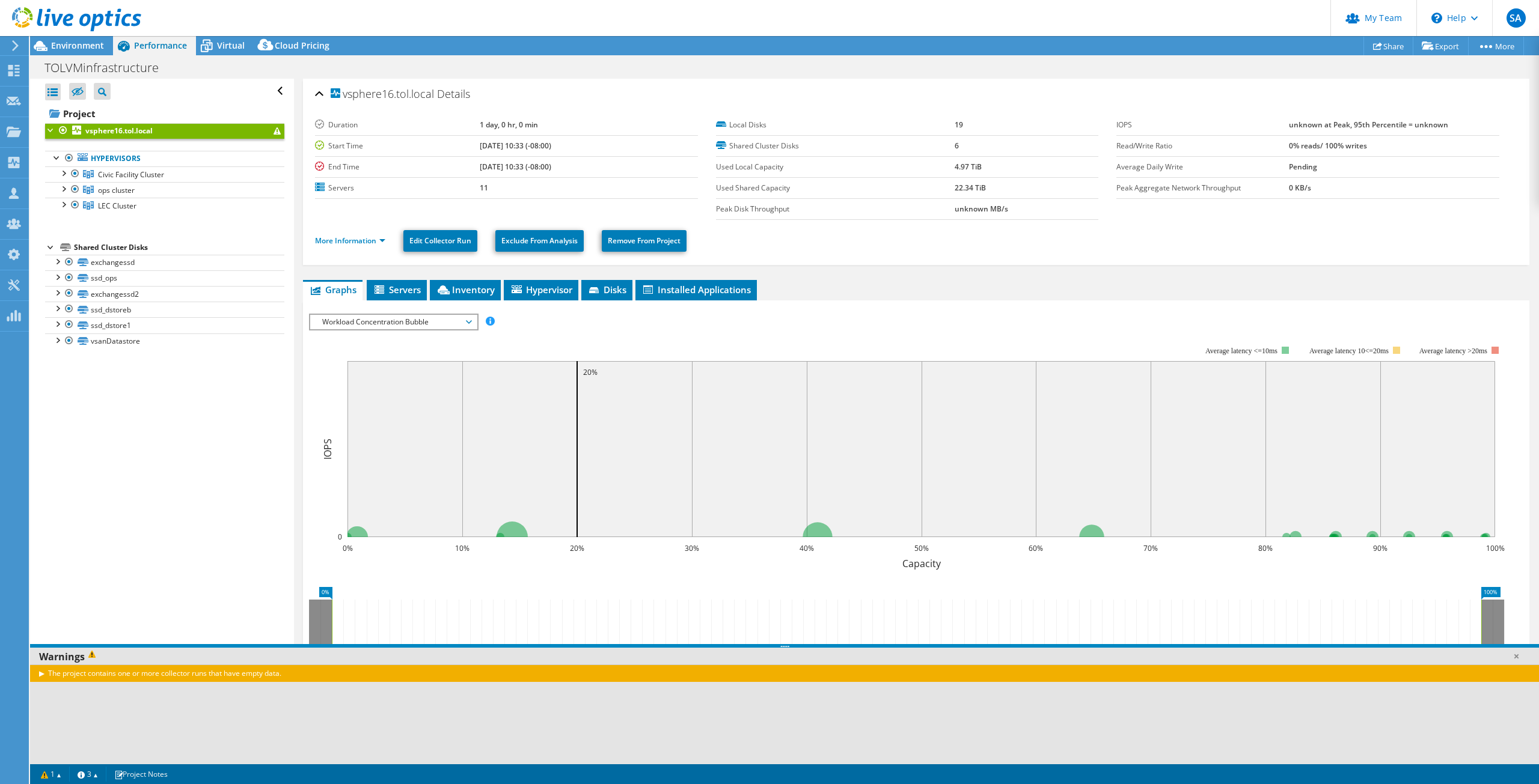
click at [273, 132] on span at bounding box center [277, 131] width 7 height 7
click at [51, 131] on div at bounding box center [51, 129] width 12 height 12
click at [126, 131] on b "vsphere16.tol.local" at bounding box center [119, 131] width 68 height 10
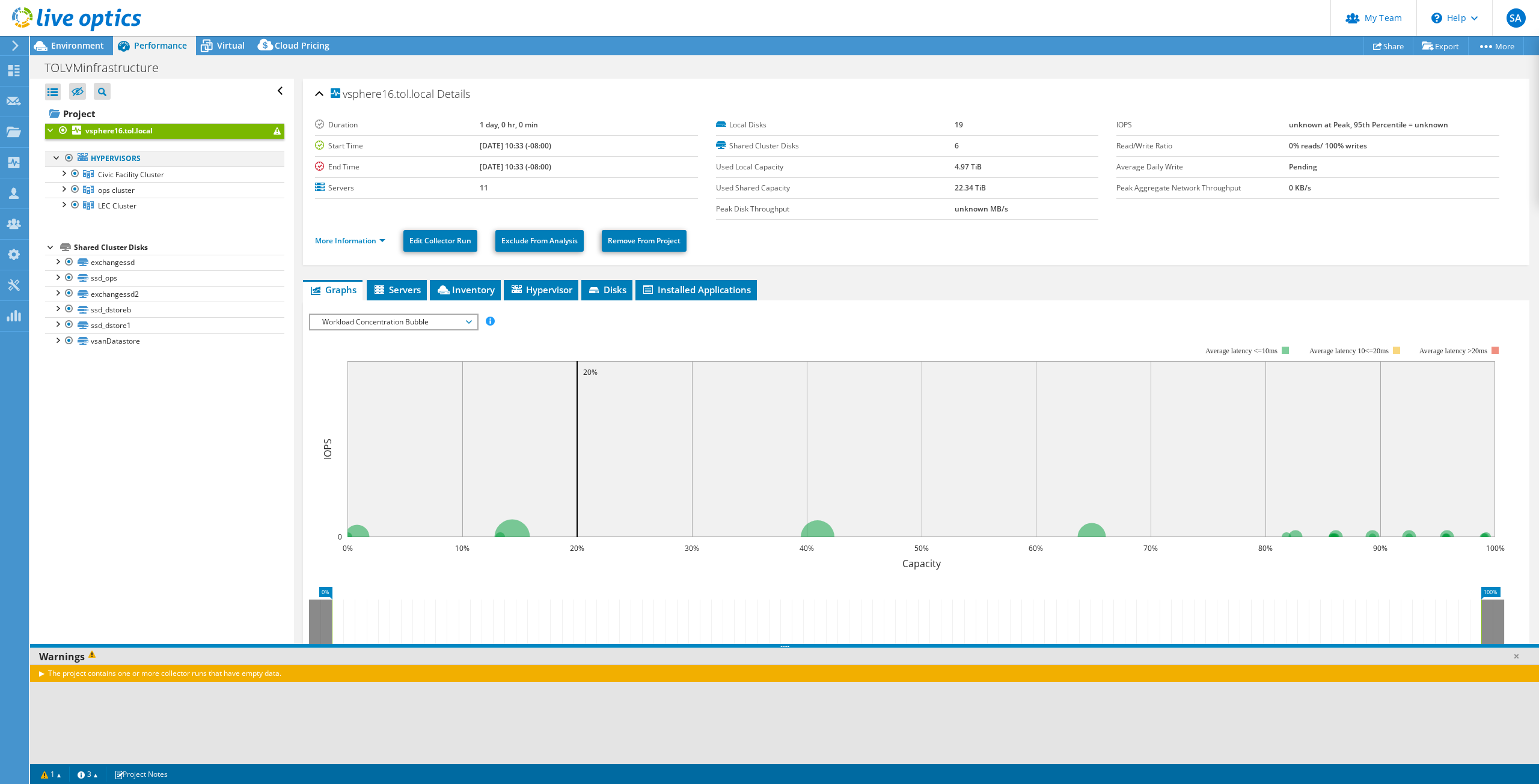
click at [57, 156] on div at bounding box center [57, 157] width 12 height 12
click at [47, 128] on div at bounding box center [51, 129] width 12 height 12
click at [56, 160] on div at bounding box center [57, 157] width 12 height 12
click at [62, 129] on div at bounding box center [63, 130] width 12 height 14
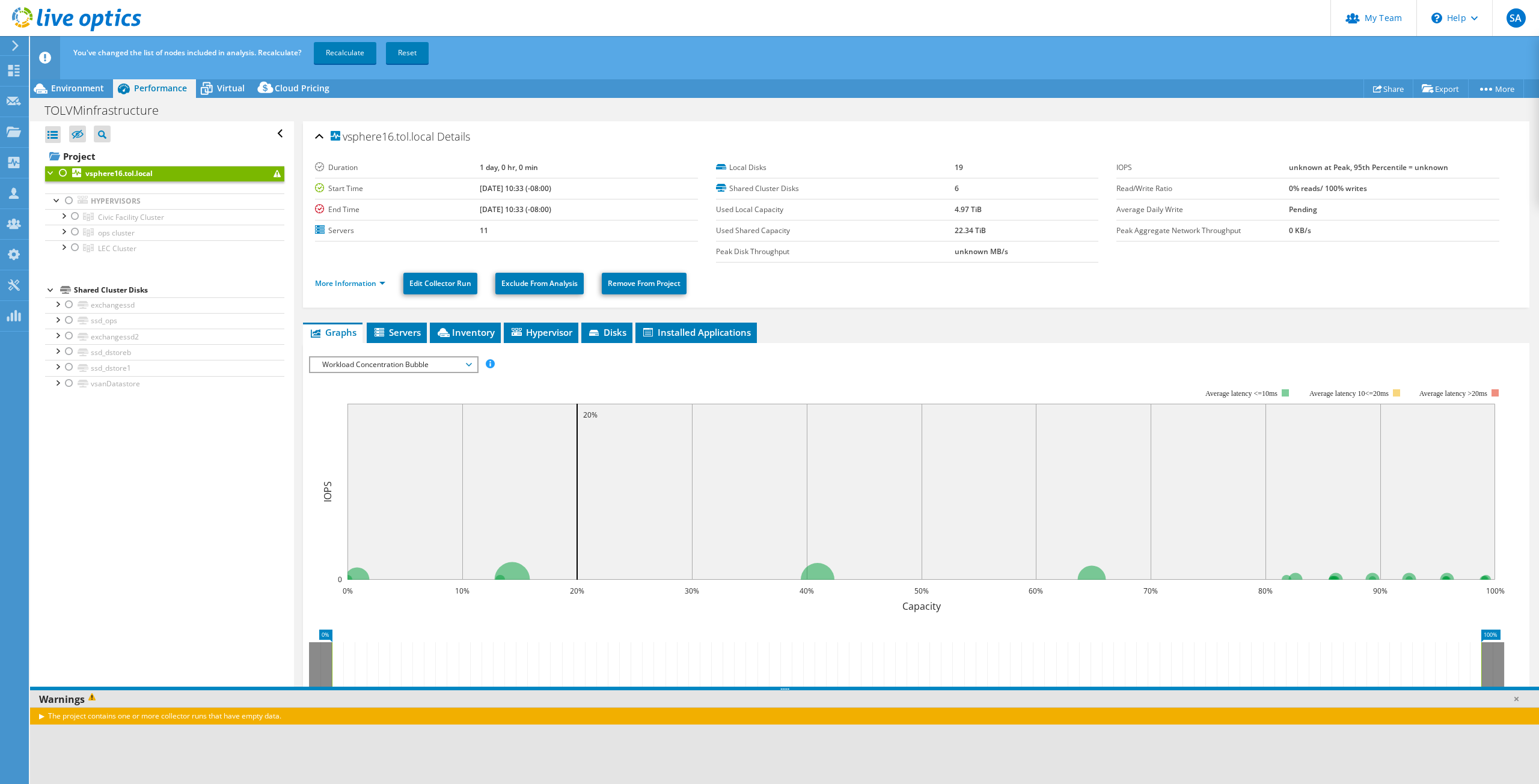
click at [62, 169] on div at bounding box center [63, 172] width 12 height 14
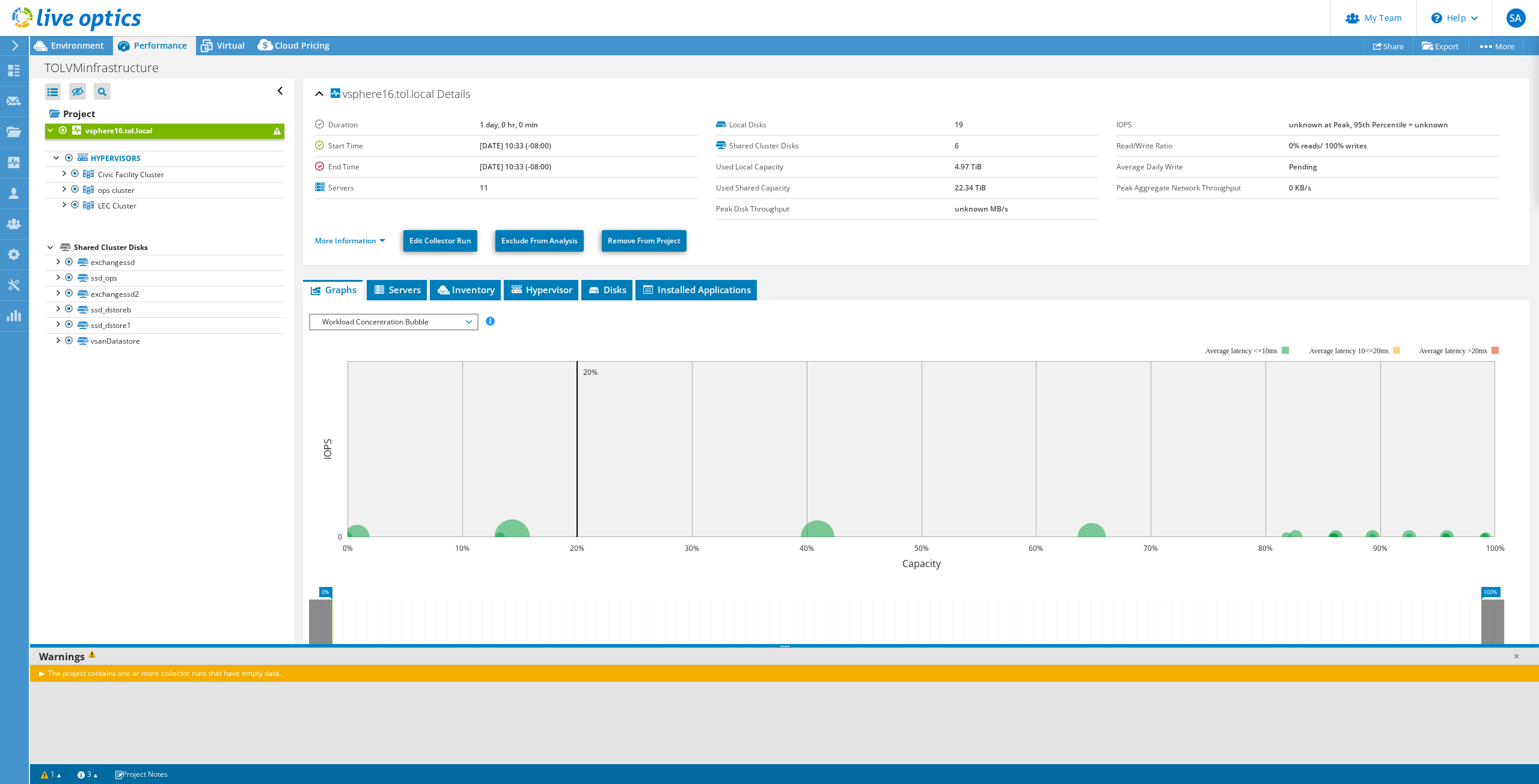
click at [201, 689] on div "The project contains one or more collector runs that have empty data." at bounding box center [784, 714] width 1509 height 99
click at [39, 676] on div "The project contains one or more collector runs that have empty data." at bounding box center [784, 673] width 1509 height 17
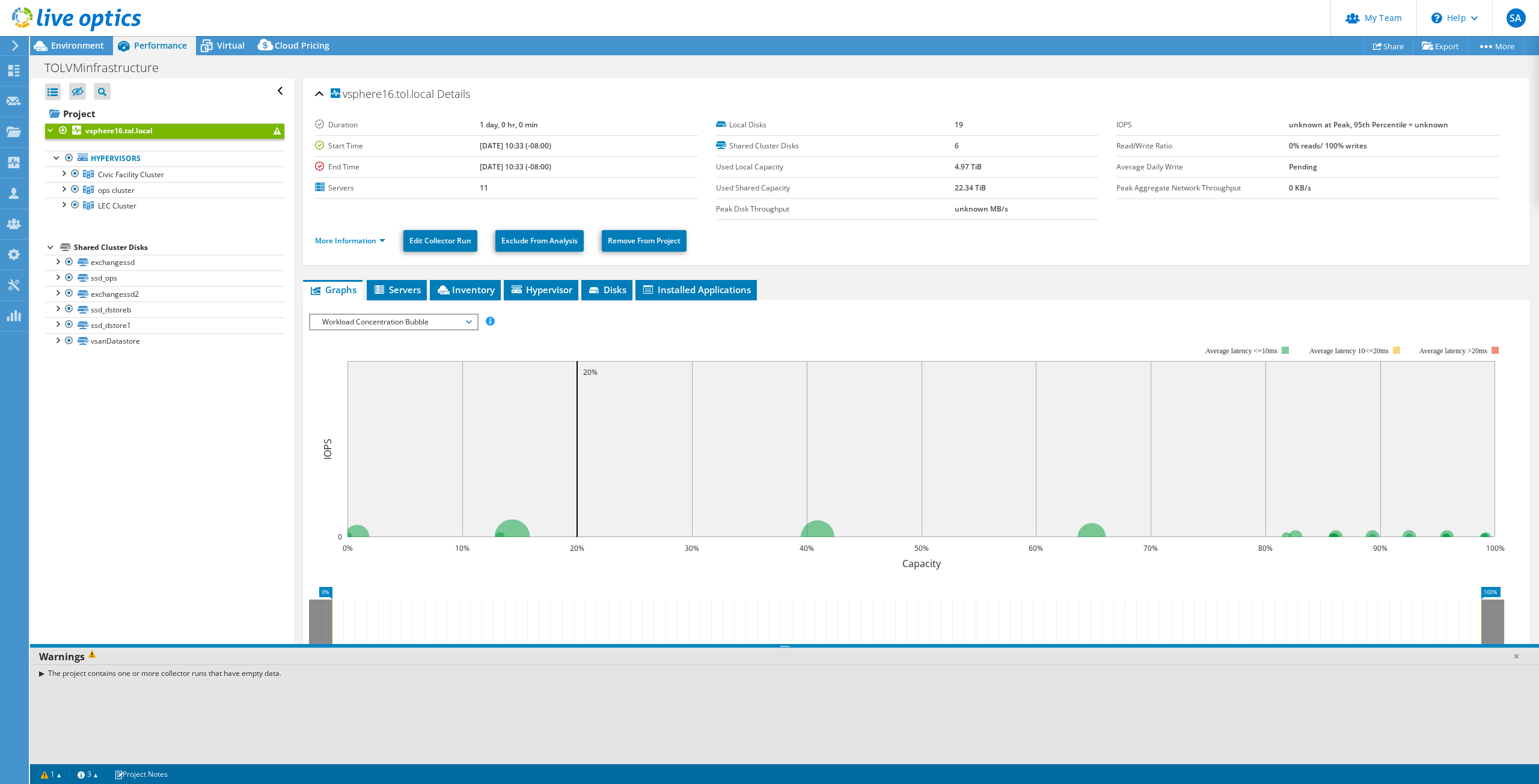
click at [41, 673] on div "The project contains one or more collector runs that have empty data." at bounding box center [784, 673] width 1509 height 17
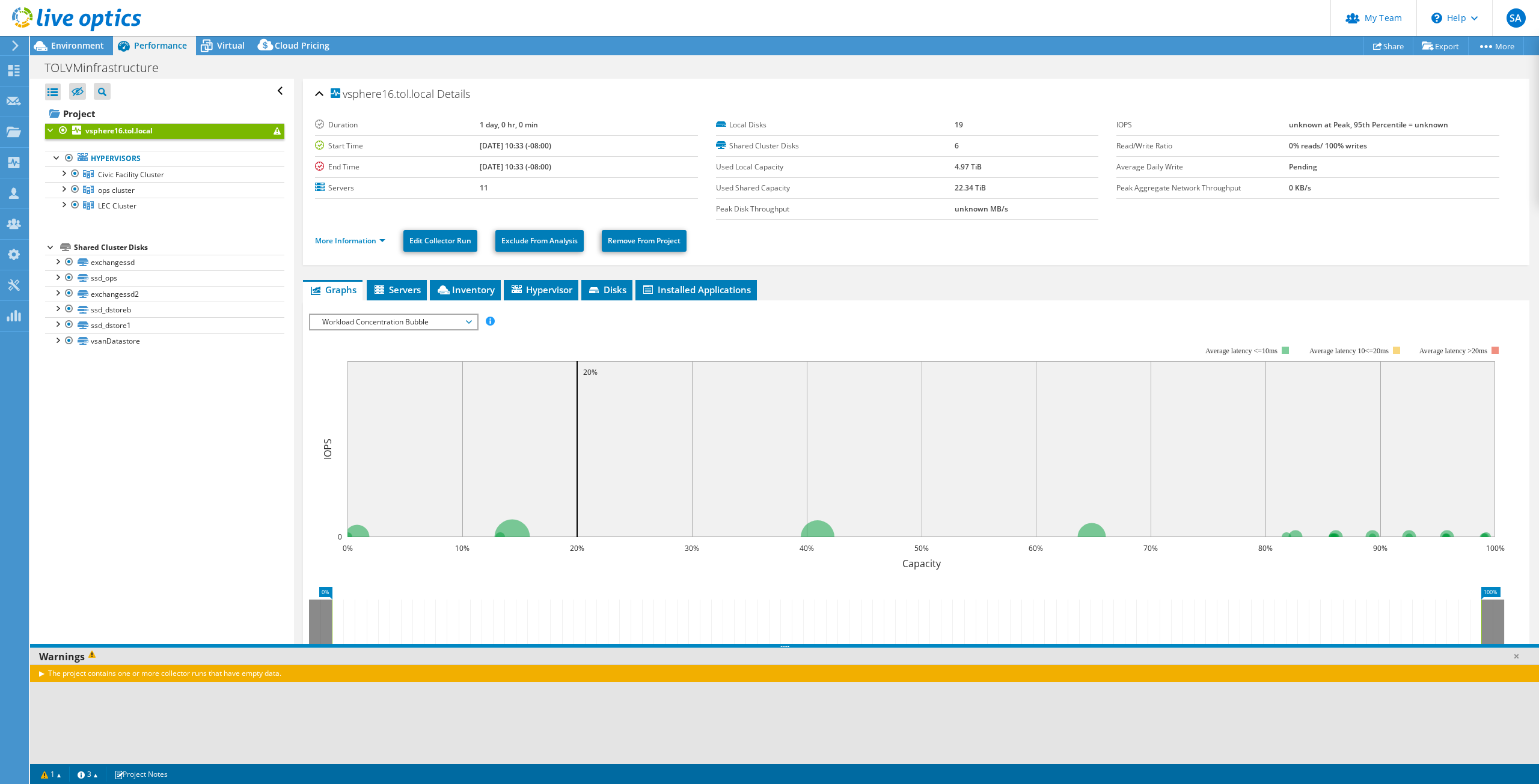
click at [41, 673] on div "The project contains one or more collector runs that have empty data." at bounding box center [784, 673] width 1509 height 17
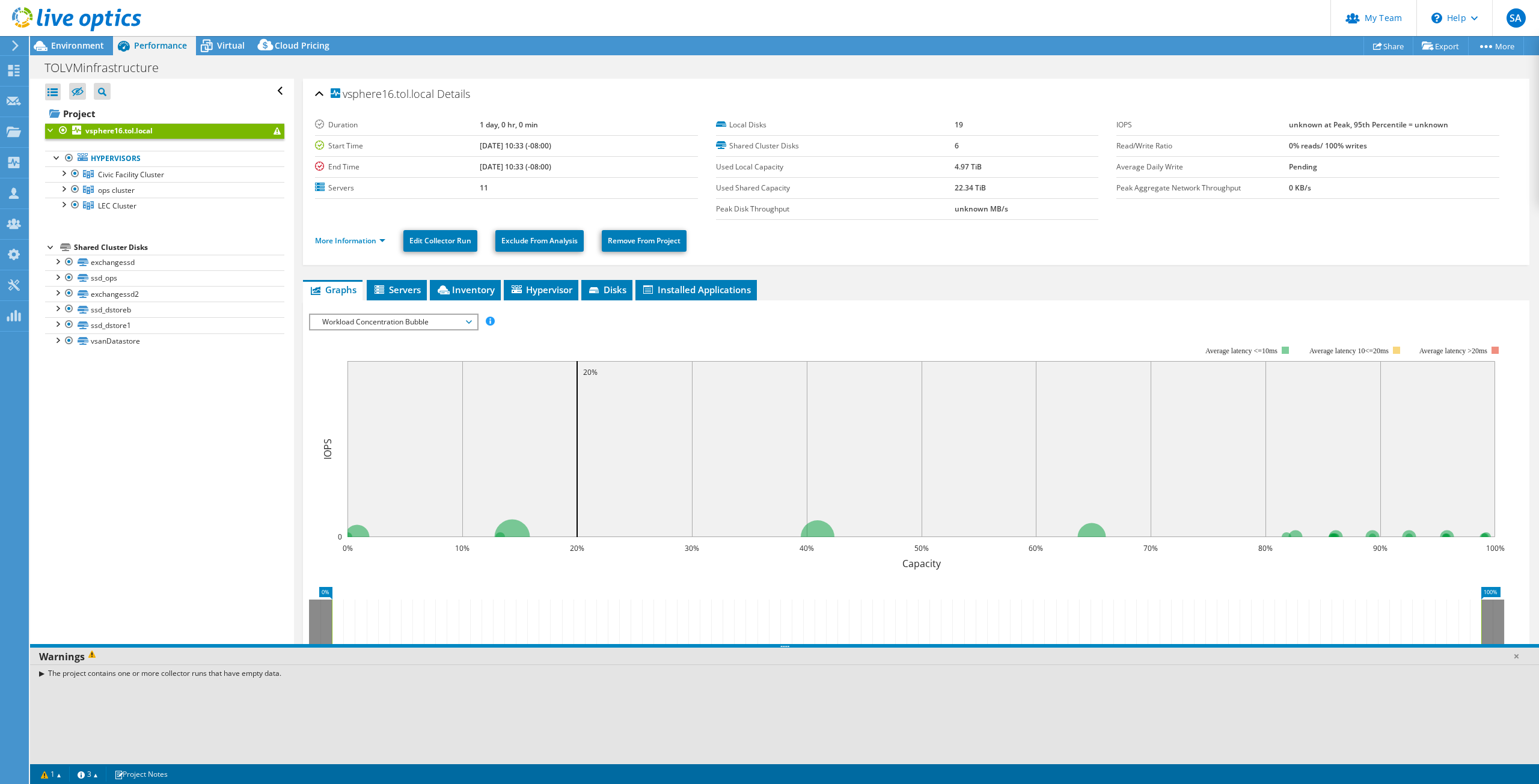
click at [41, 673] on div "The project contains one or more collector runs that have empty data." at bounding box center [784, 673] width 1509 height 17
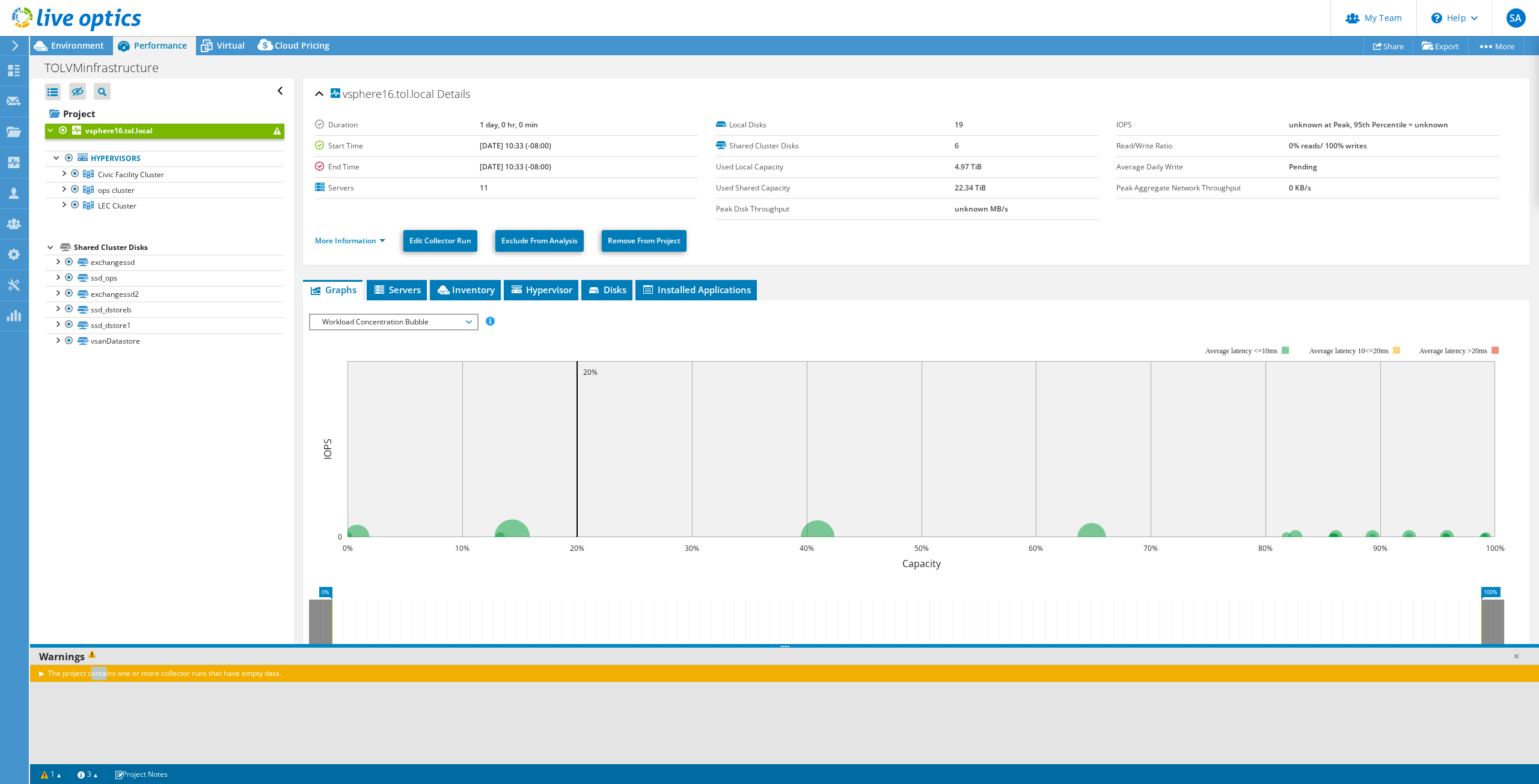
click at [41, 673] on div "The project contains one or more collector runs that have empty data." at bounding box center [784, 673] width 1509 height 17
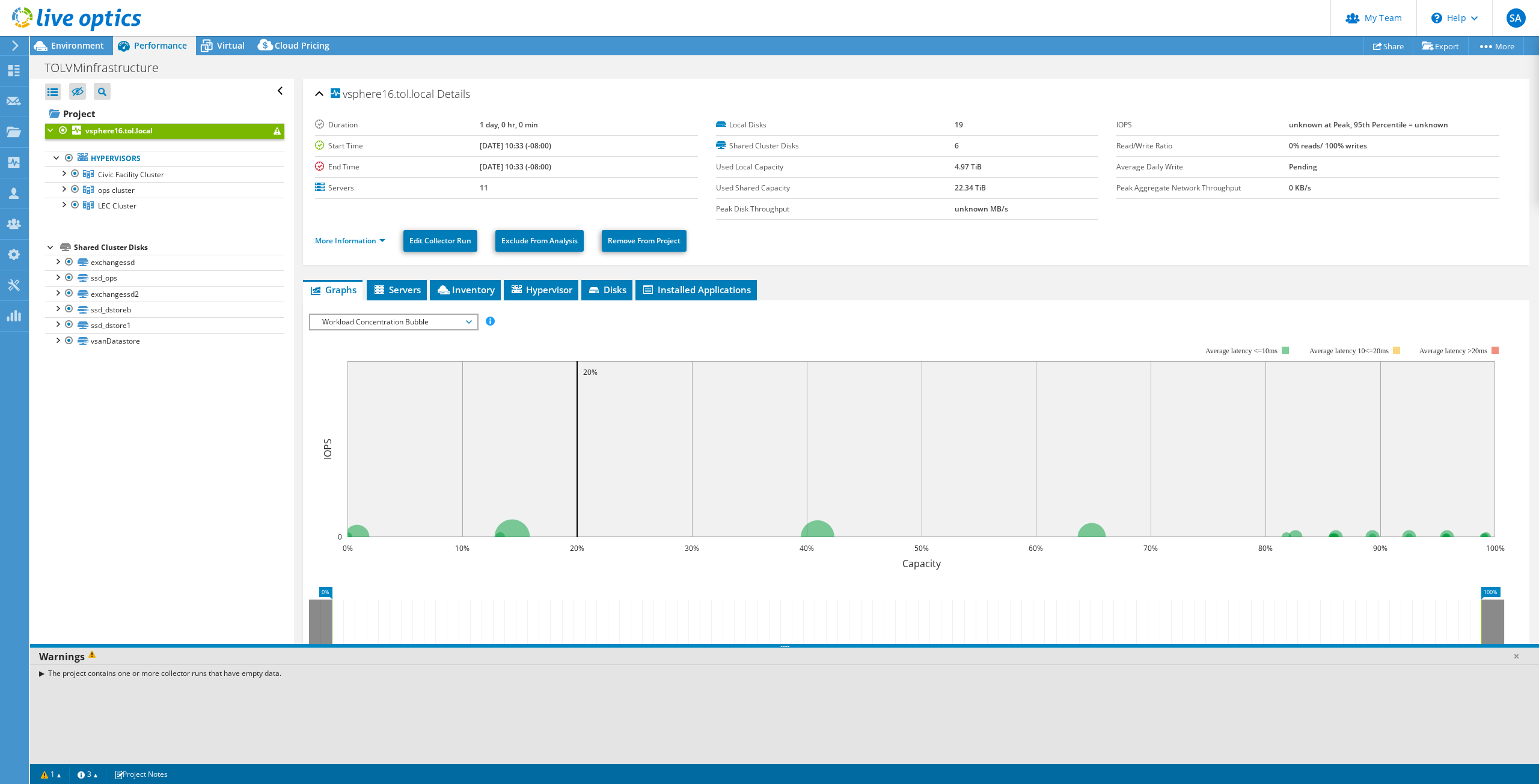
click at [75, 673] on div "The project contains one or more collector runs that have empty data." at bounding box center [784, 673] width 1509 height 17
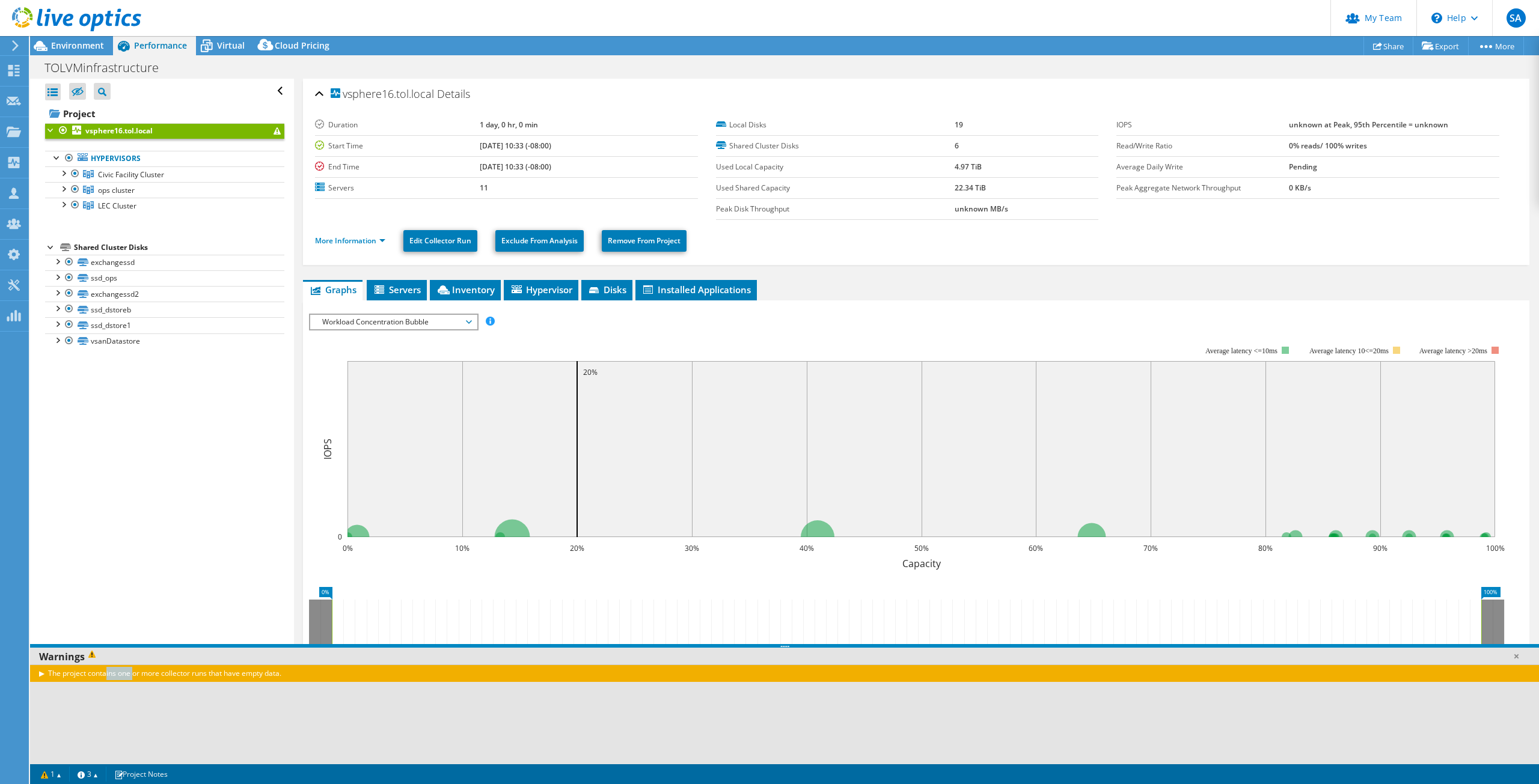
click at [75, 673] on div "The project contains one or more collector runs that have empty data." at bounding box center [784, 673] width 1509 height 17
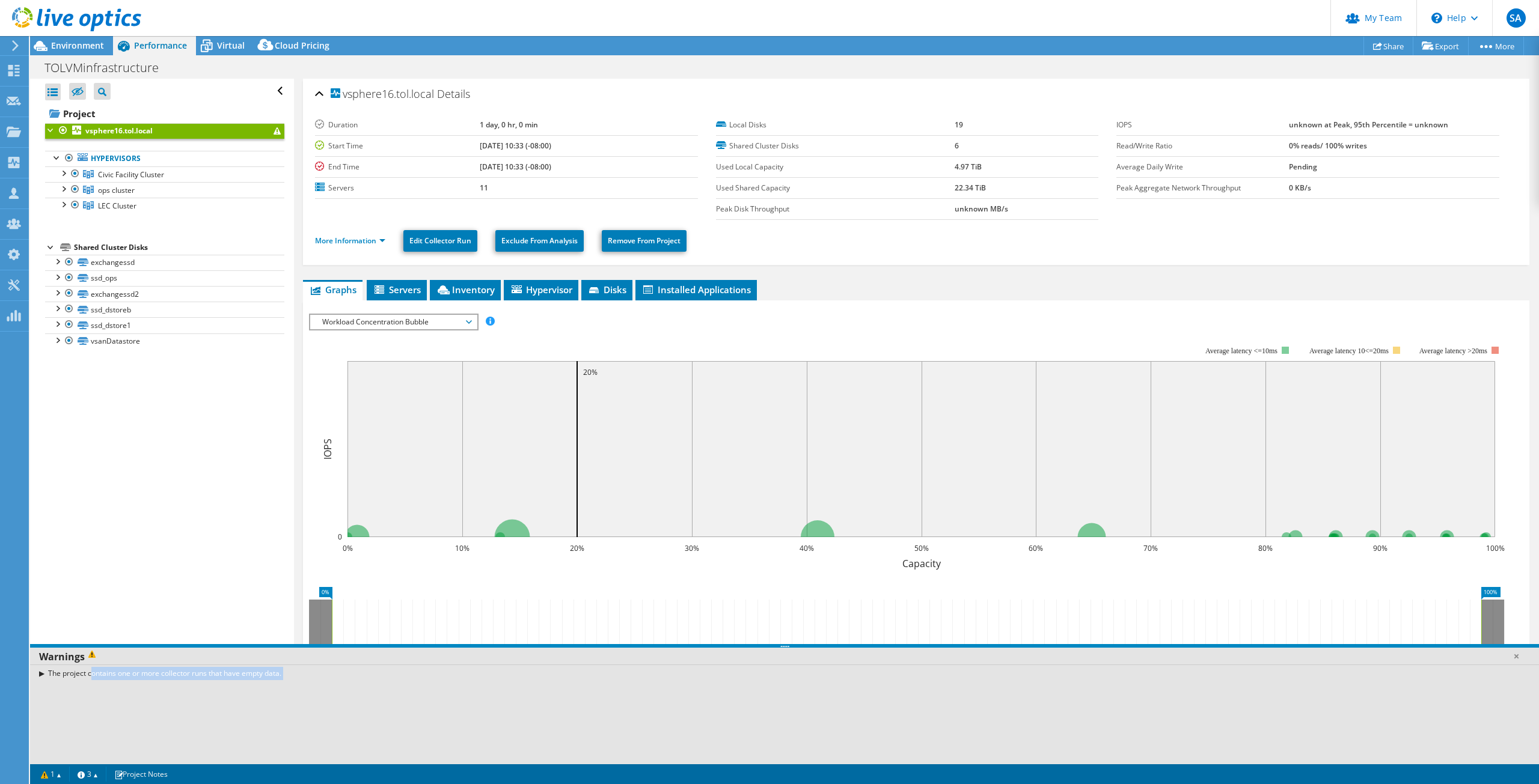
click at [75, 673] on div "The project contains one or more collector runs that have empty data." at bounding box center [784, 673] width 1509 height 17
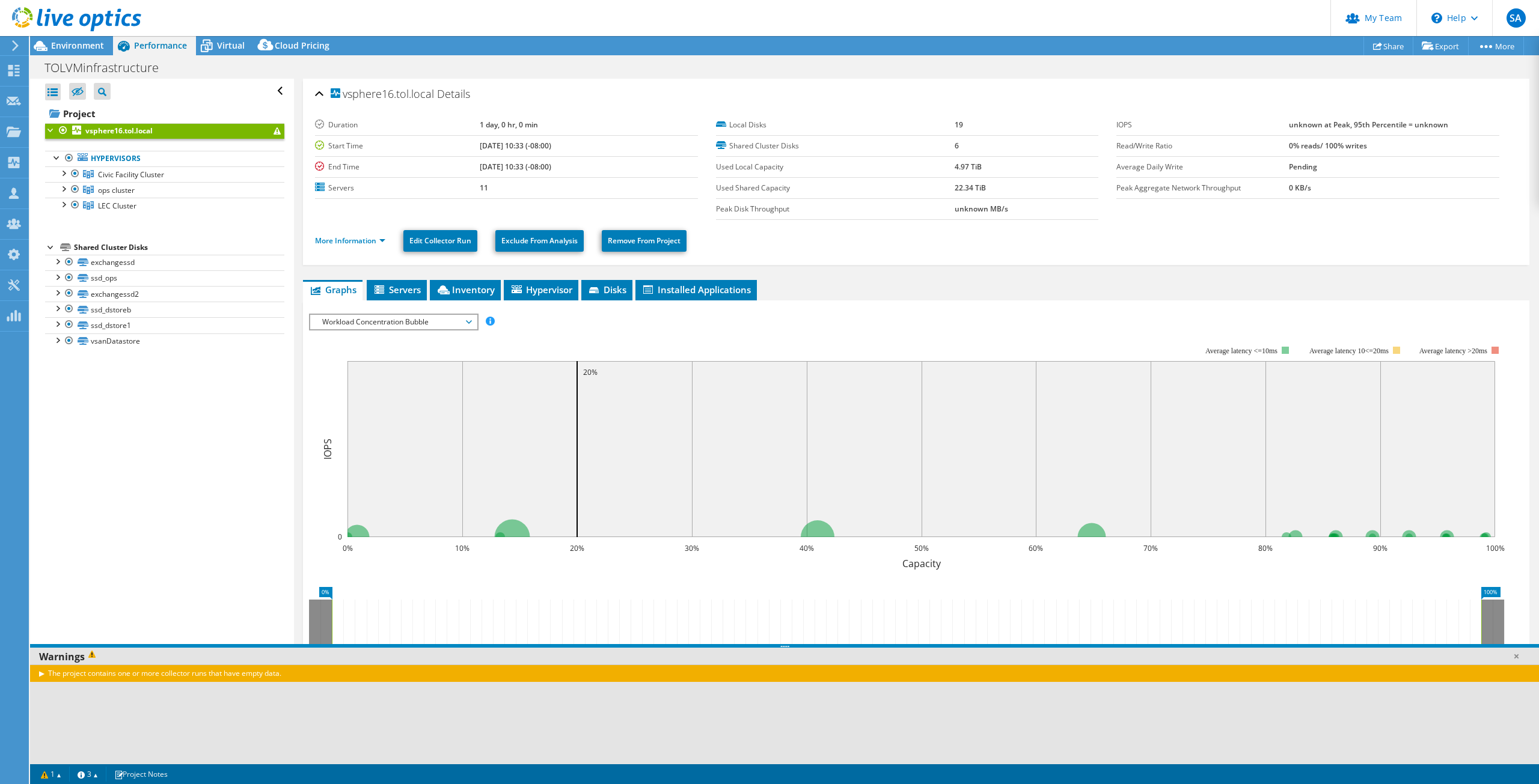
click at [90, 653] on span at bounding box center [94, 657] width 18 height 13
click at [90, 658] on span at bounding box center [94, 657] width 18 height 13
click at [157, 402] on div "Open All Close All Hide Excluded Nodes Project Tree Filter" at bounding box center [161, 419] width 264 height 682
click at [140, 428] on div "Open All Close All Hide Excluded Nodes Project Tree Filter" at bounding box center [161, 419] width 264 height 682
click at [140, 178] on span "Civic Facility Cluster" at bounding box center [131, 174] width 66 height 10
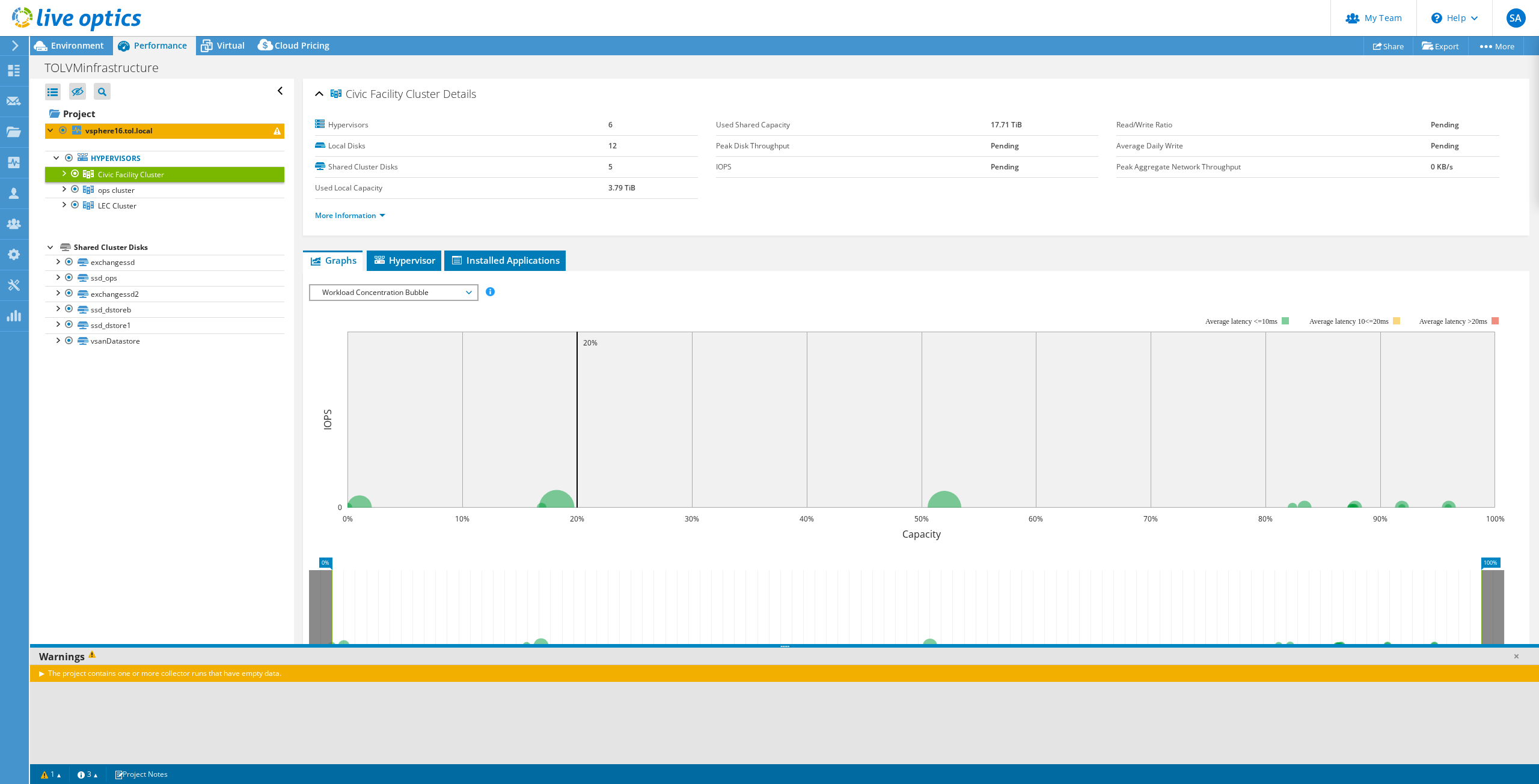
click at [469, 292] on span "Workload Concentration Bubble" at bounding box center [394, 293] width 154 height 14
click at [357, 355] on li "Latency" at bounding box center [394, 350] width 166 height 14
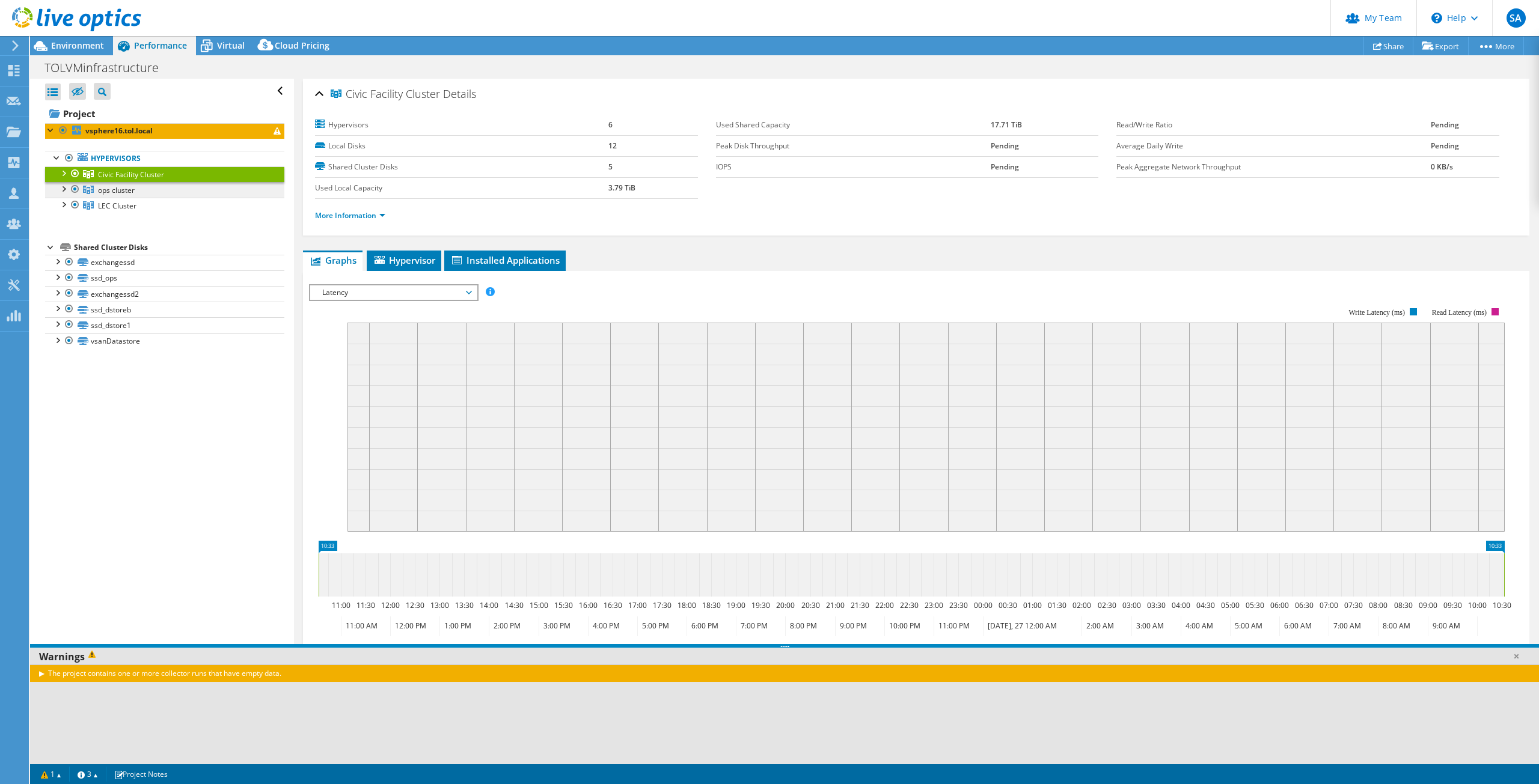
click at [121, 189] on span "ops cluster" at bounding box center [116, 190] width 36 height 10
click at [122, 203] on span "LEC Cluster" at bounding box center [117, 206] width 39 height 10
click at [65, 169] on div at bounding box center [63, 172] width 12 height 12
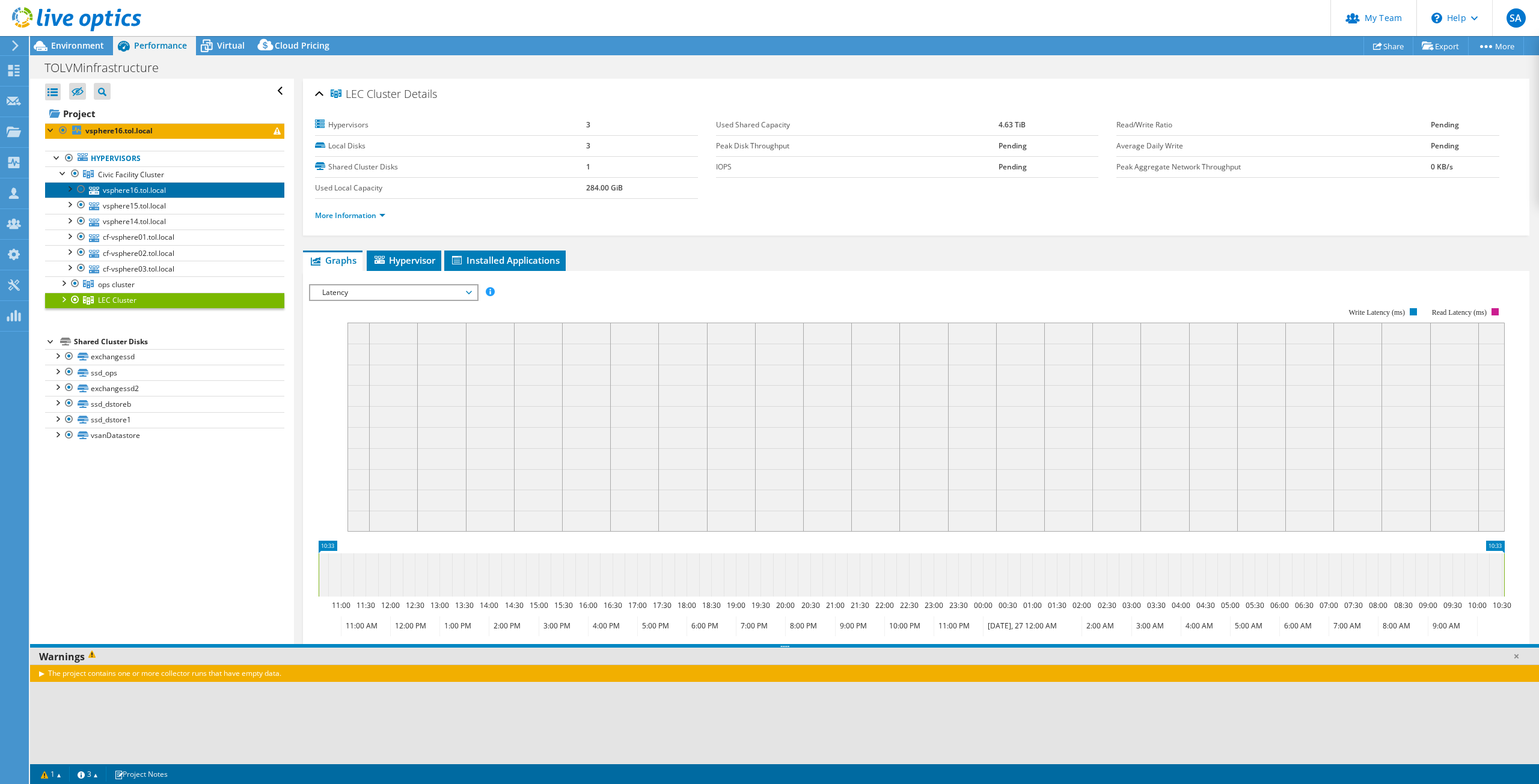
click at [116, 188] on link "vsphere16.tol.local" at bounding box center [165, 189] width 239 height 16
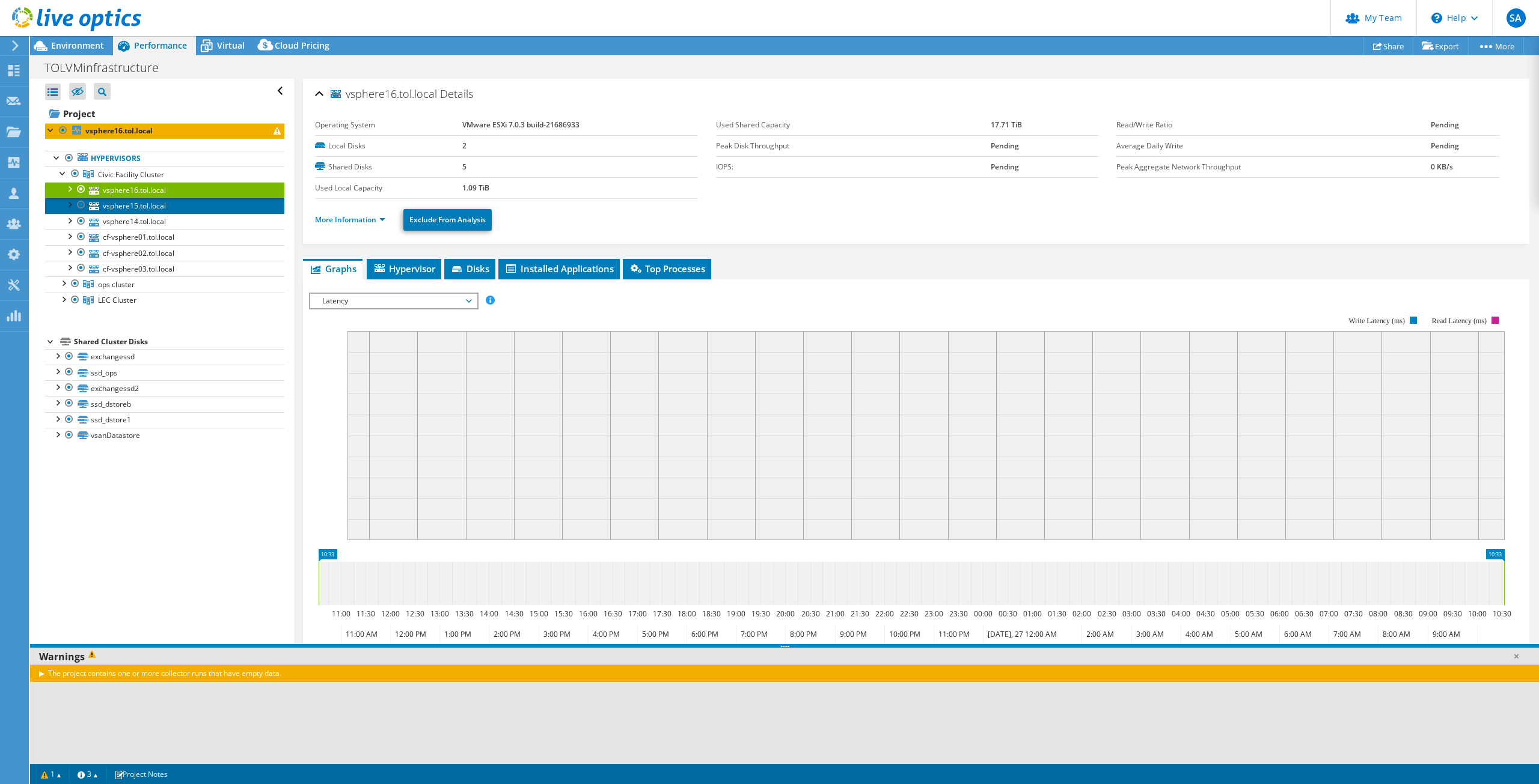
click at [128, 202] on link "vsphere15.tol.local" at bounding box center [165, 205] width 239 height 16
click at [134, 223] on link "vsphere14.tol.local" at bounding box center [165, 221] width 239 height 16
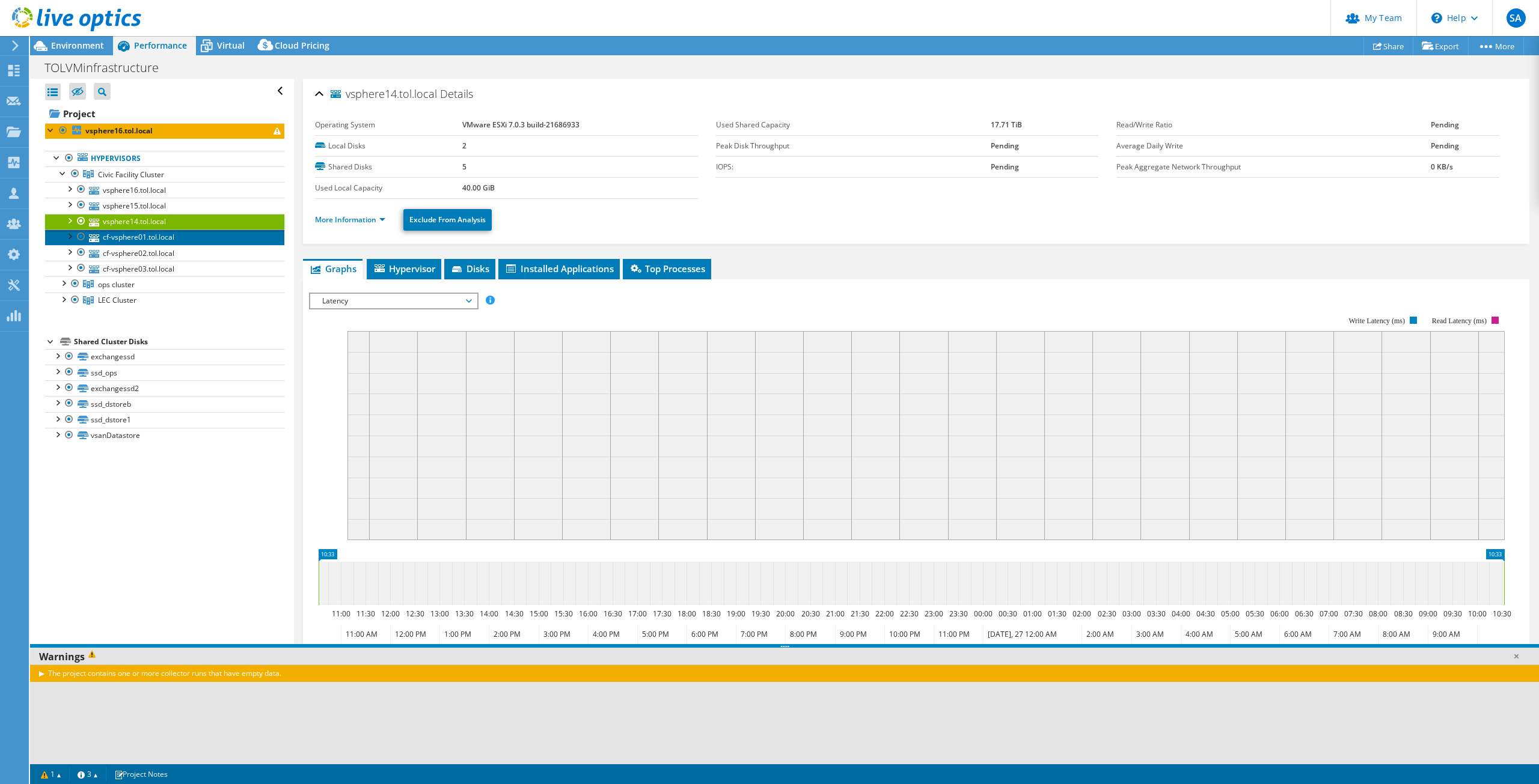
click at [136, 235] on link "cf-vsphere01.tol.local" at bounding box center [165, 237] width 239 height 16
click at [136, 248] on link "cf-vsphere02.tol.local" at bounding box center [165, 252] width 239 height 16
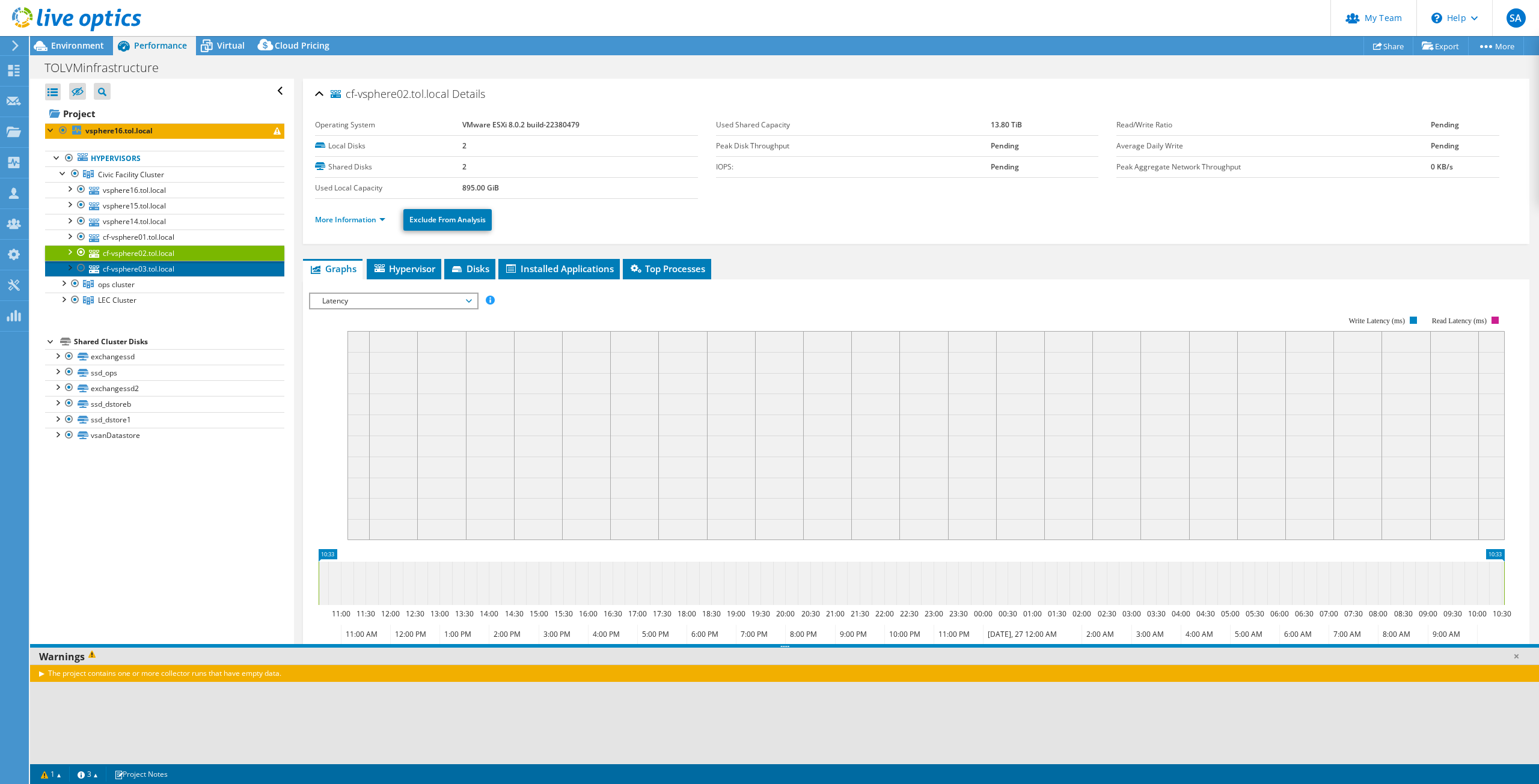
click at [139, 264] on link "cf-vsphere03.tol.local" at bounding box center [165, 268] width 239 height 16
click at [117, 286] on span "ops cluster" at bounding box center [116, 284] width 36 height 10
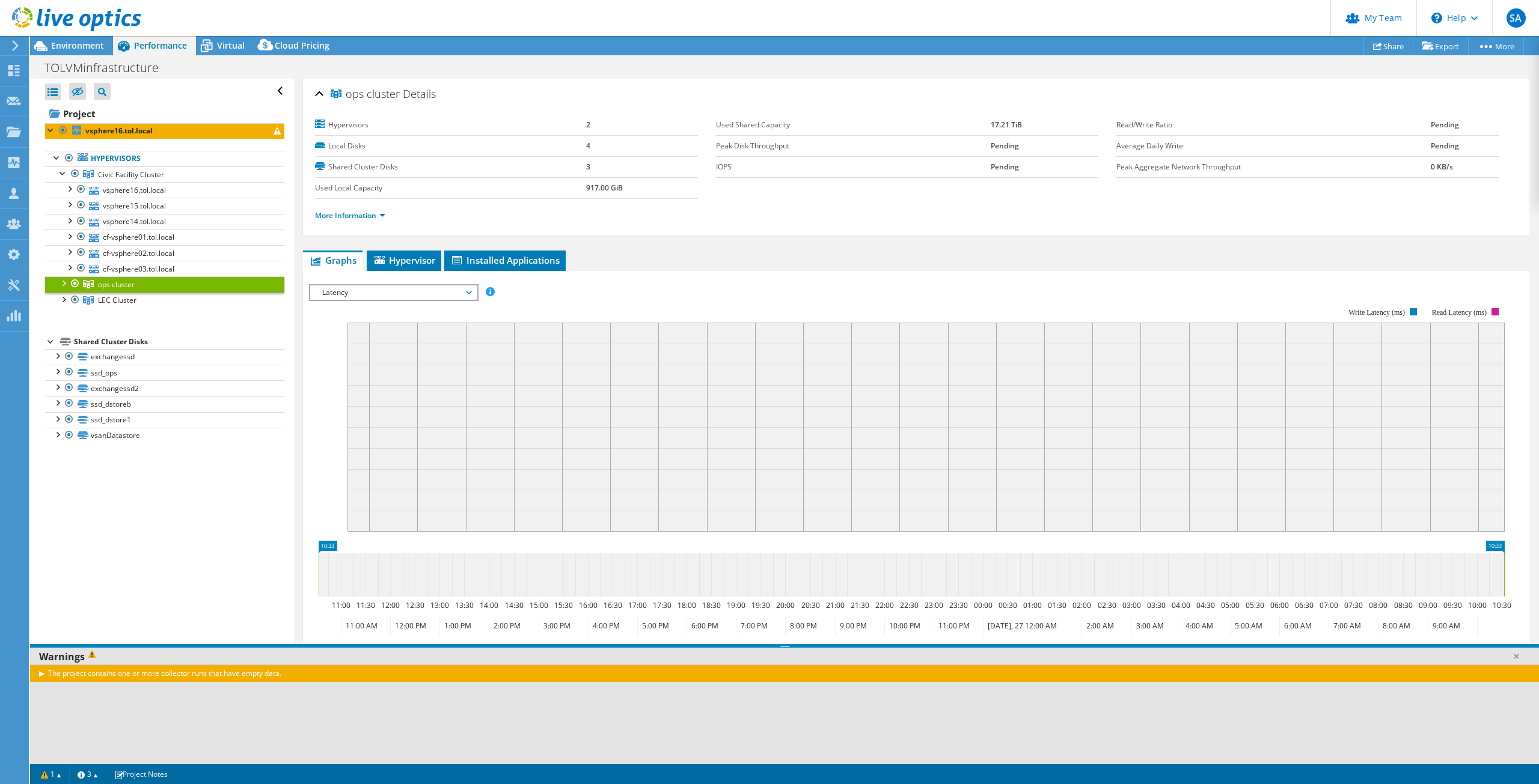
click at [65, 285] on div at bounding box center [63, 282] width 12 height 12
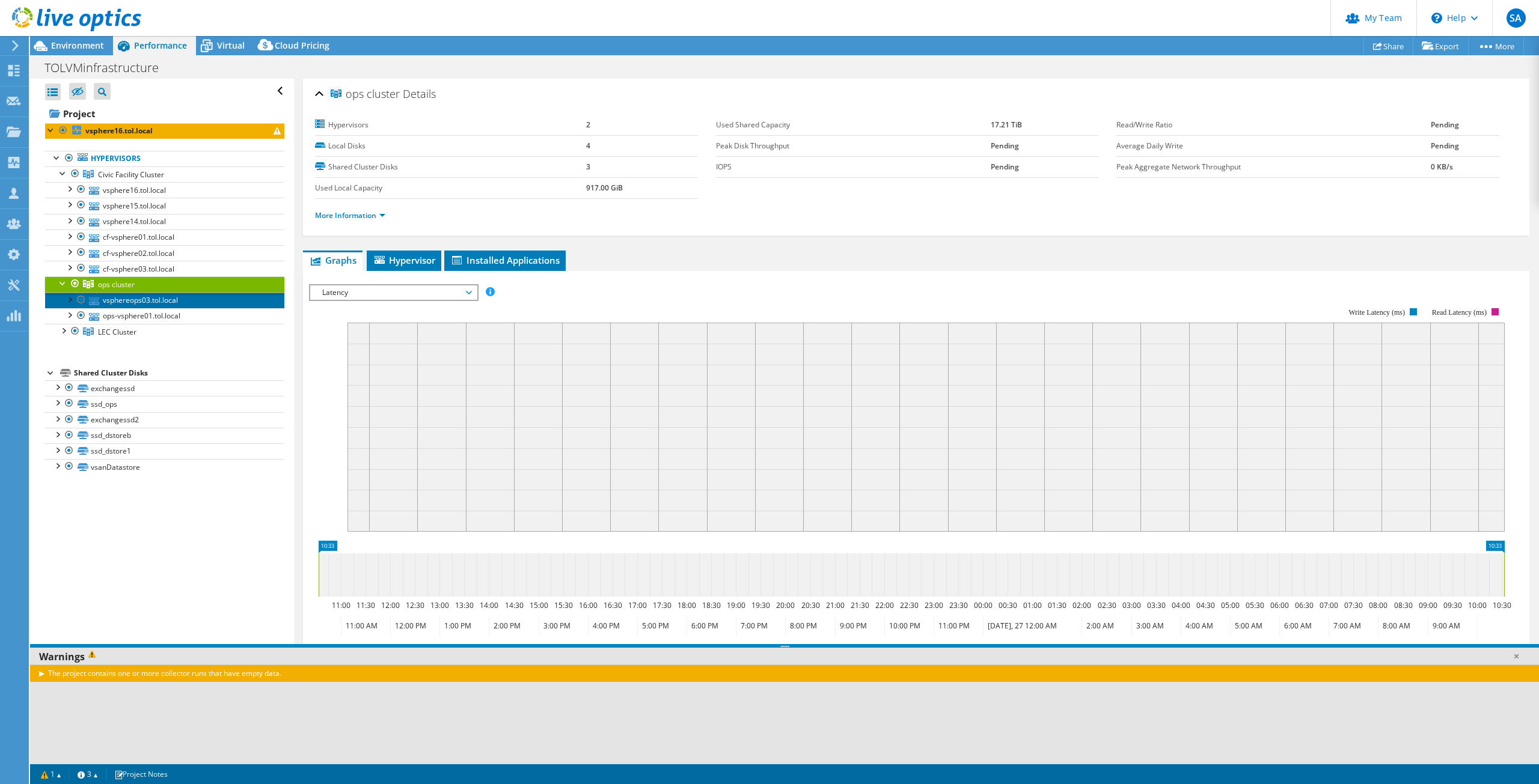
click at [115, 298] on link "vsphereops03.tol.local" at bounding box center [165, 300] width 239 height 16
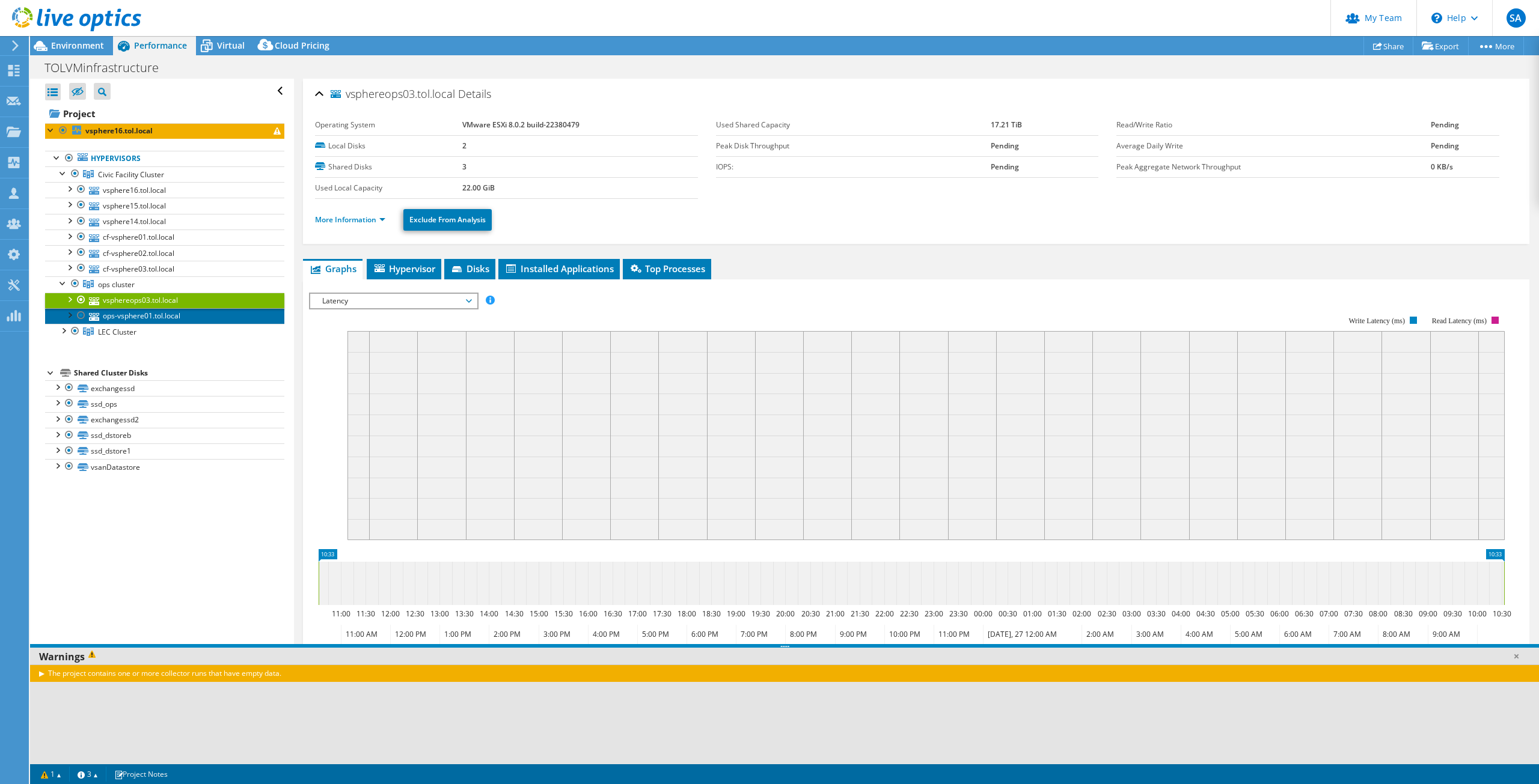
click at [120, 313] on link "ops-vsphere01.tol.local" at bounding box center [165, 316] width 239 height 16
click at [65, 332] on div at bounding box center [63, 330] width 12 height 12
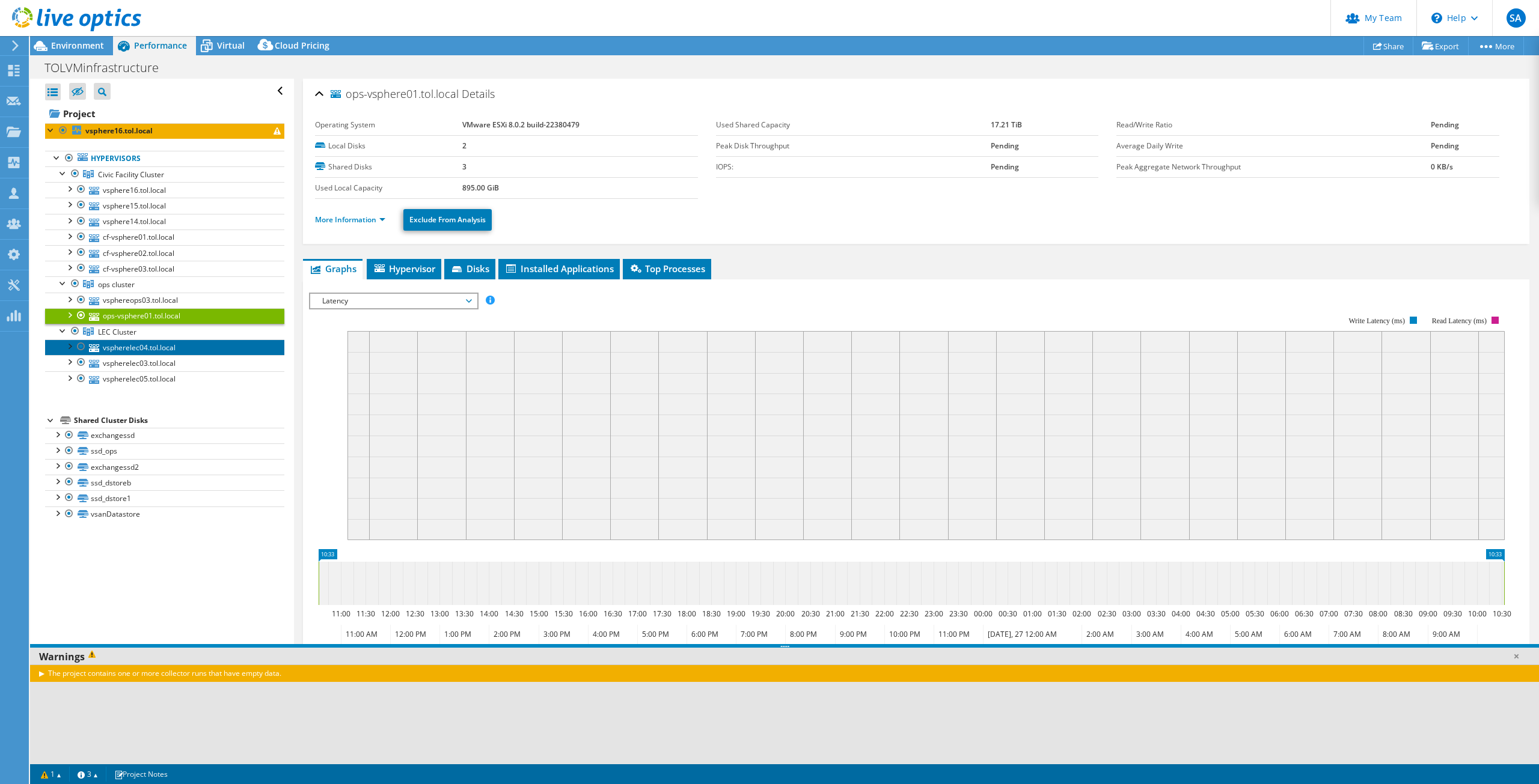
click at [113, 349] on link "vspherelec04.tol.local" at bounding box center [165, 347] width 239 height 16
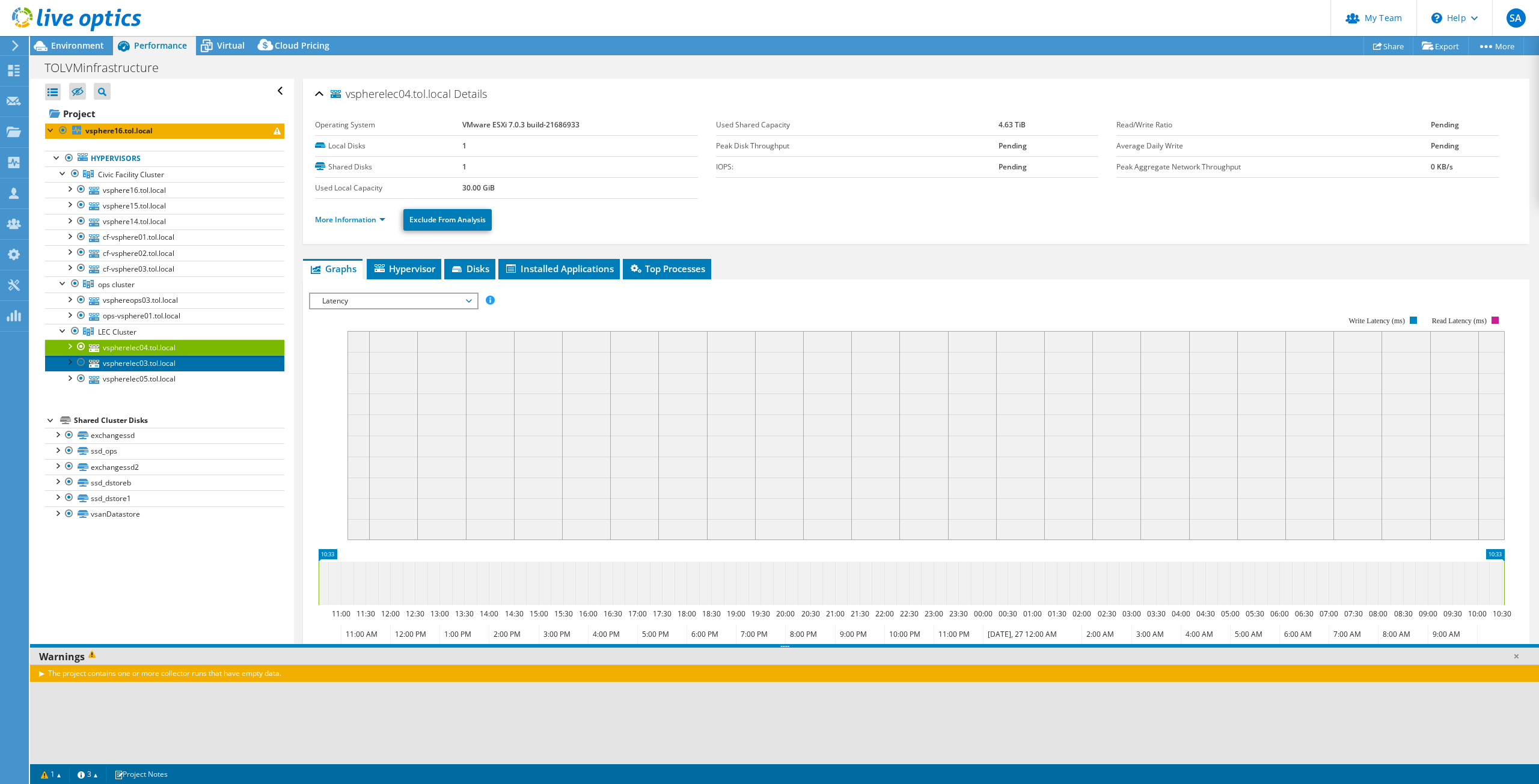
click at [117, 362] on link "vspherelec03.tol.local" at bounding box center [165, 362] width 239 height 16
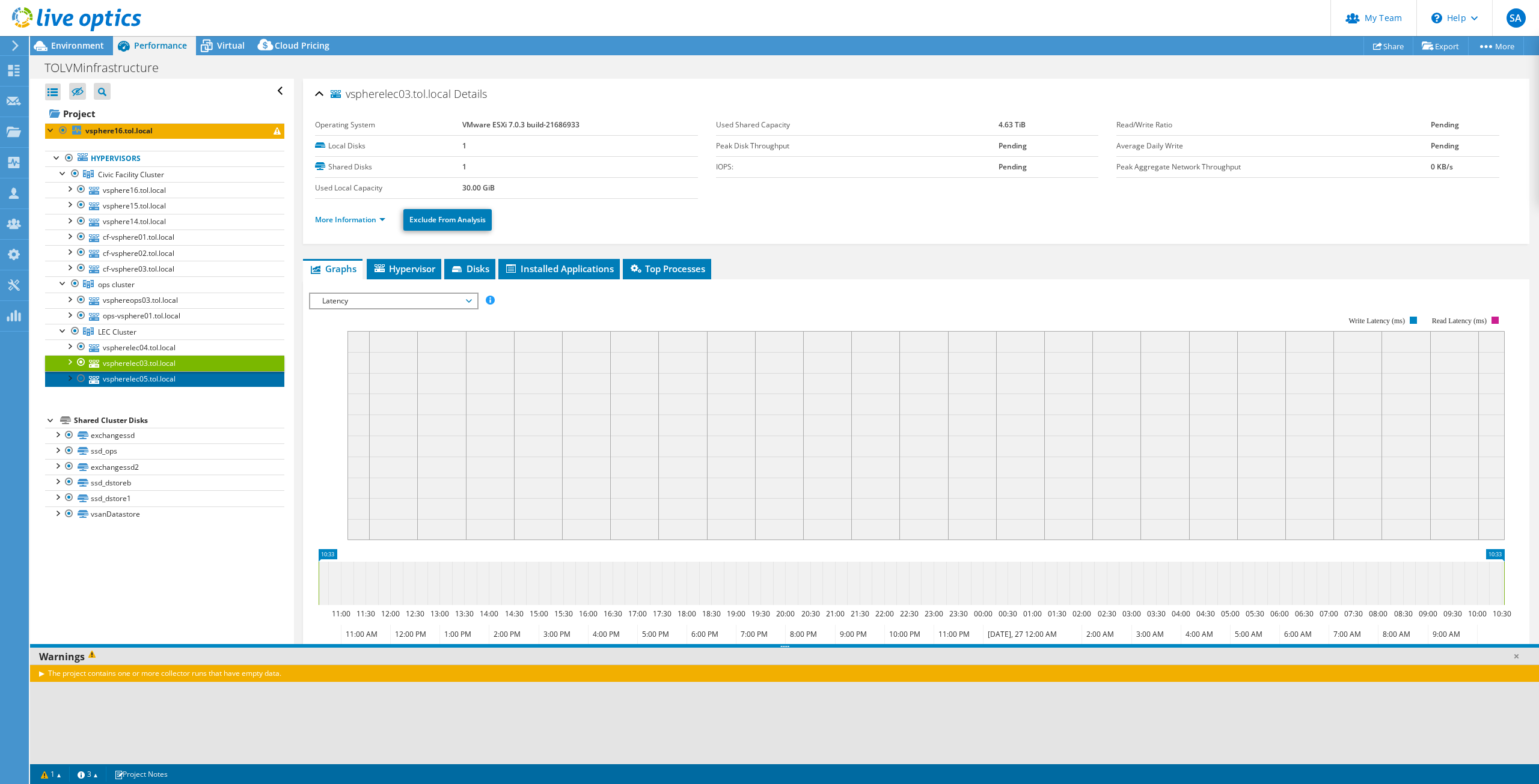
click at [124, 384] on link "vspherelec05.tol.local" at bounding box center [165, 379] width 239 height 16
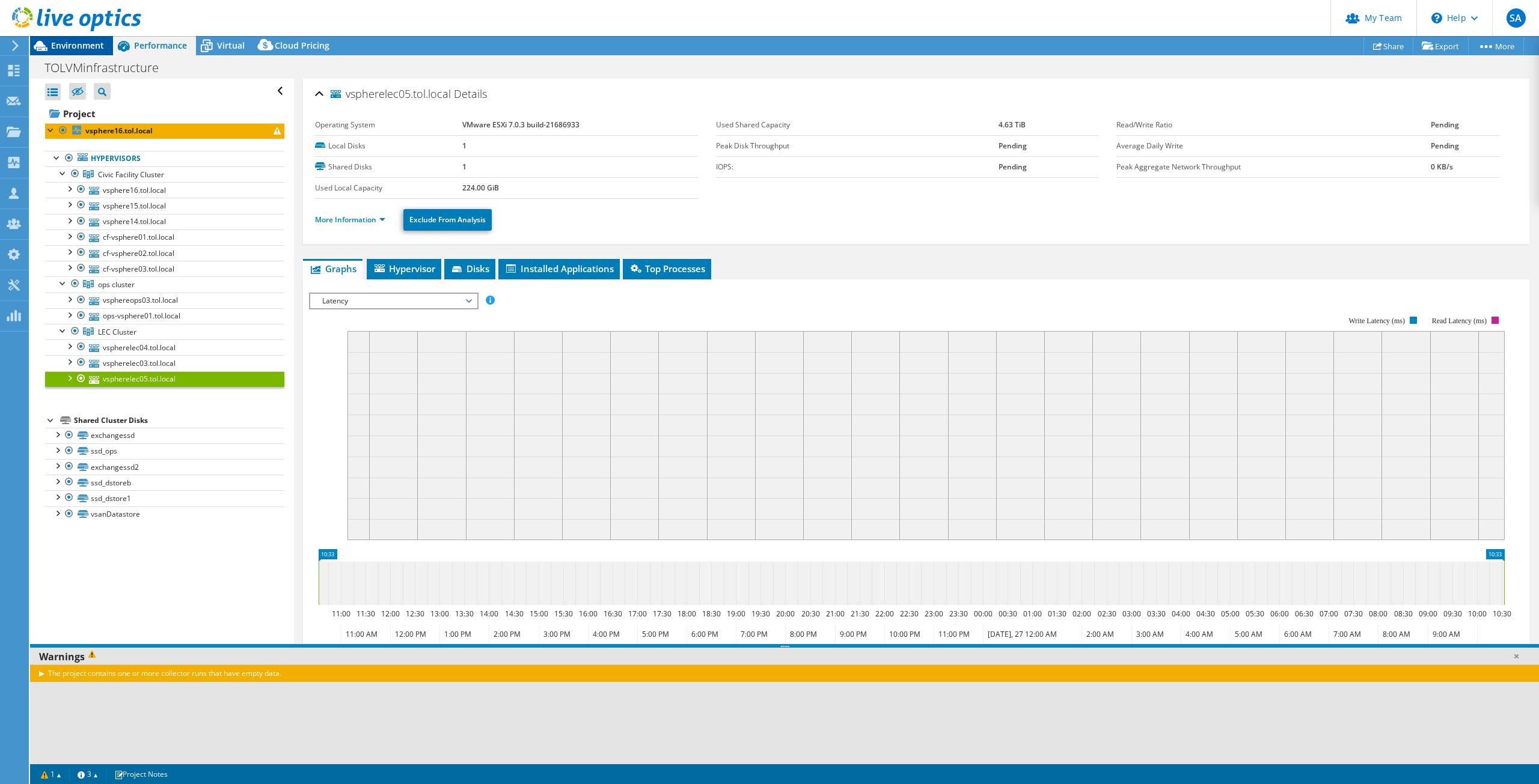
click at [94, 49] on span "Environment" at bounding box center [77, 45] width 53 height 11
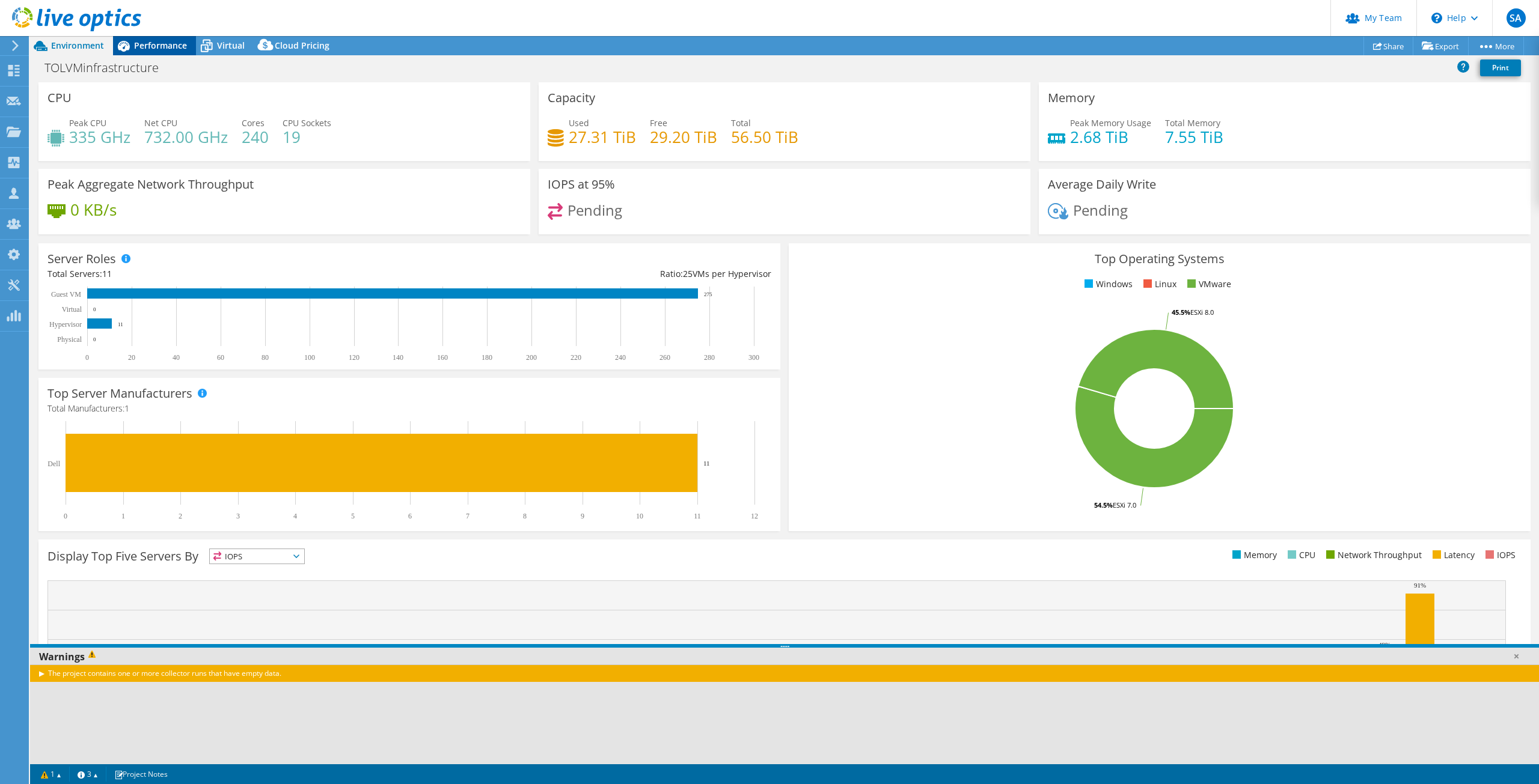
click at [157, 44] on span "Performance" at bounding box center [160, 45] width 53 height 11
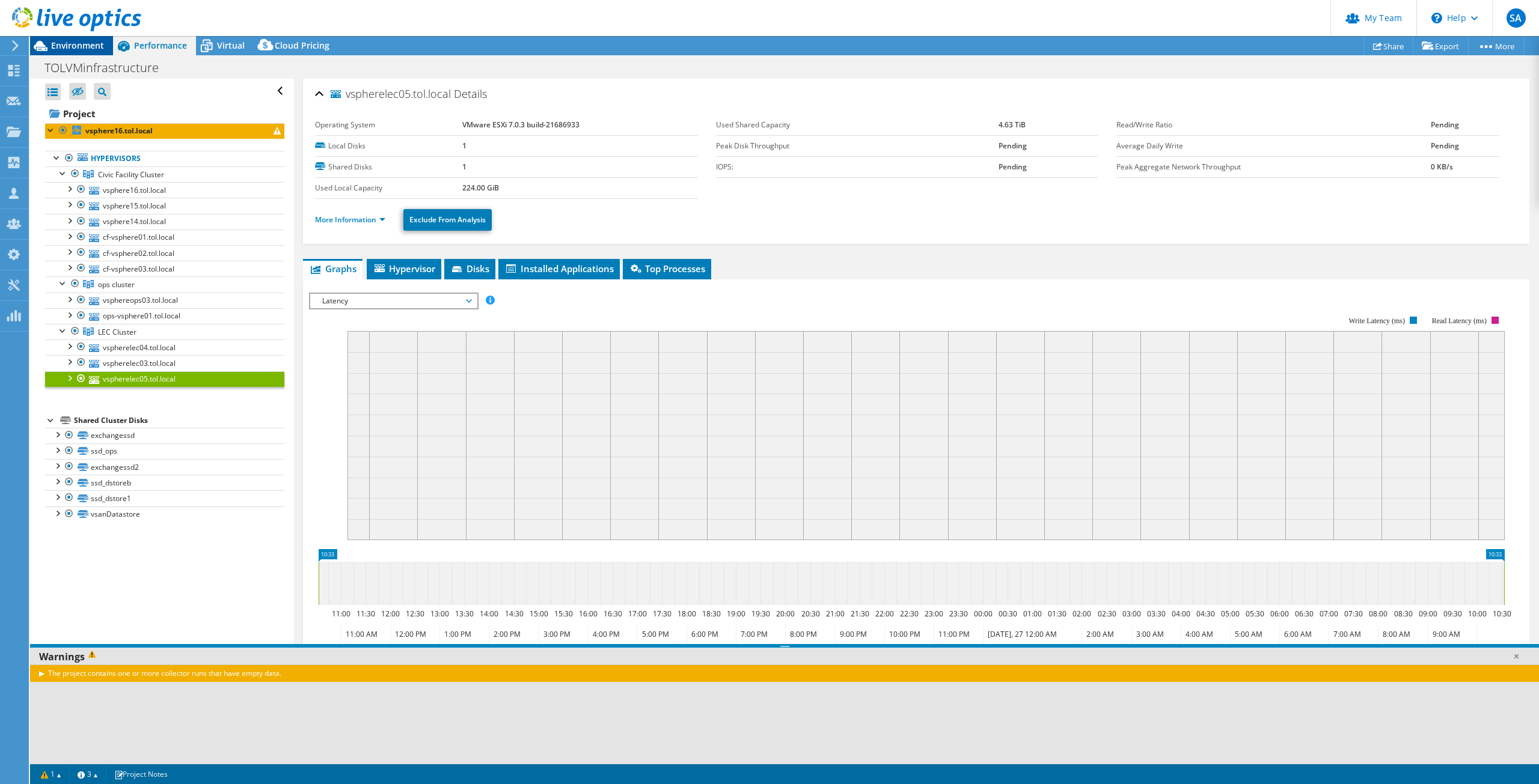
click at [79, 43] on span "Environment" at bounding box center [77, 45] width 53 height 11
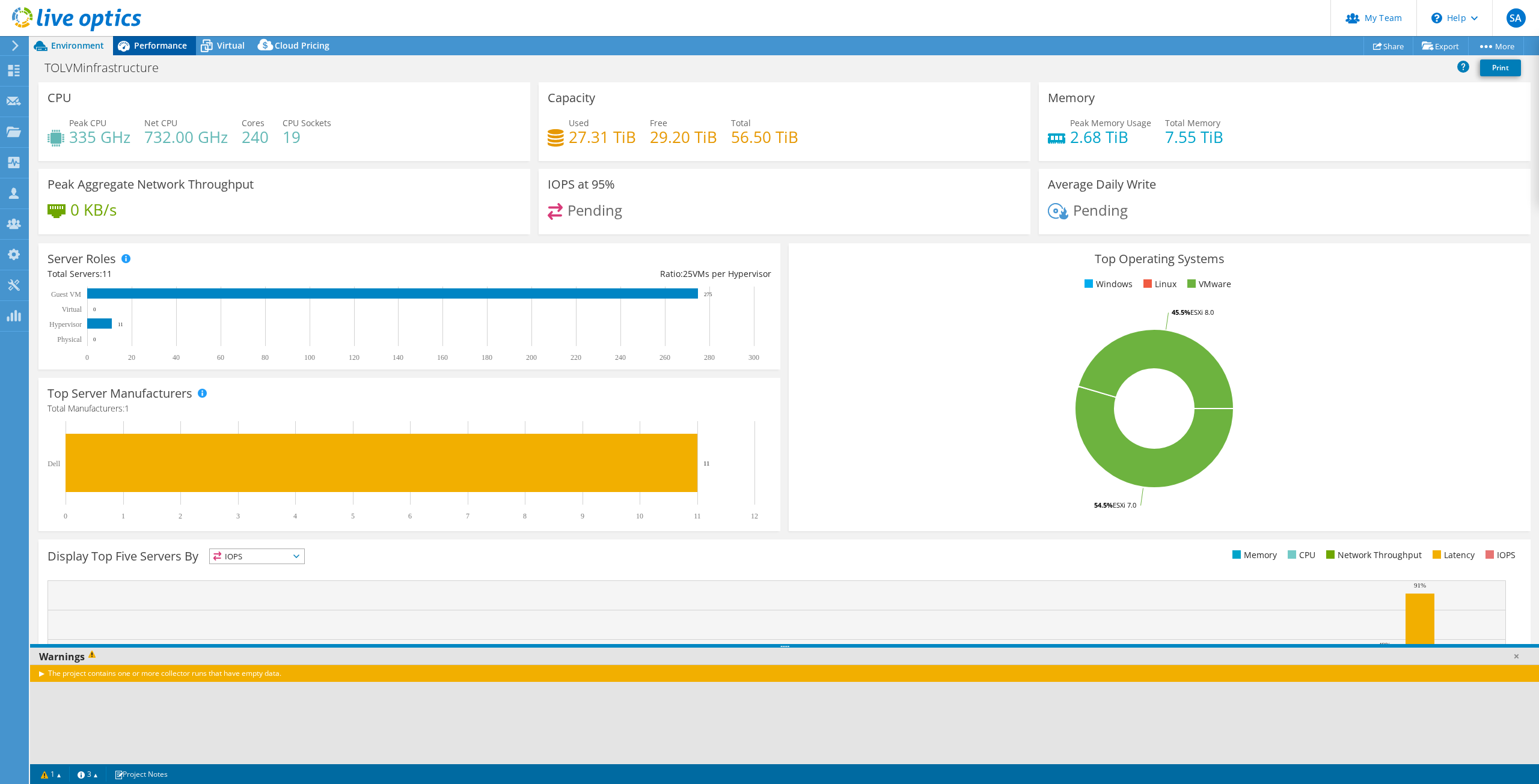
click at [158, 50] on span "Performance" at bounding box center [160, 45] width 53 height 11
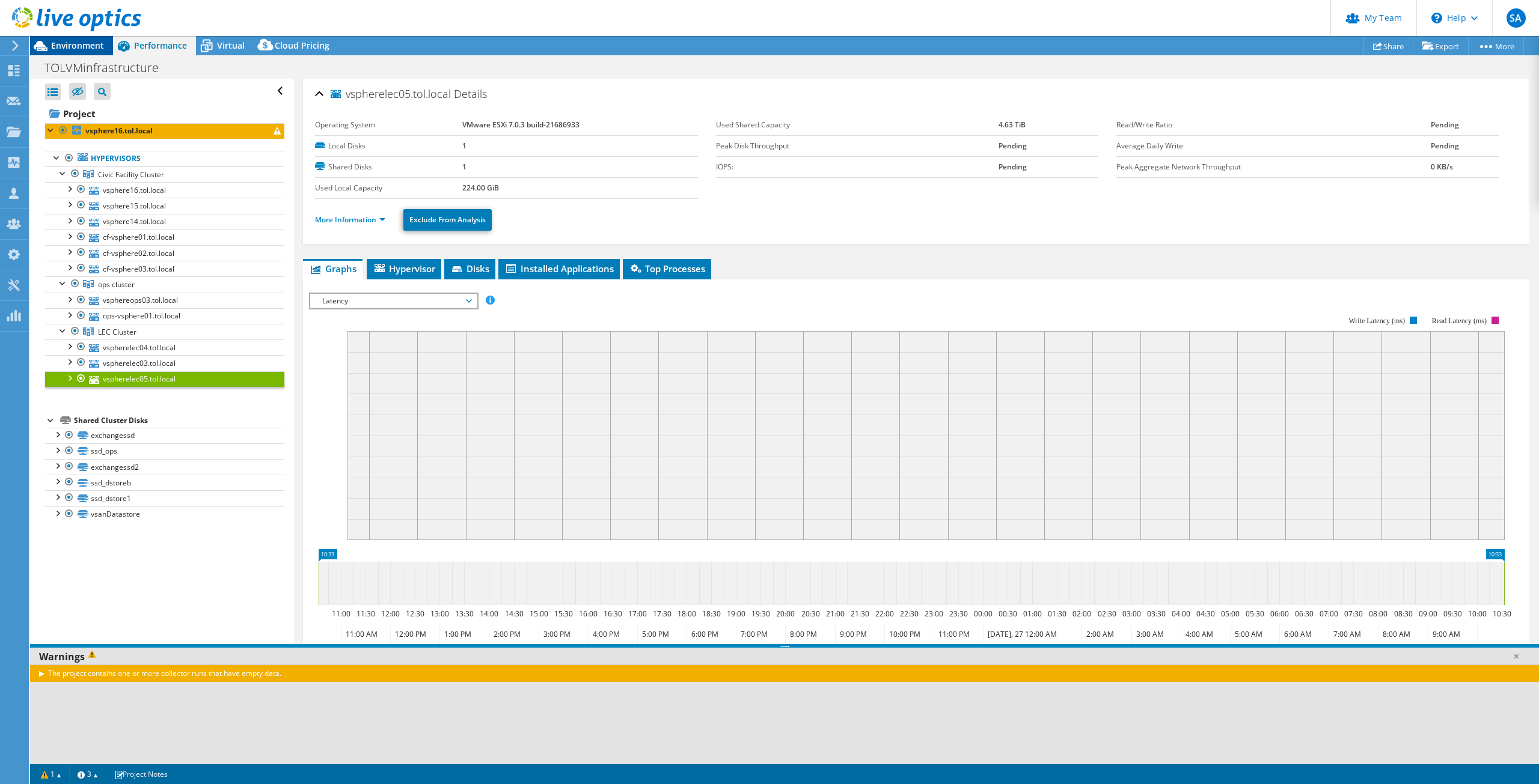
click at [77, 46] on span "Environment" at bounding box center [77, 45] width 53 height 11
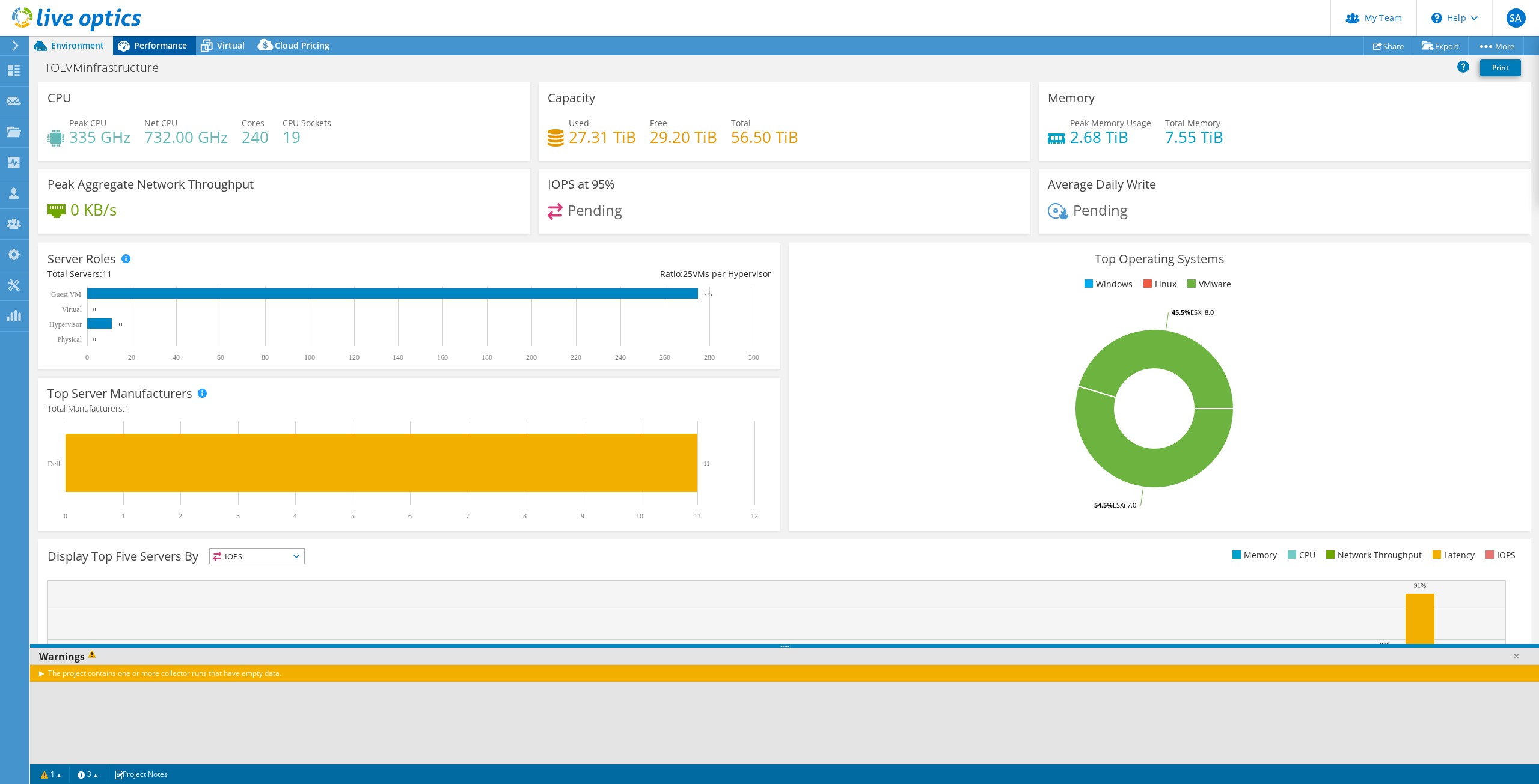
click at [131, 47] on icon at bounding box center [123, 46] width 21 height 21
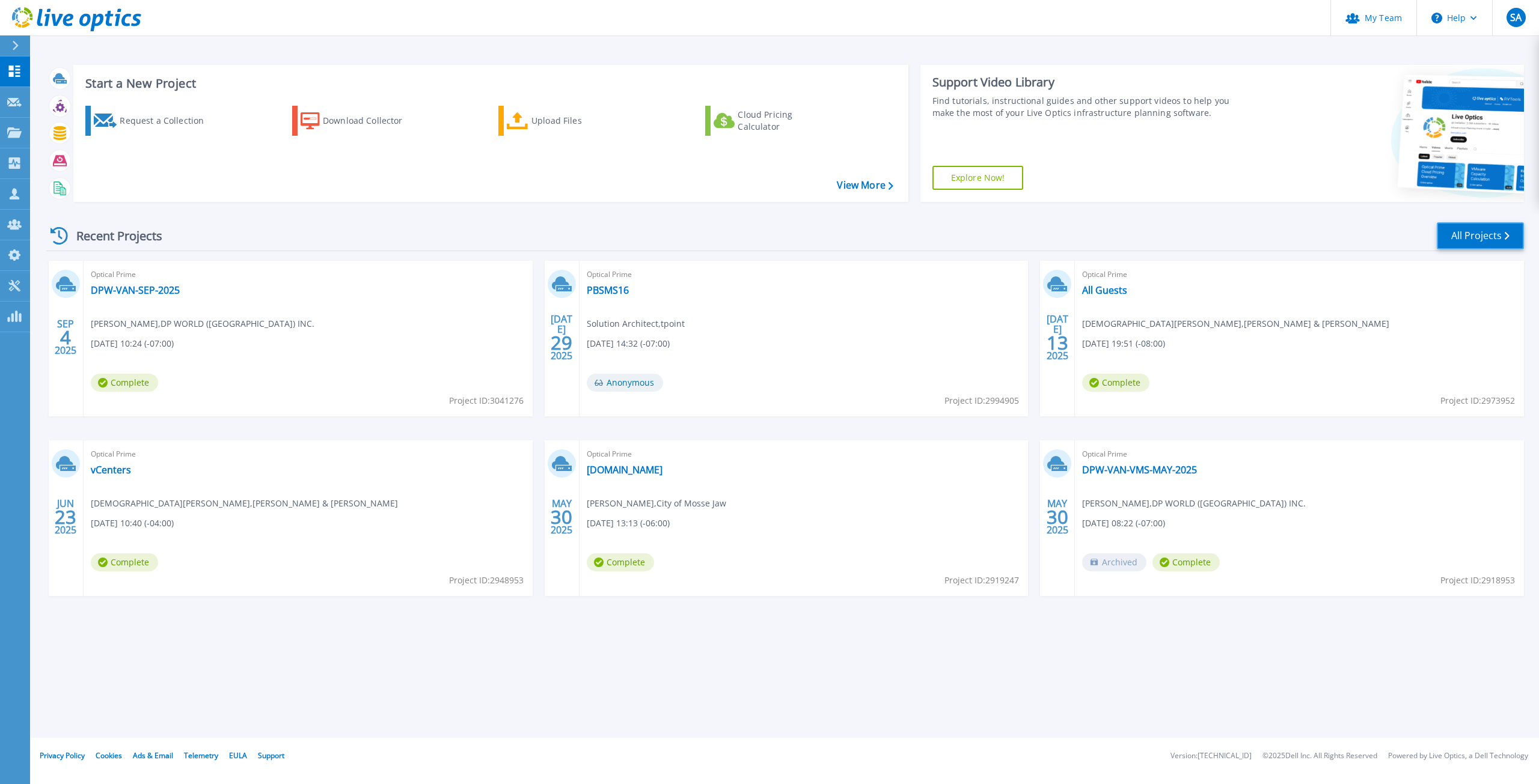
click at [1487, 238] on link "All Projects" at bounding box center [1480, 236] width 87 height 27
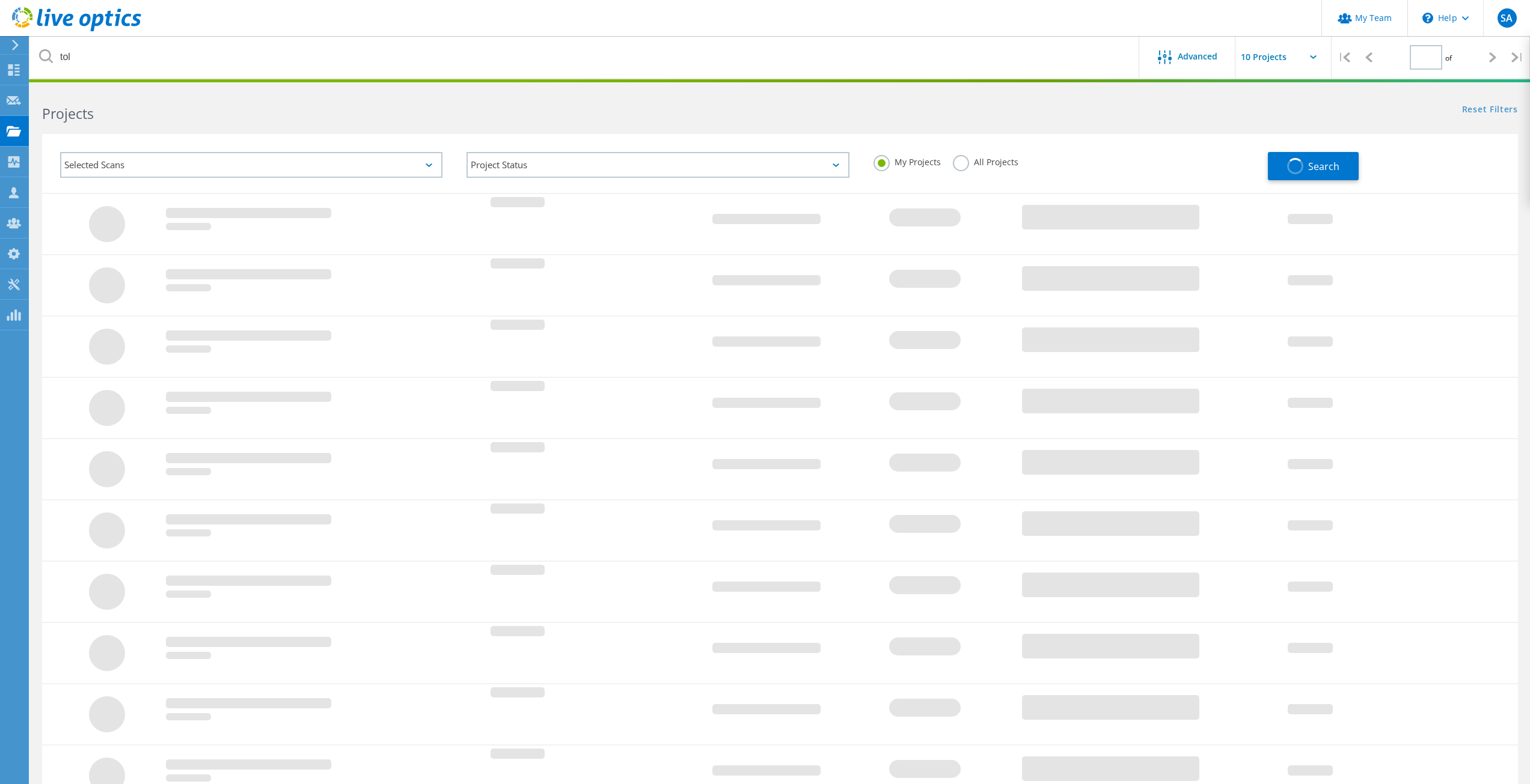
type input "1"
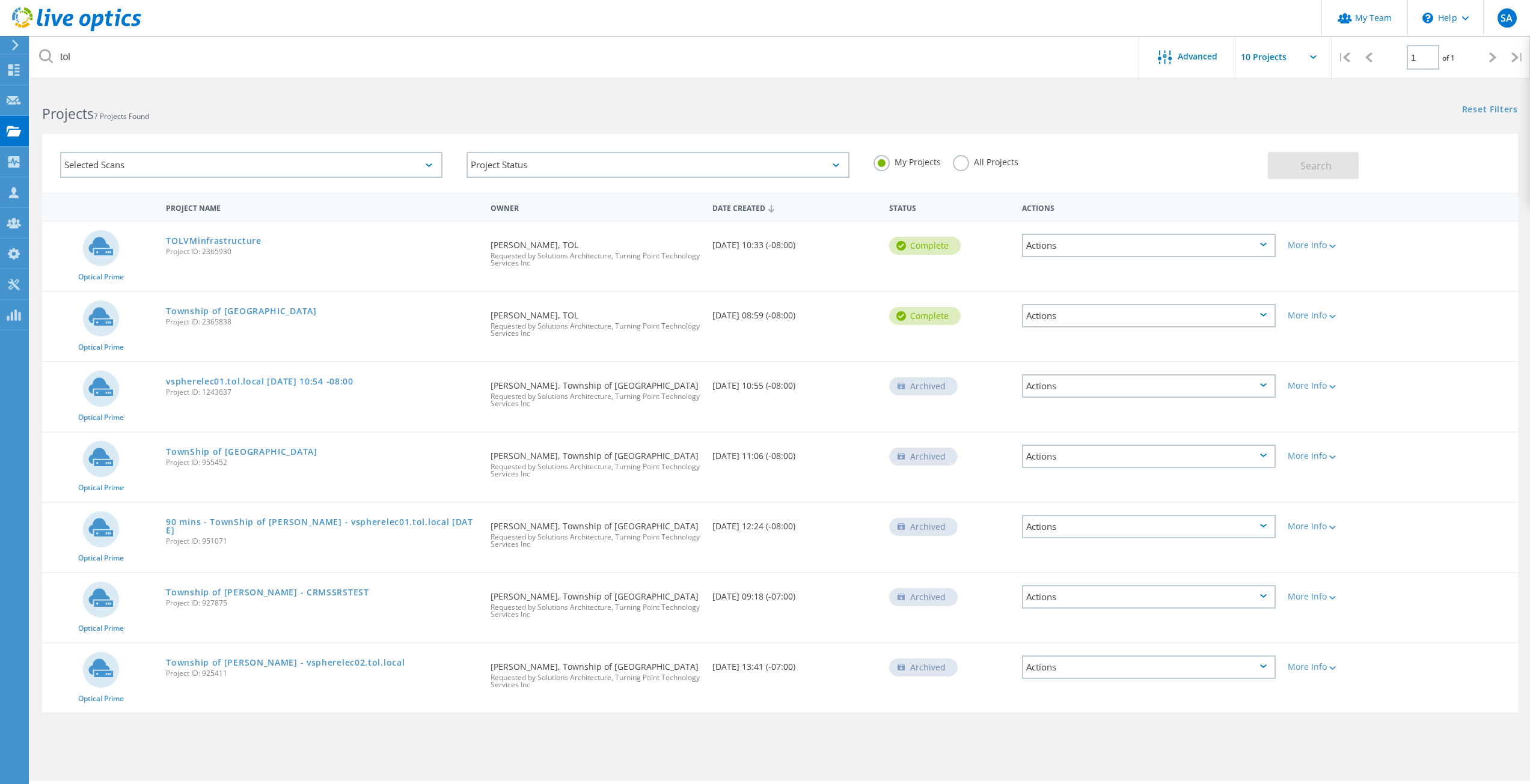
click at [957, 164] on label "All Projects" at bounding box center [986, 160] width 65 height 11
click at [0, 0] on input "All Projects" at bounding box center [0, 0] width 0 height 0
click at [1309, 171] on span "Search" at bounding box center [1316, 166] width 31 height 13
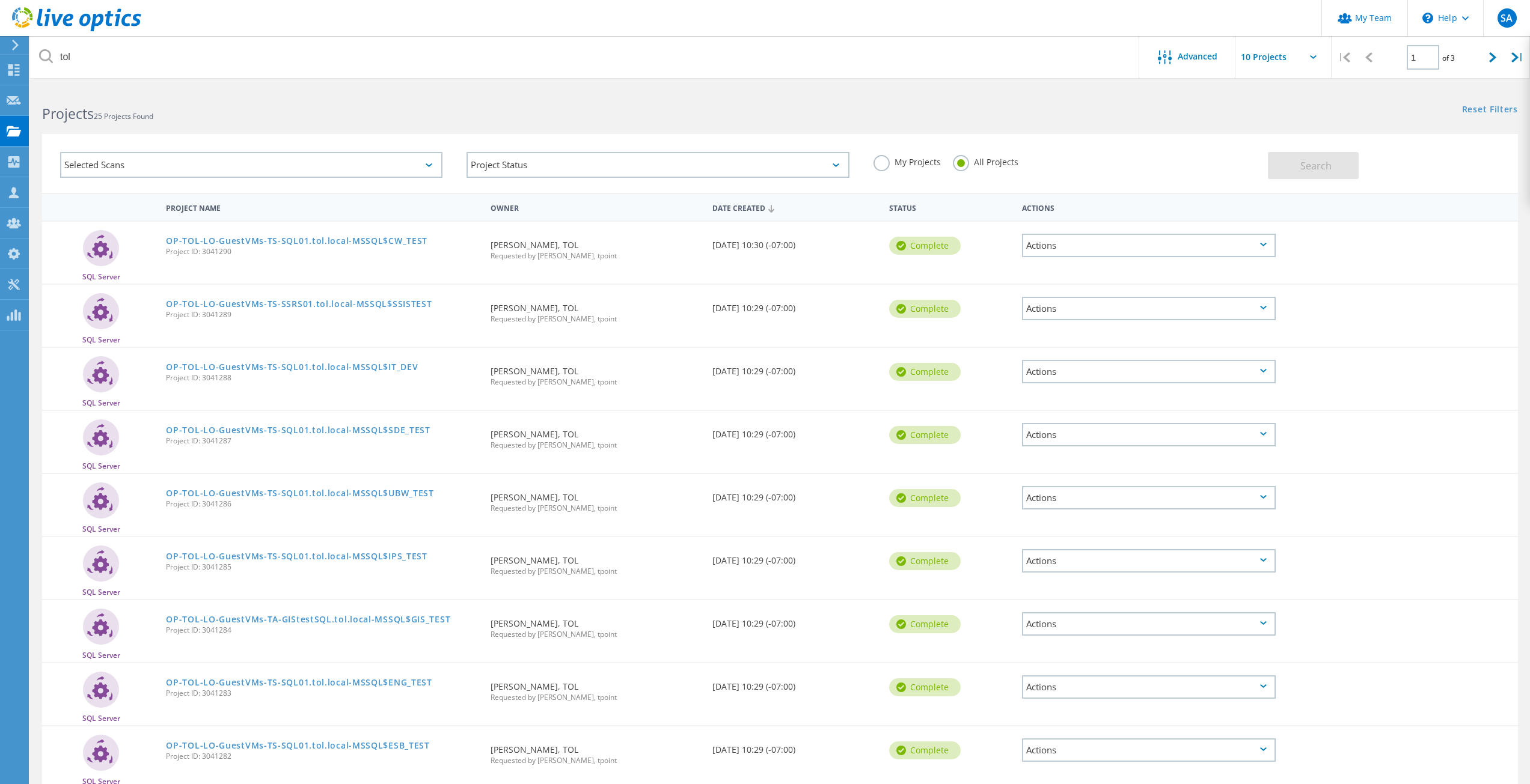
click at [1298, 62] on input "text" at bounding box center [1296, 57] width 120 height 42
click at [1271, 148] on div "Show 40 Projects" at bounding box center [1295, 148] width 119 height 20
type input "Show 40 Projects"
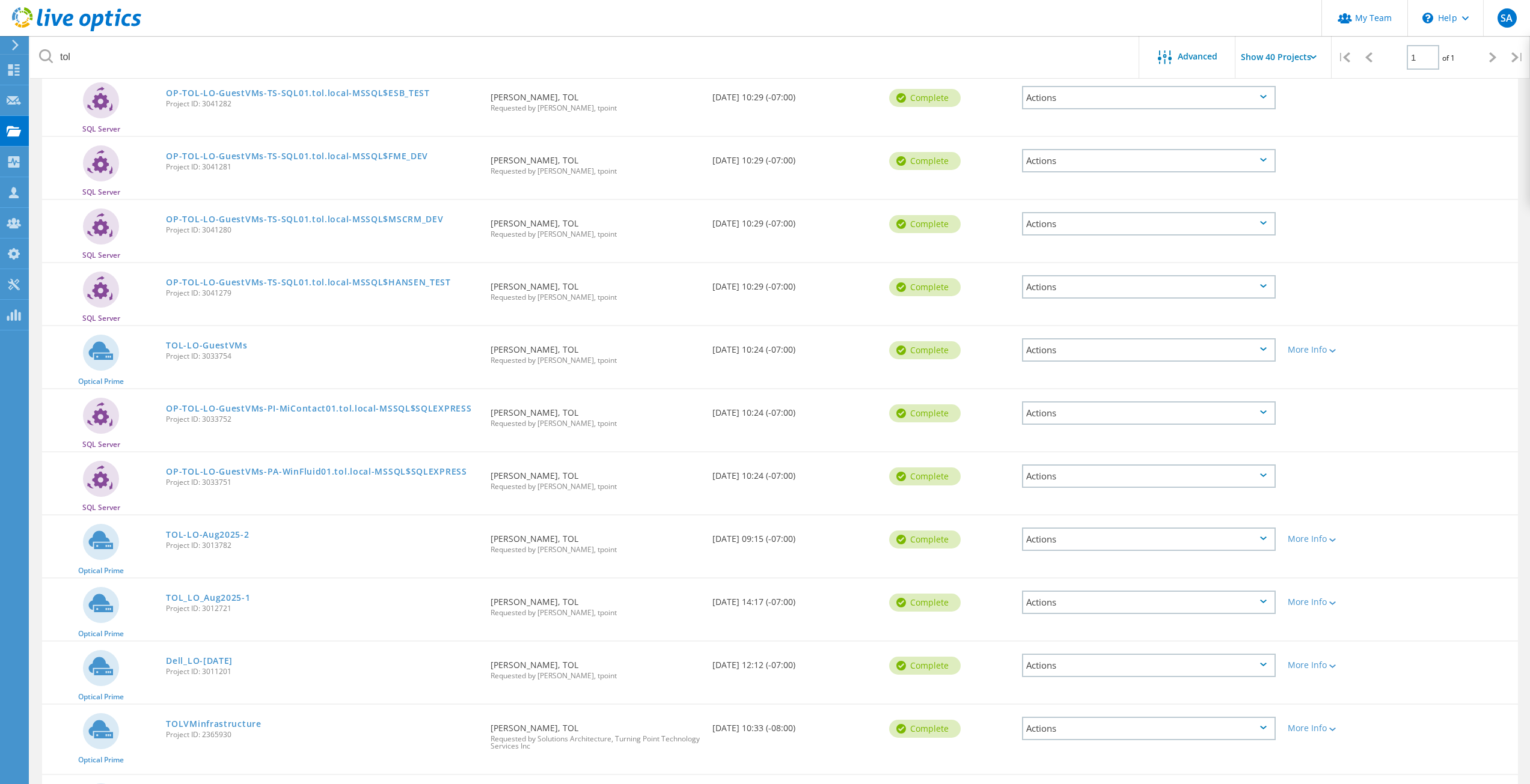
scroll to position [662, 0]
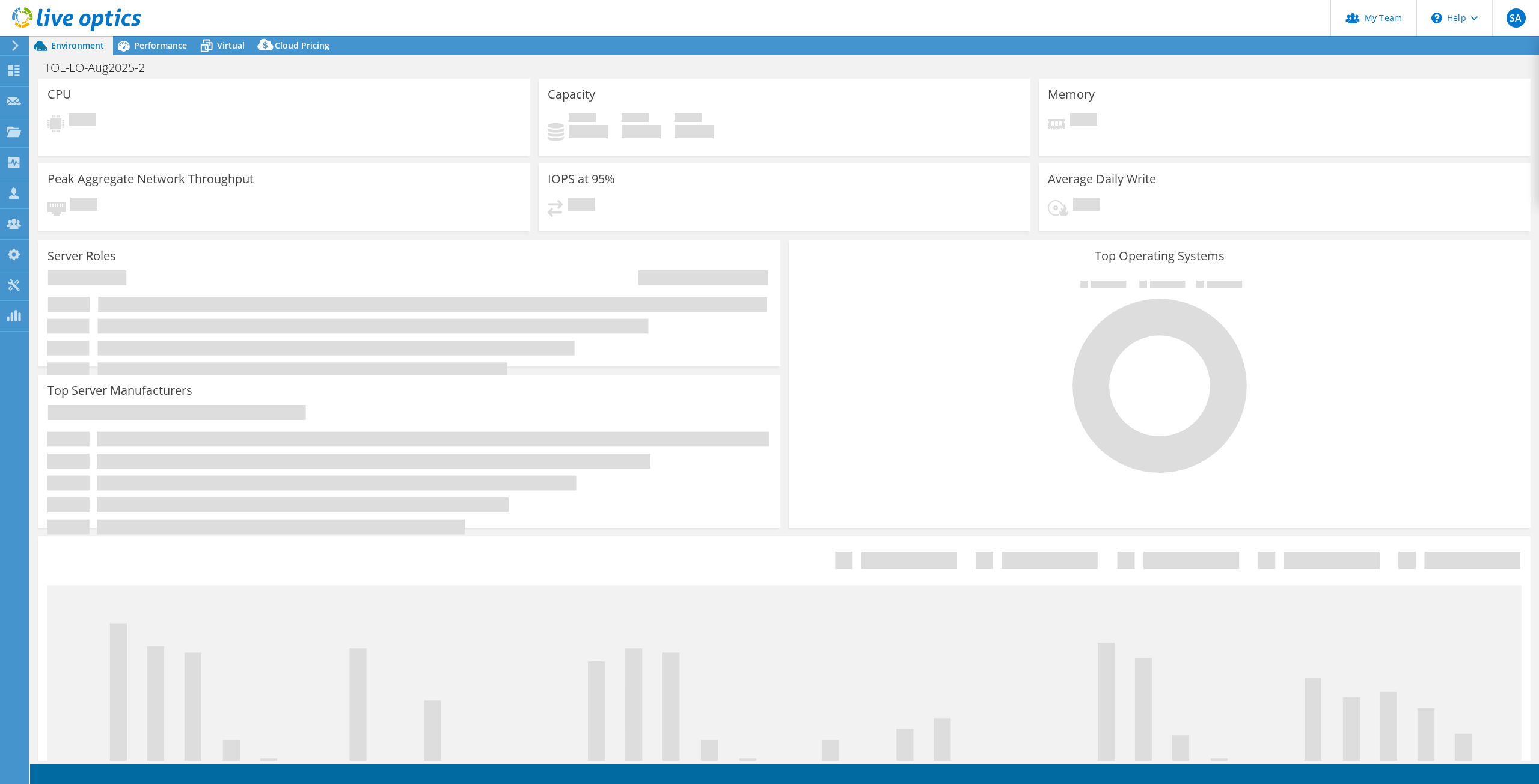
select select "[GEOGRAPHIC_DATA]"
select select "USD"
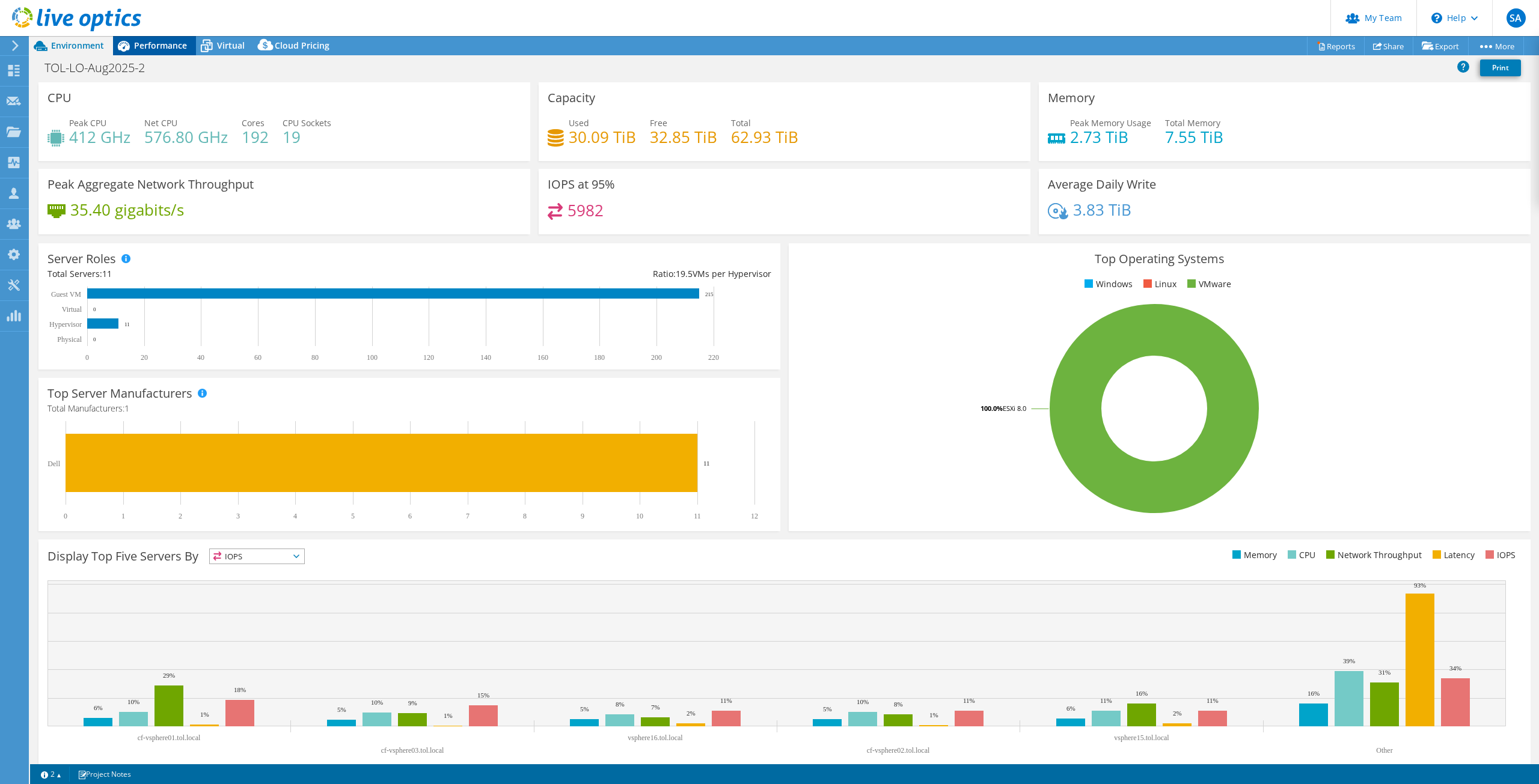
click at [160, 51] on div "Performance" at bounding box center [154, 46] width 83 height 19
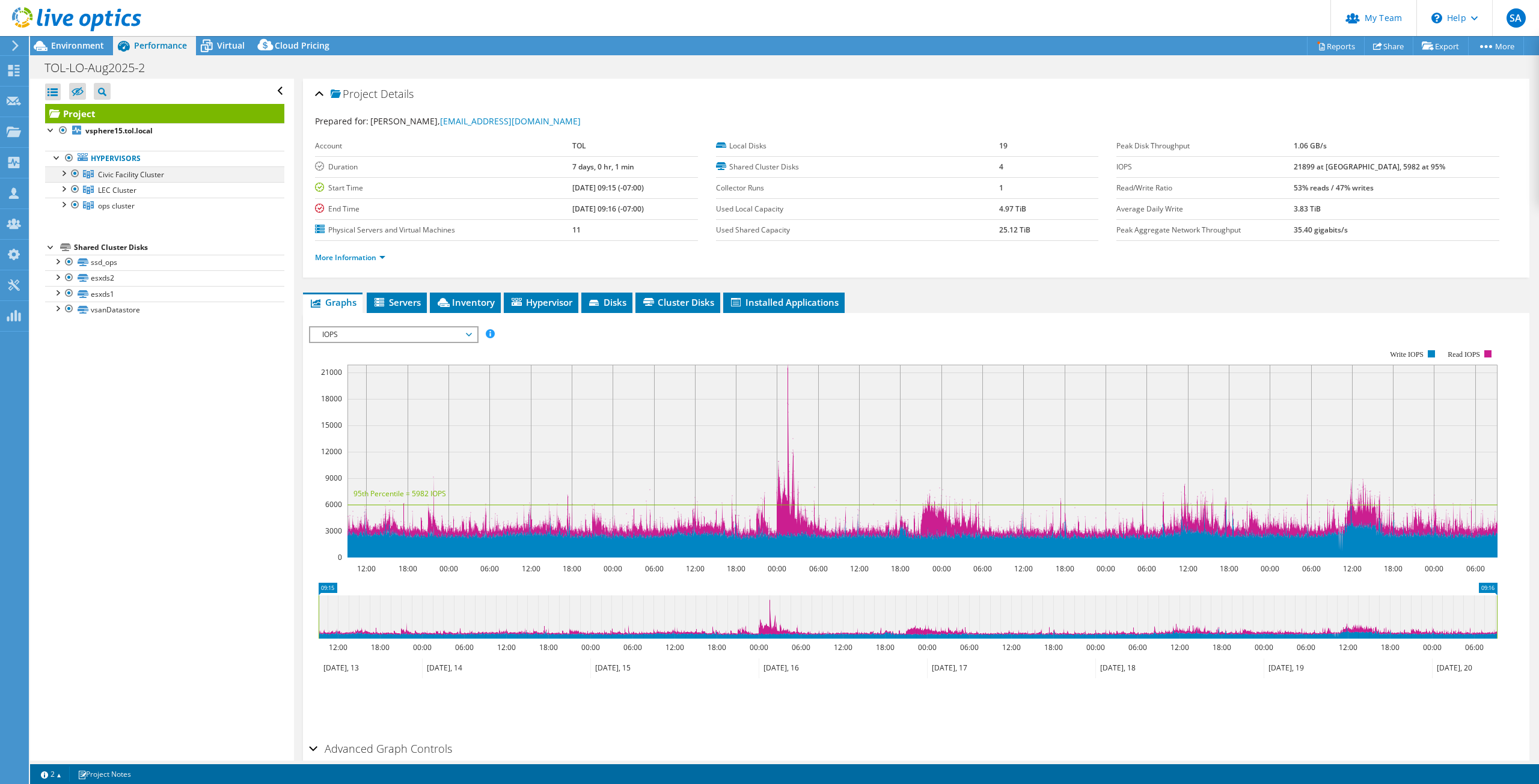
click at [65, 174] on div at bounding box center [63, 172] width 12 height 12
click at [226, 45] on span "Virtual" at bounding box center [230, 45] width 27 height 11
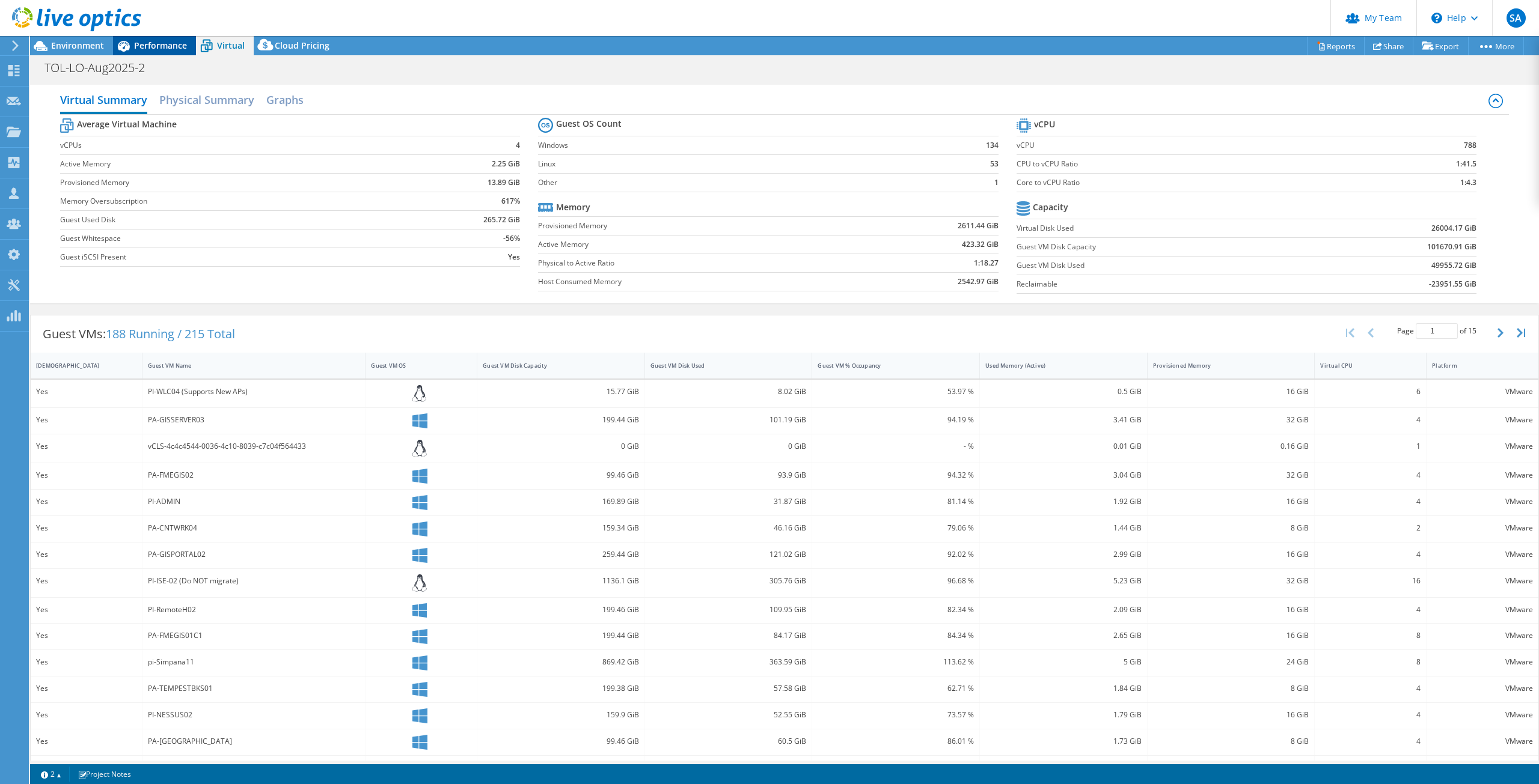
click at [166, 48] on span "Performance" at bounding box center [160, 45] width 53 height 11
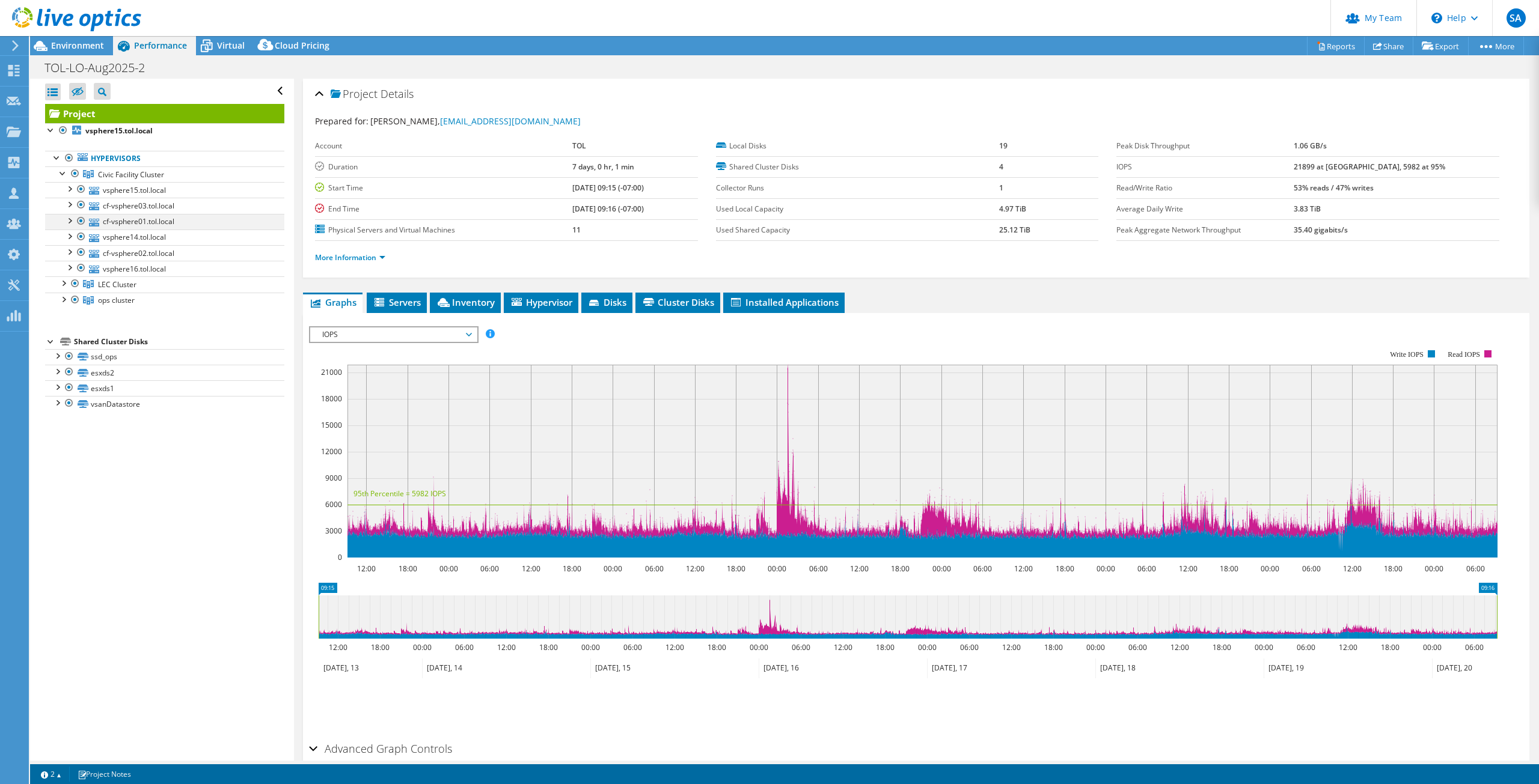
click at [70, 220] on div at bounding box center [69, 220] width 12 height 12
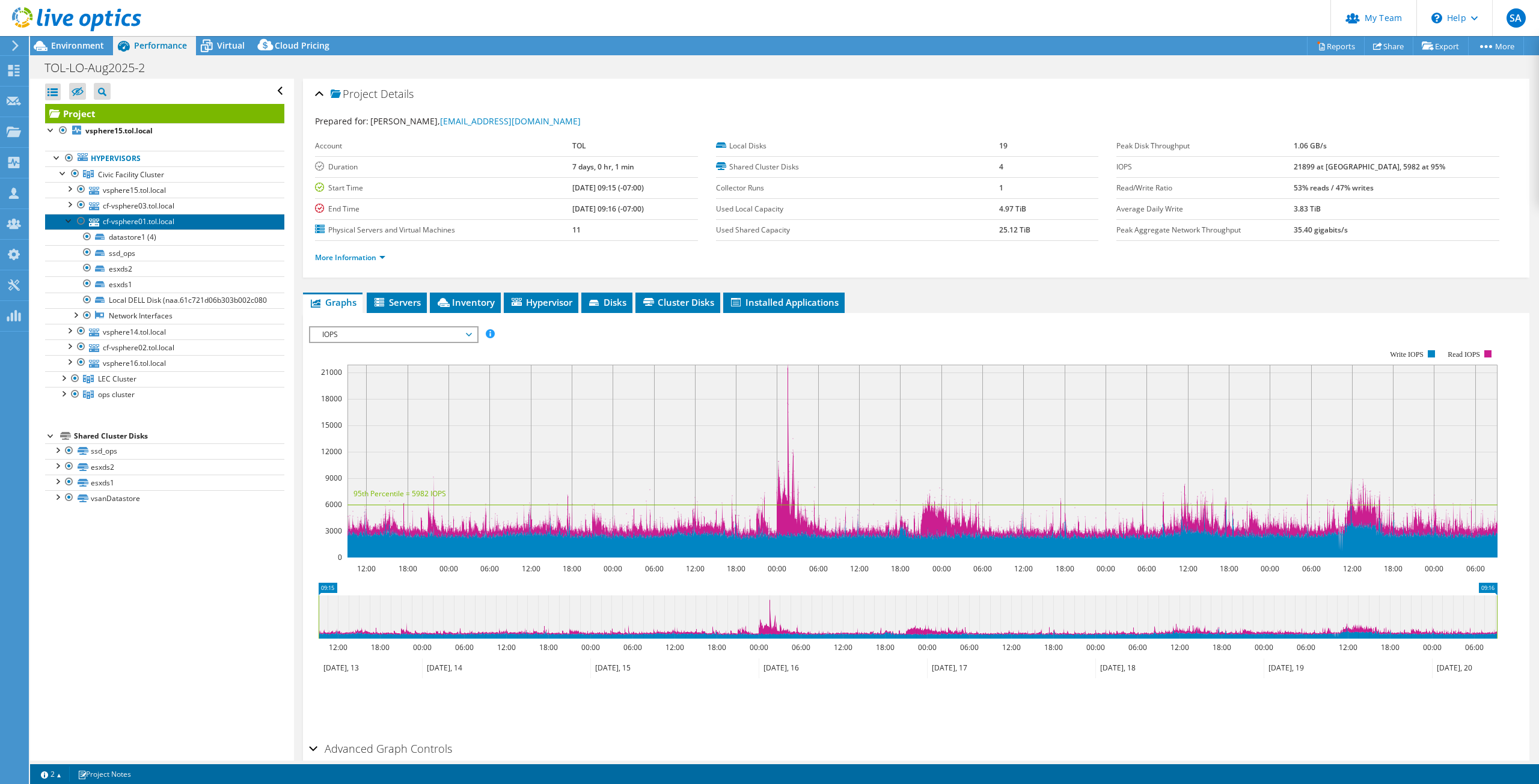
click at [110, 219] on link "cf-vsphere01.tol.local" at bounding box center [165, 221] width 239 height 16
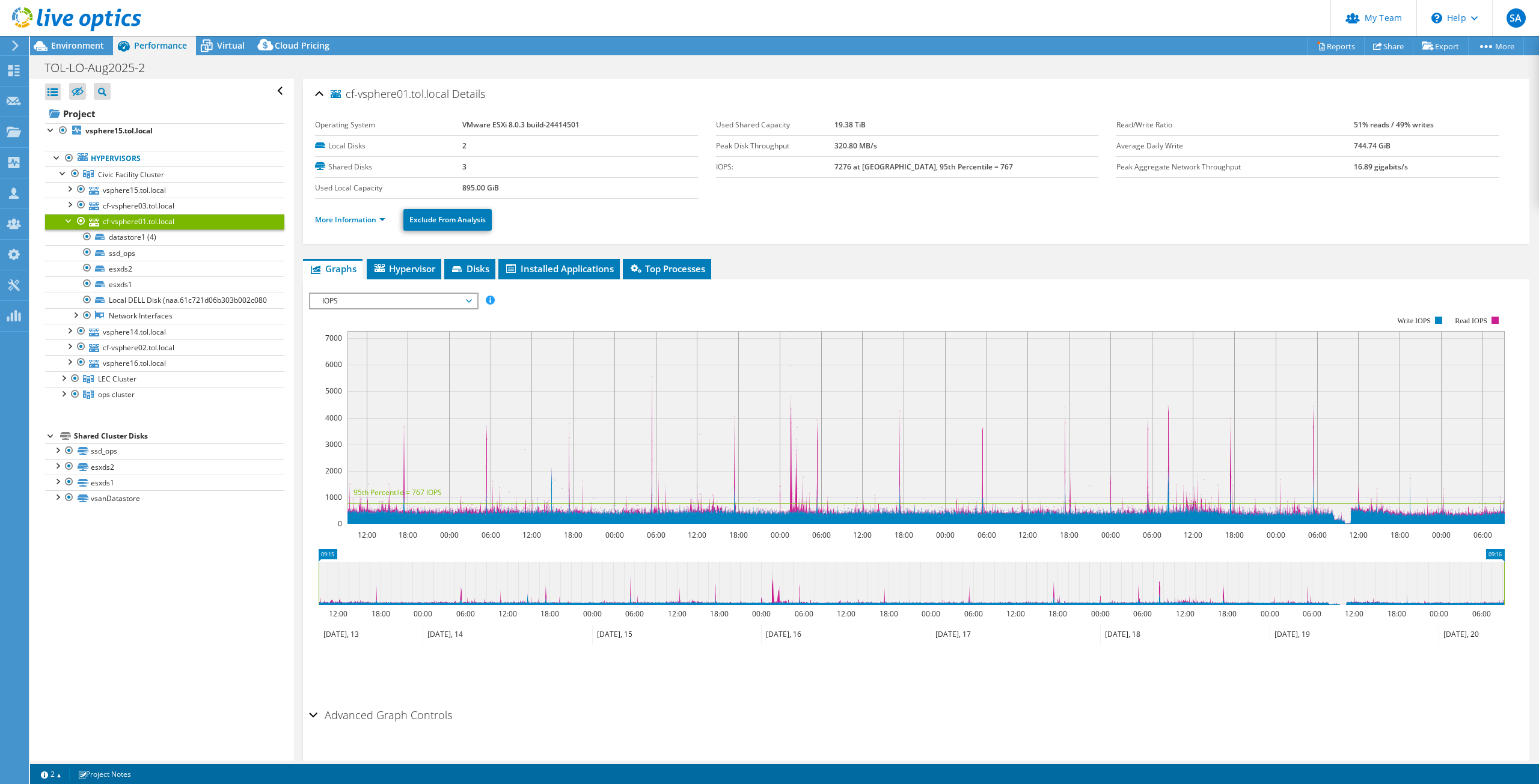
click at [466, 304] on span "IOPS" at bounding box center [394, 301] width 154 height 14
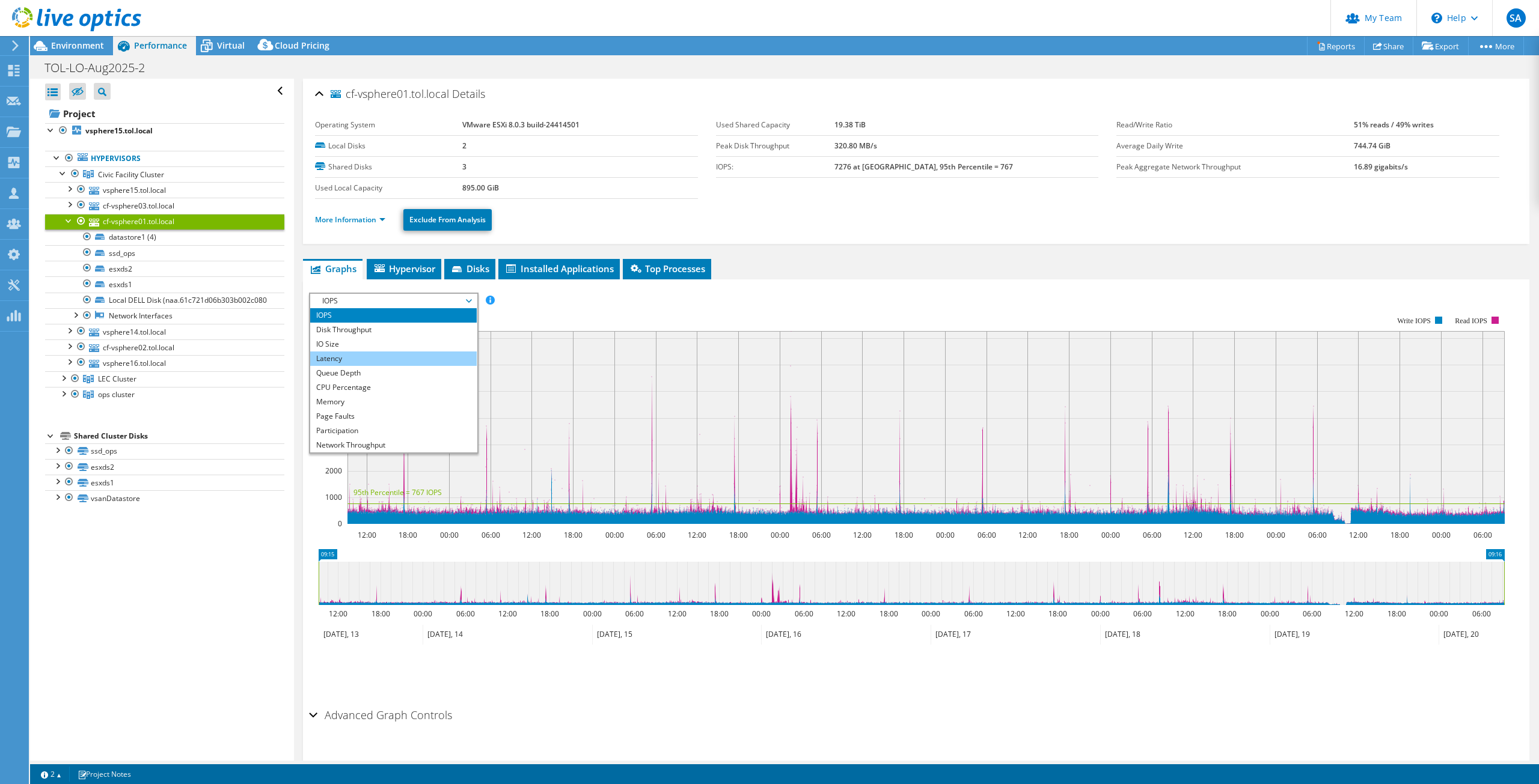
click at [405, 361] on li "Latency" at bounding box center [394, 359] width 166 height 14
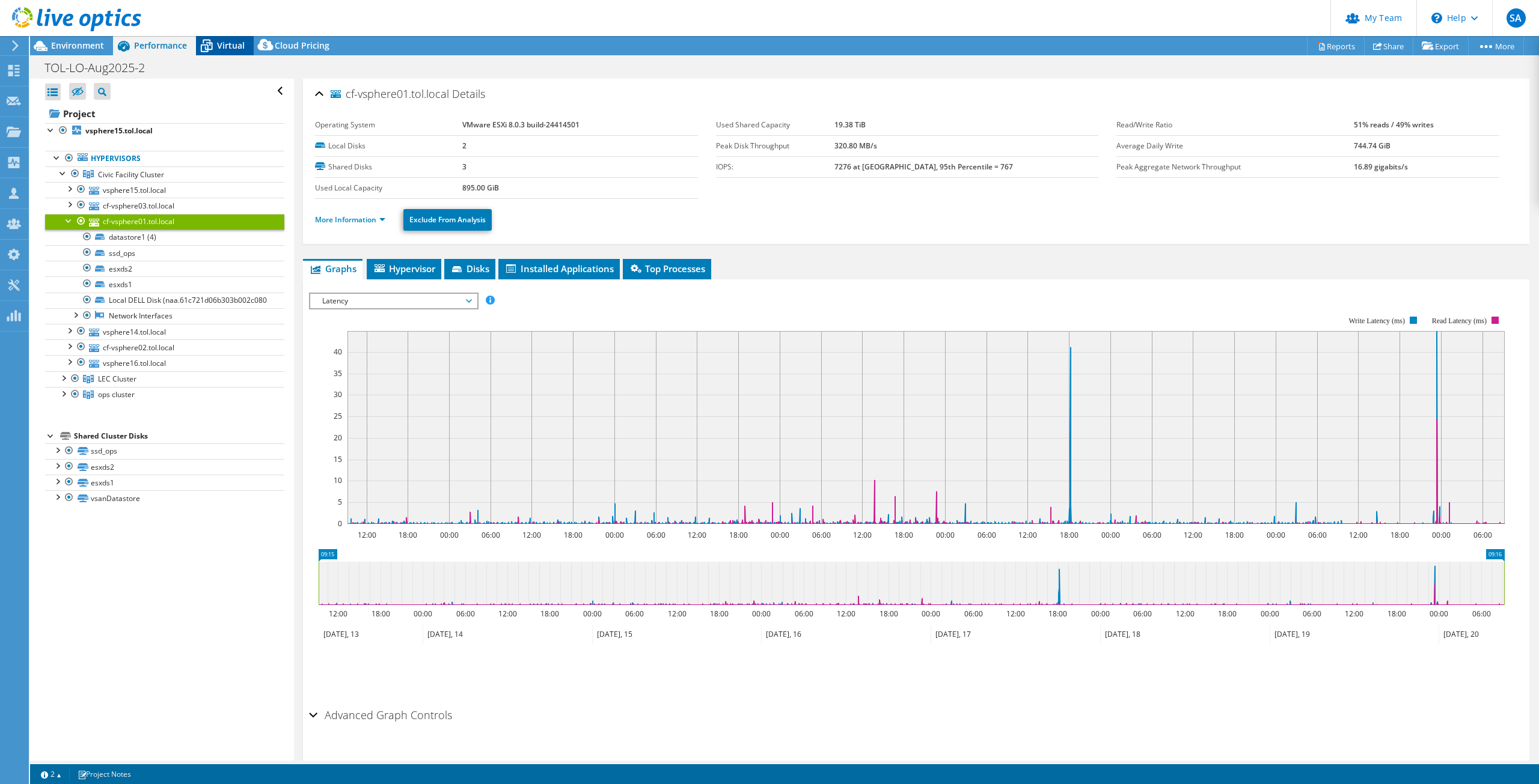
click at [232, 45] on span "Virtual" at bounding box center [230, 45] width 27 height 11
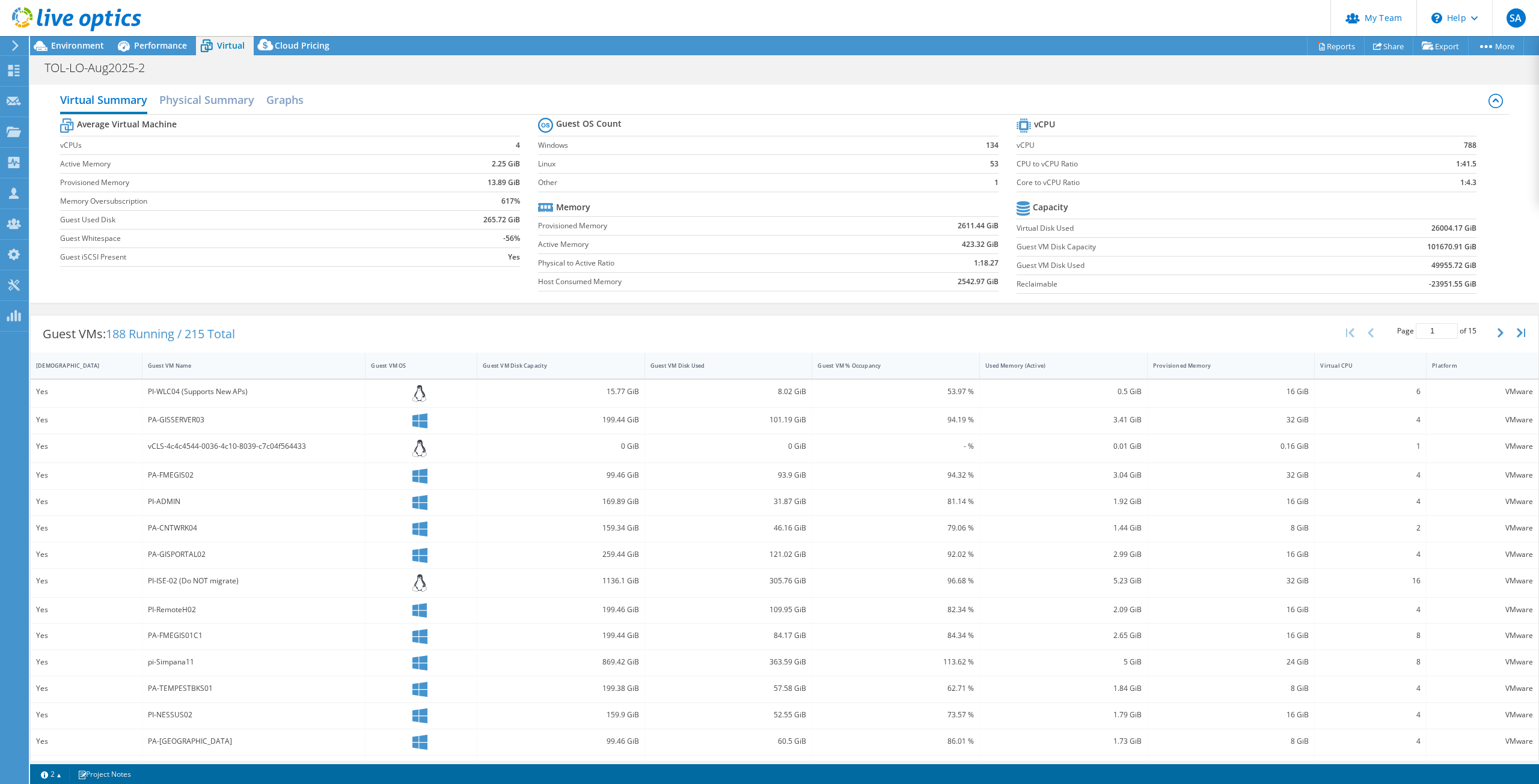
scroll to position [27, 0]
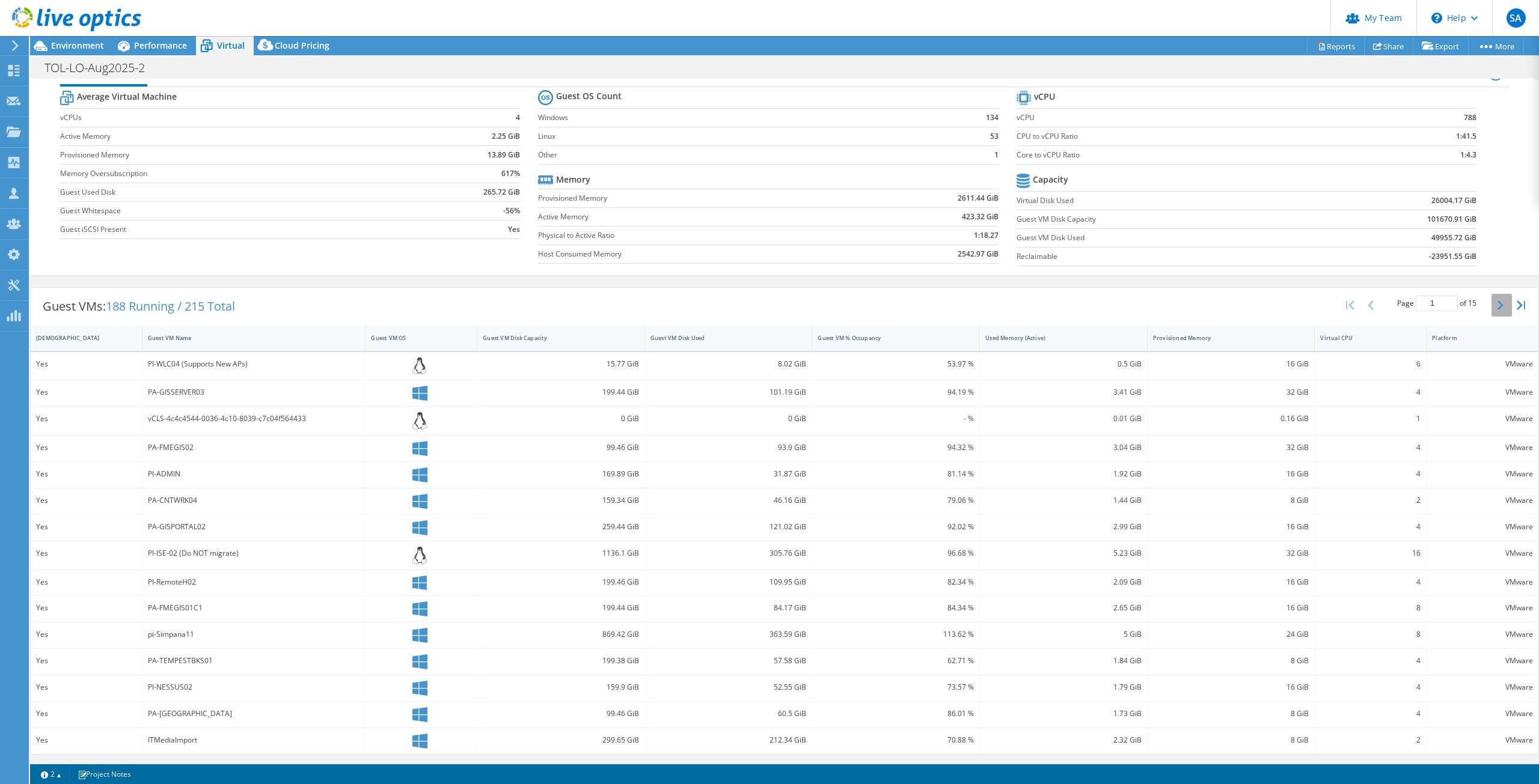
click at [1498, 306] on icon "button" at bounding box center [1501, 305] width 6 height 10
click at [158, 339] on div "Guest VM Name" at bounding box center [247, 340] width 198 height 8
type input "1"
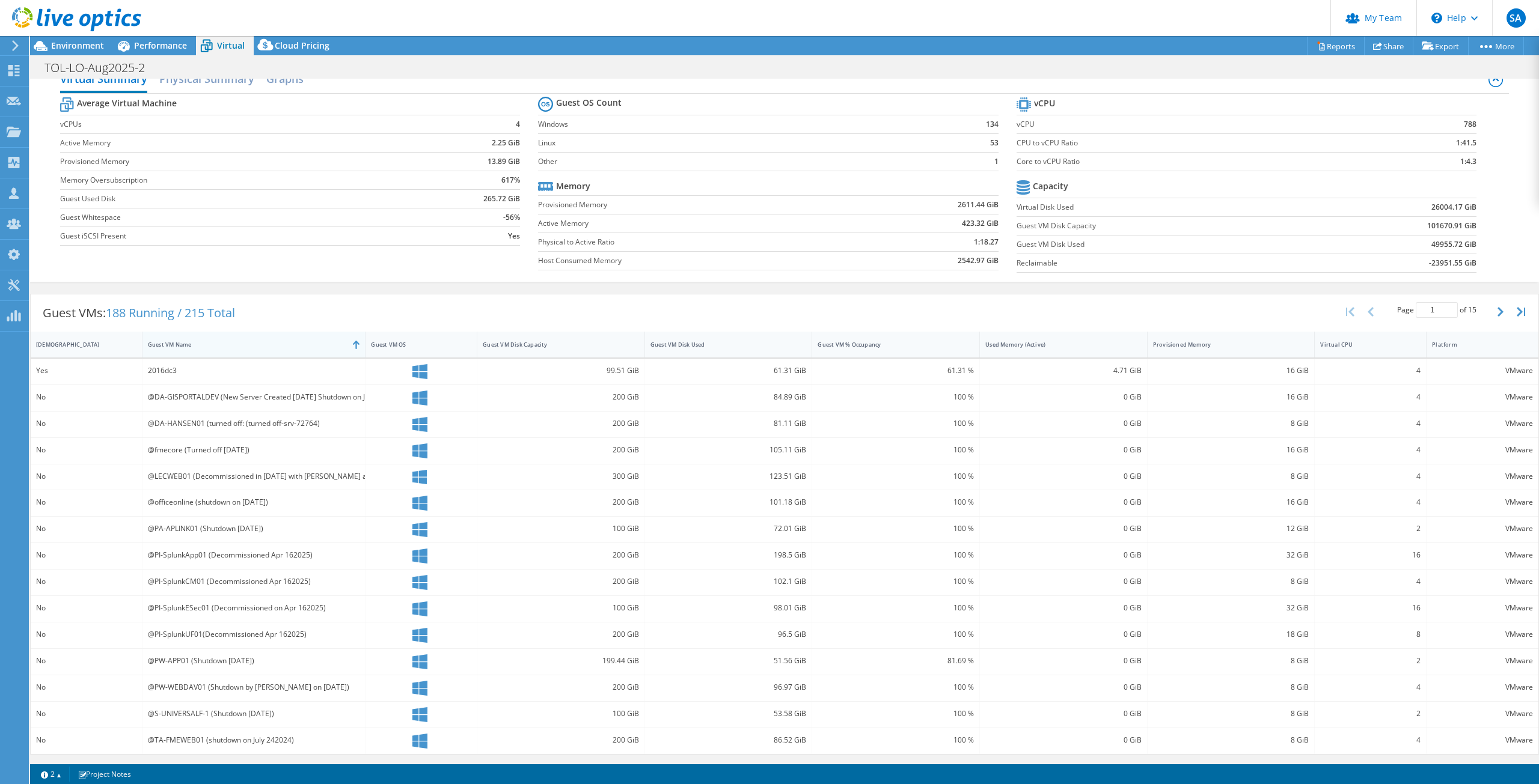
scroll to position [21, 0]
click at [157, 342] on div "Guest VM Name" at bounding box center [247, 344] width 198 height 8
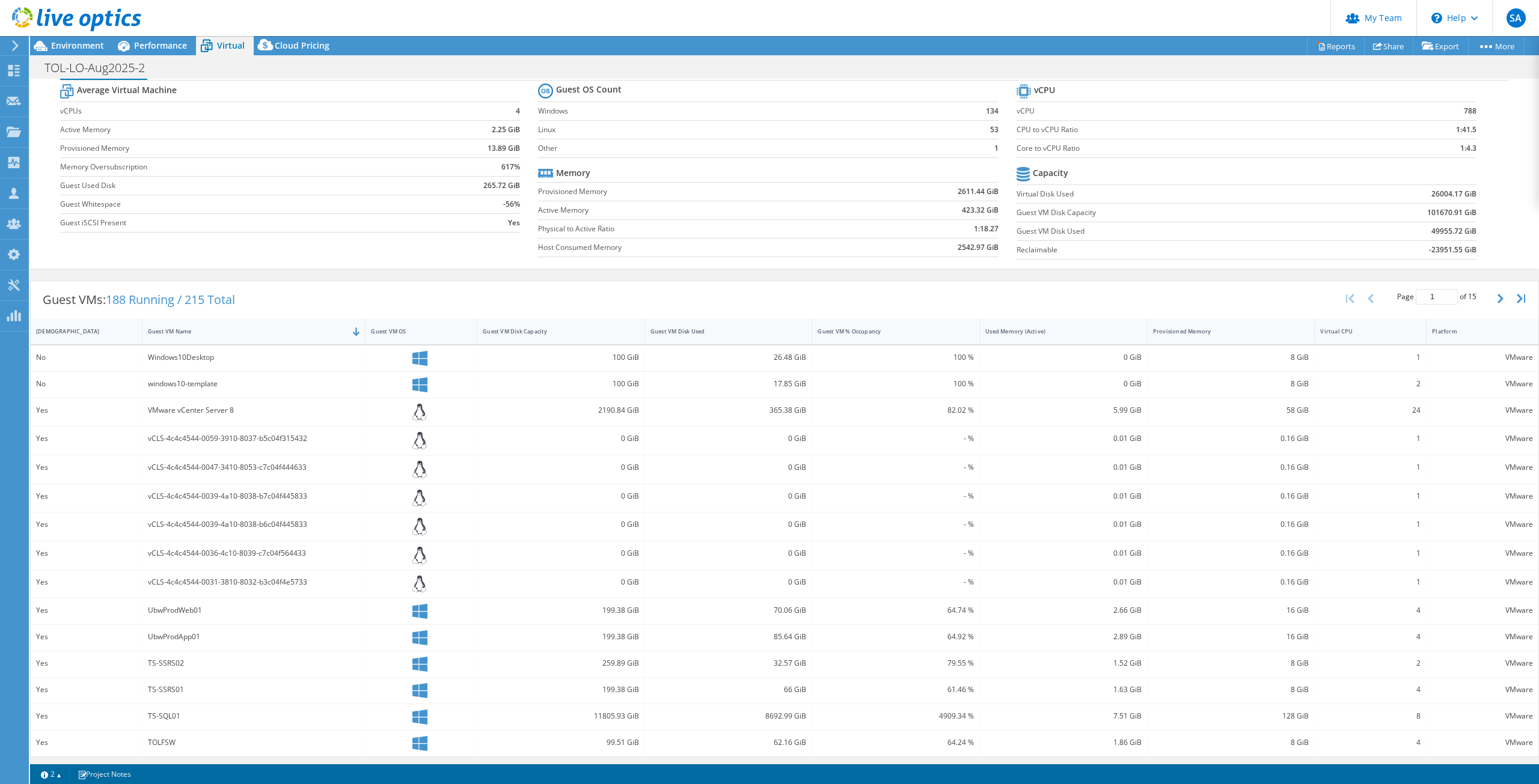
scroll to position [36, 0]
click at [70, 46] on span "Environment" at bounding box center [77, 45] width 53 height 11
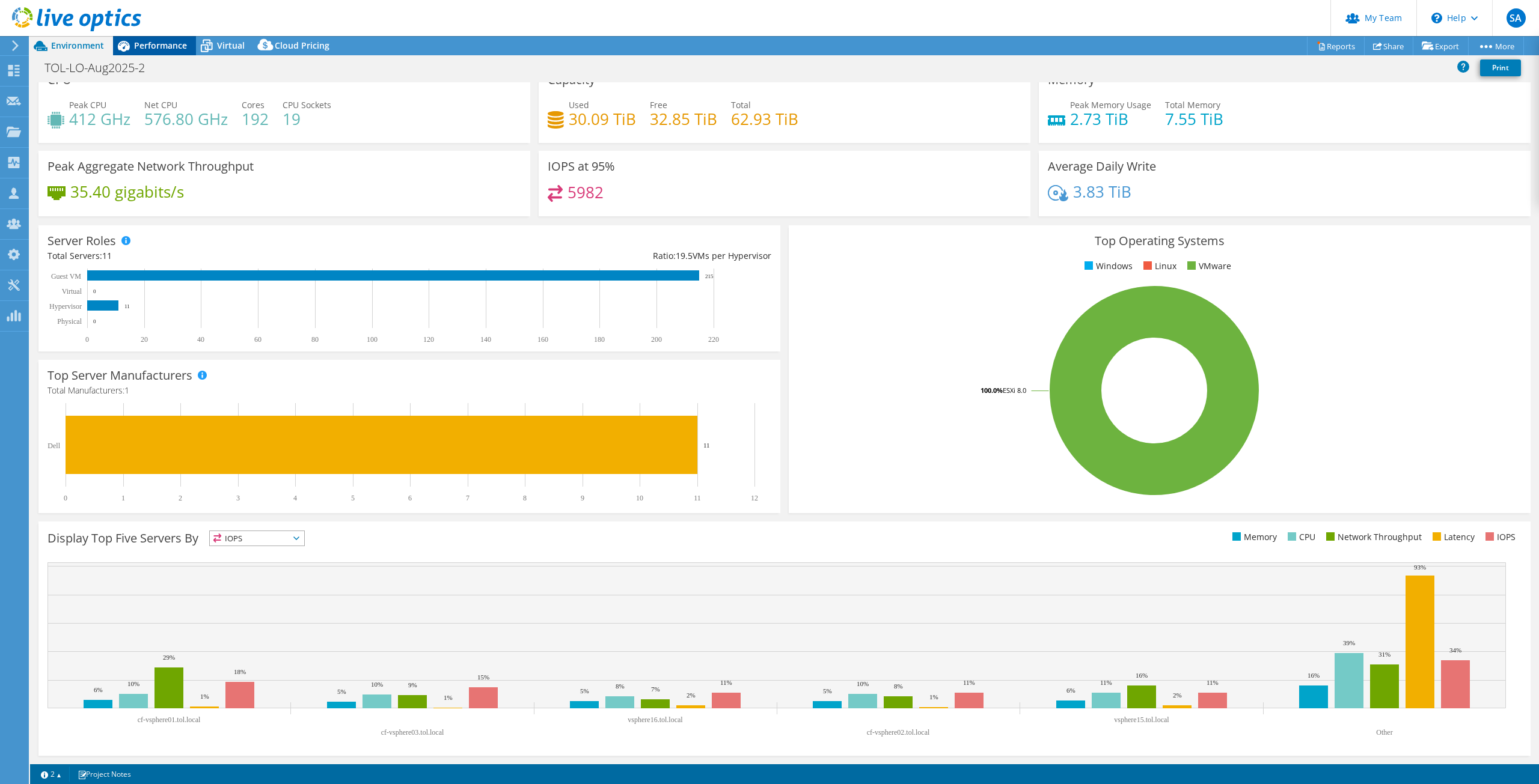
click at [148, 45] on span "Performance" at bounding box center [160, 45] width 53 height 11
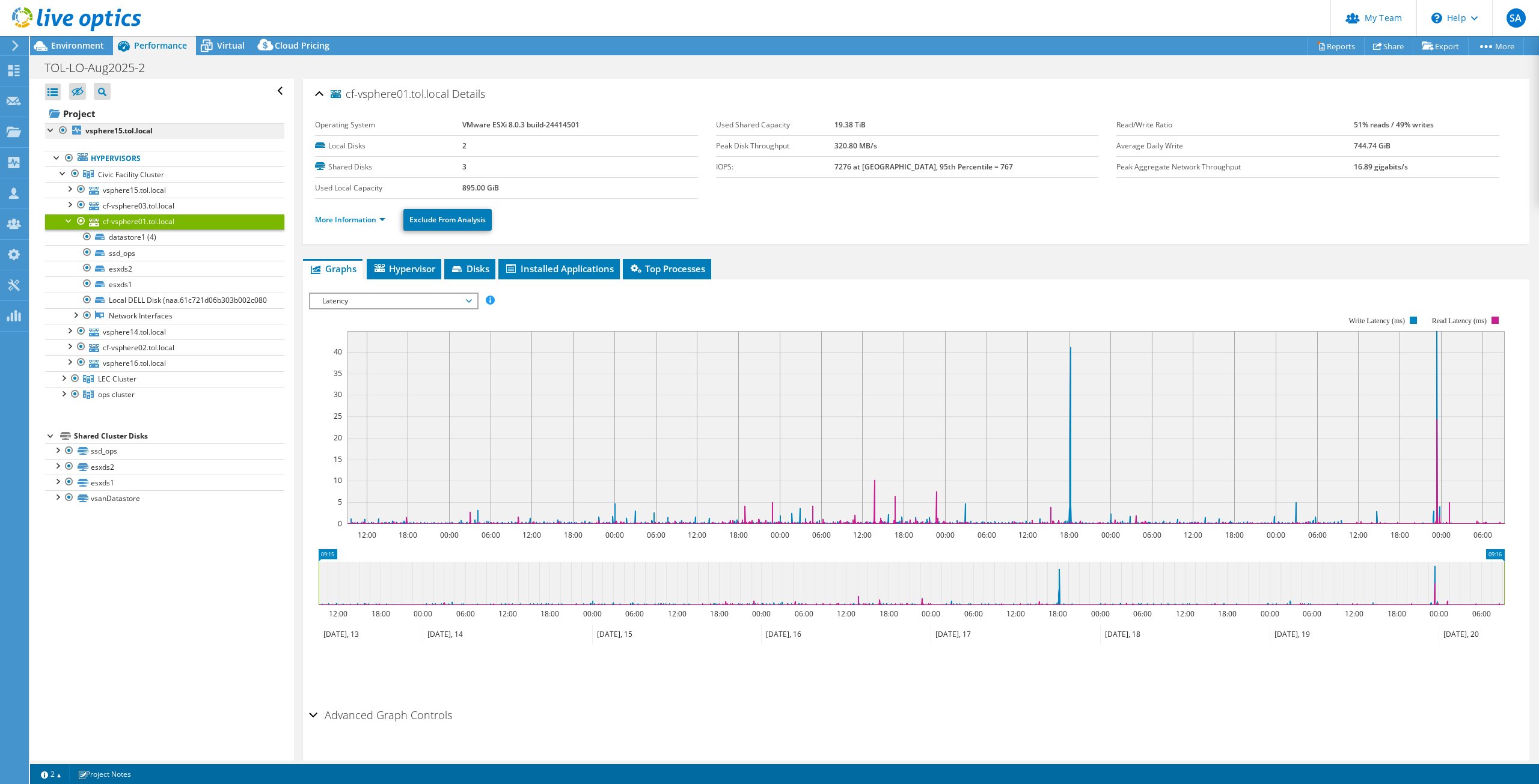
scroll to position [0, 0]
drag, startPoint x: 68, startPoint y: 186, endPoint x: 79, endPoint y: 191, distance: 12.1
click at [68, 186] on div at bounding box center [69, 188] width 12 height 12
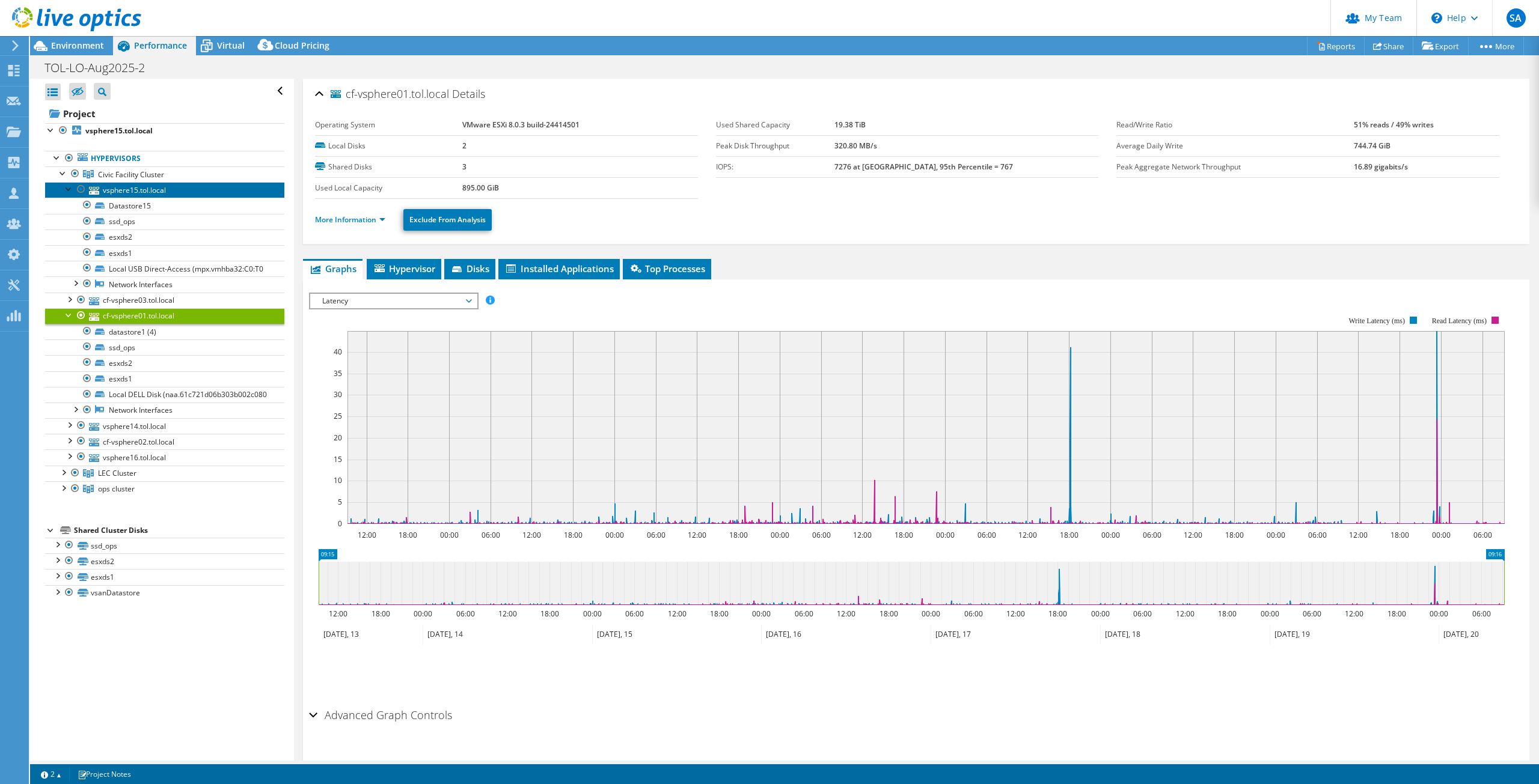
click at [115, 187] on link "vsphere15.tol.local" at bounding box center [165, 189] width 239 height 16
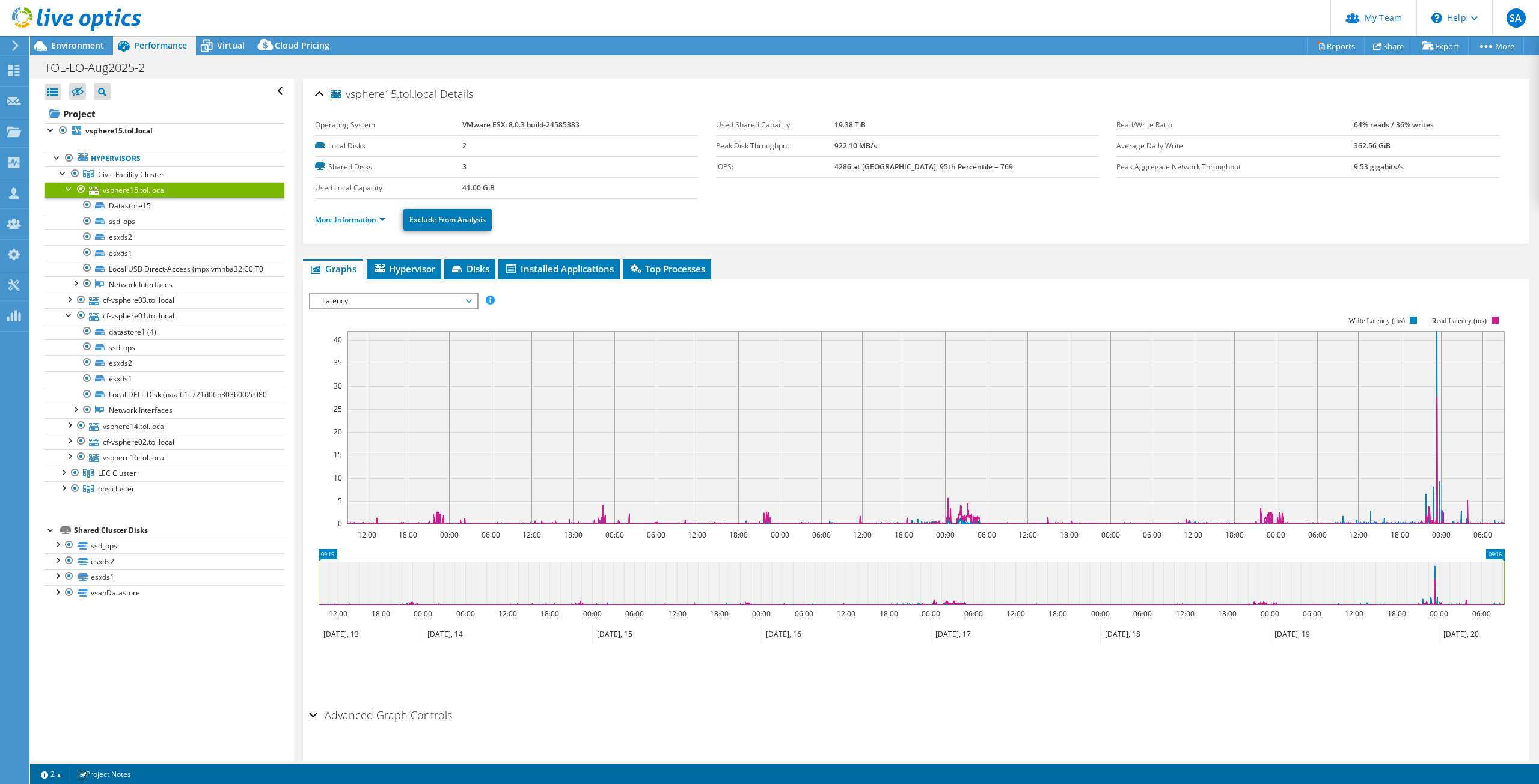
click at [381, 220] on link "More Information" at bounding box center [350, 220] width 71 height 10
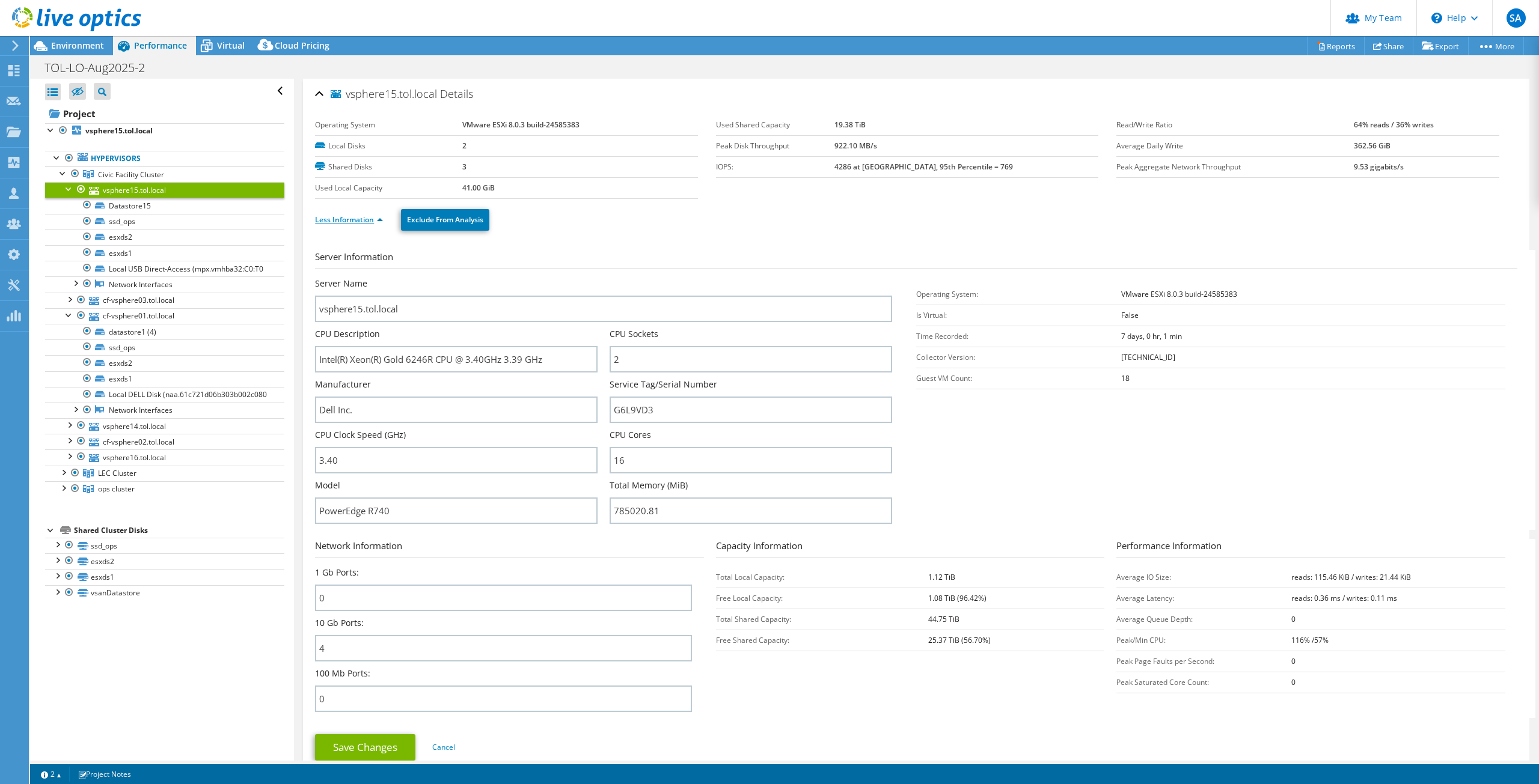
click at [380, 221] on link "Less Information" at bounding box center [348, 220] width 68 height 10
